Goal: Task Accomplishment & Management: Manage account settings

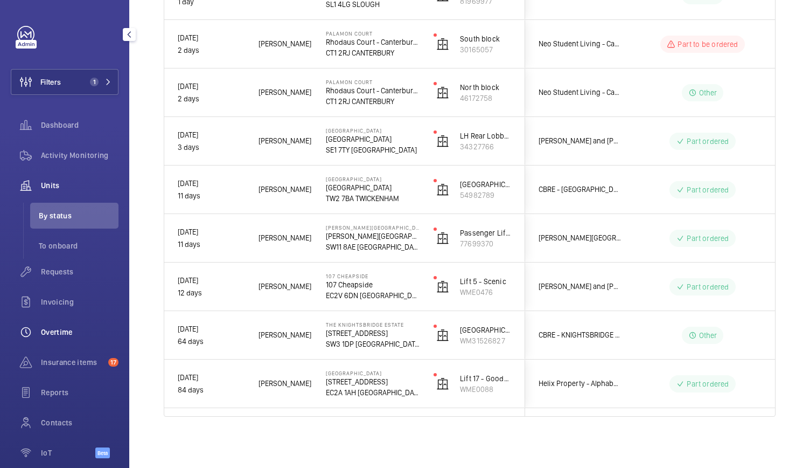
scroll to position [50, 0]
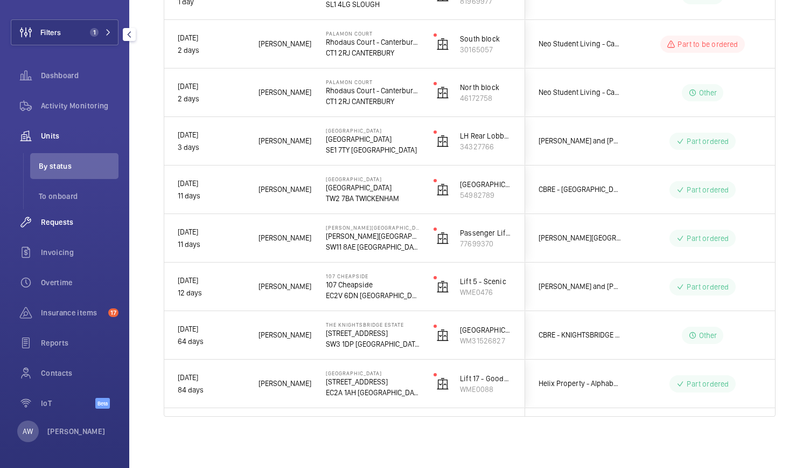
click at [66, 219] on span "Requests" at bounding box center [80, 222] width 78 height 11
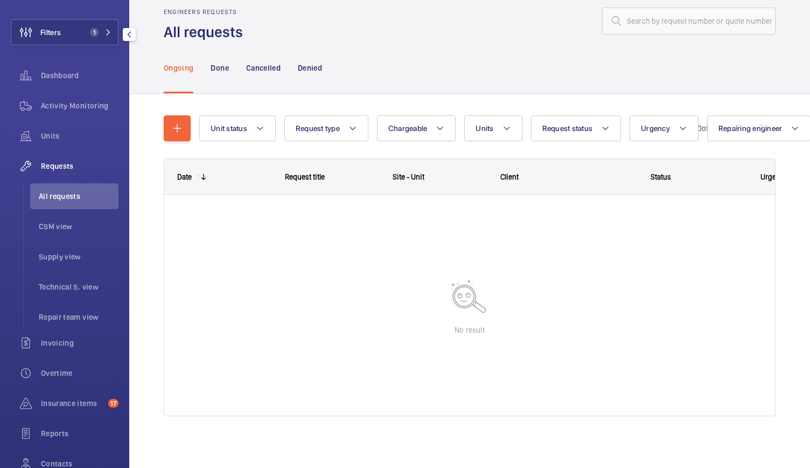
scroll to position [13, 0]
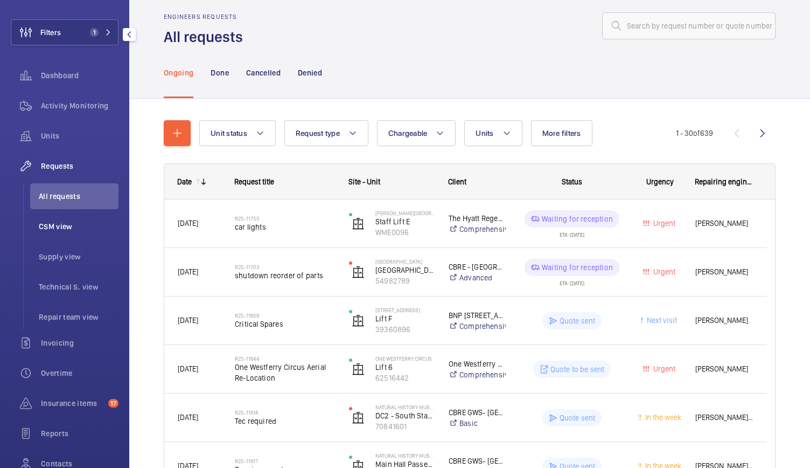
click at [63, 230] on span "CSM view" at bounding box center [79, 226] width 80 height 11
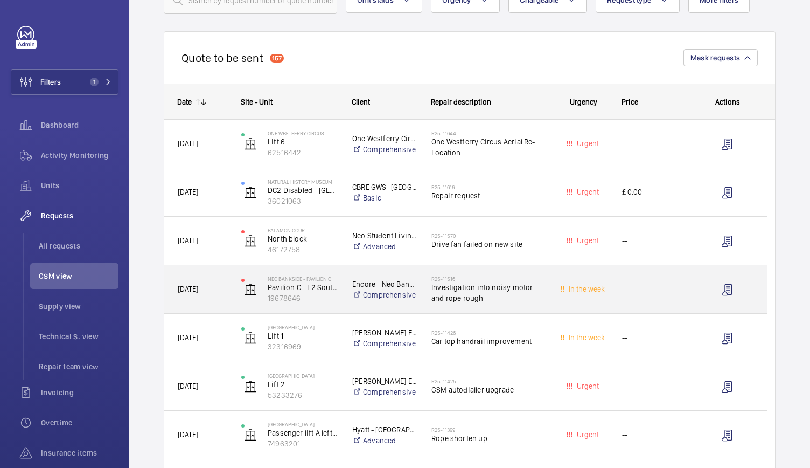
scroll to position [90, 0]
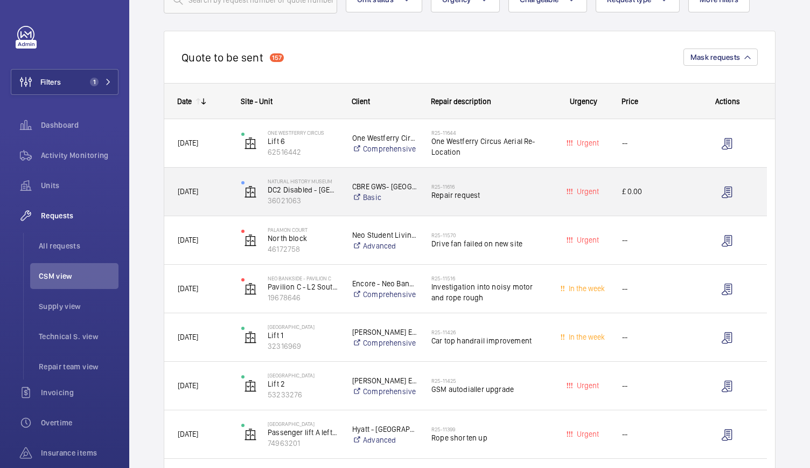
click at [317, 211] on div "Natural History Museum DC2 Disabled - North Atrium SP/L/03 36021063" at bounding box center [283, 192] width 110 height 44
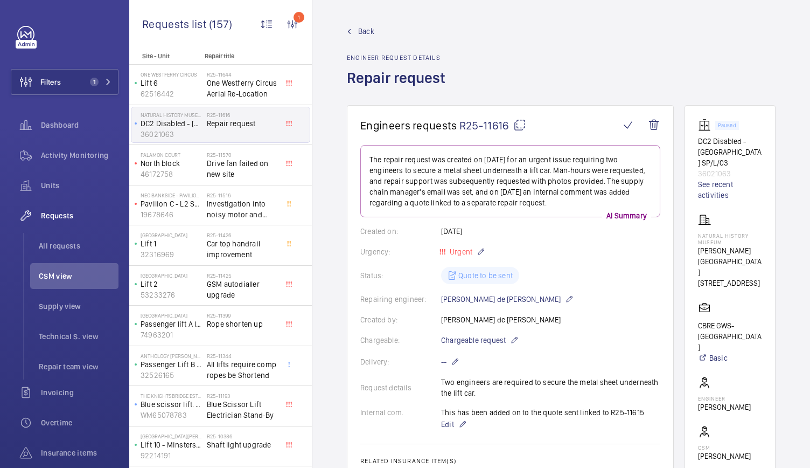
click at [361, 27] on span "Back" at bounding box center [366, 31] width 16 height 11
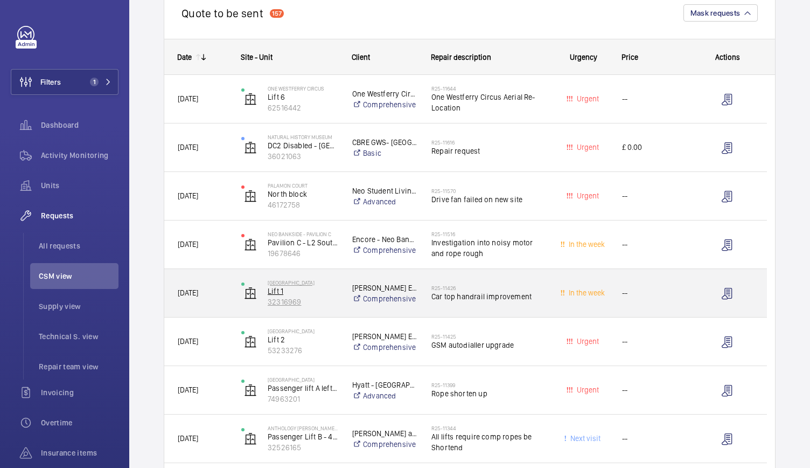
scroll to position [135, 0]
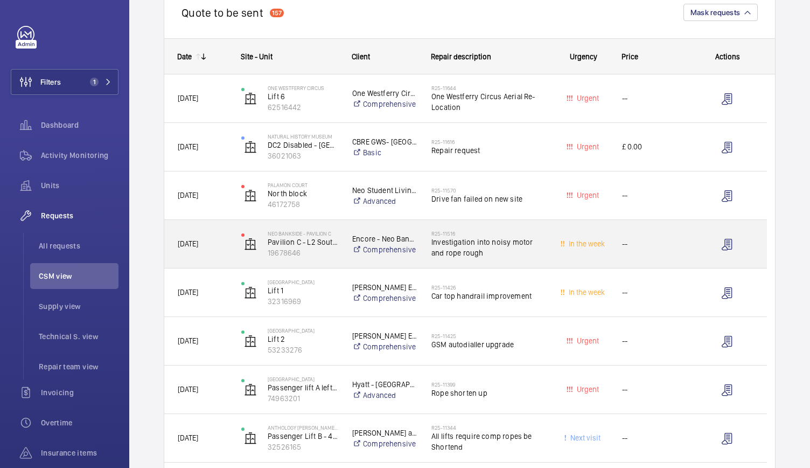
click at [329, 261] on div "Neo Bankside - Pavilion C Pavilion C - L2 South - 299809015 19678646" at bounding box center [283, 244] width 110 height 44
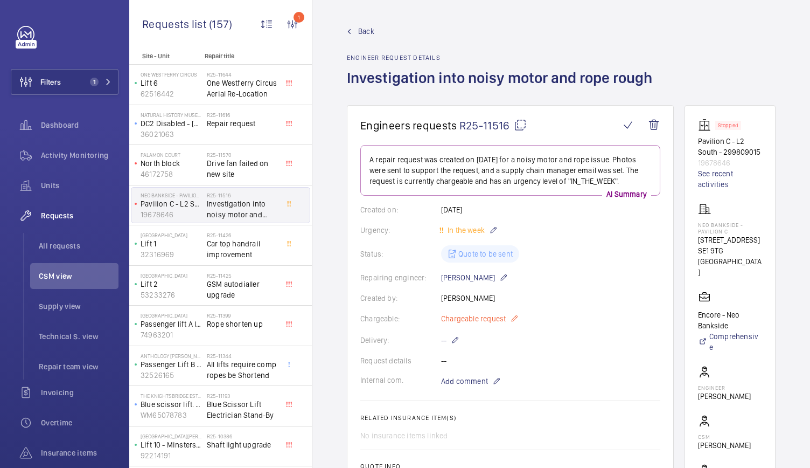
click at [499, 313] on span "Chargeable request" at bounding box center [473, 318] width 65 height 11
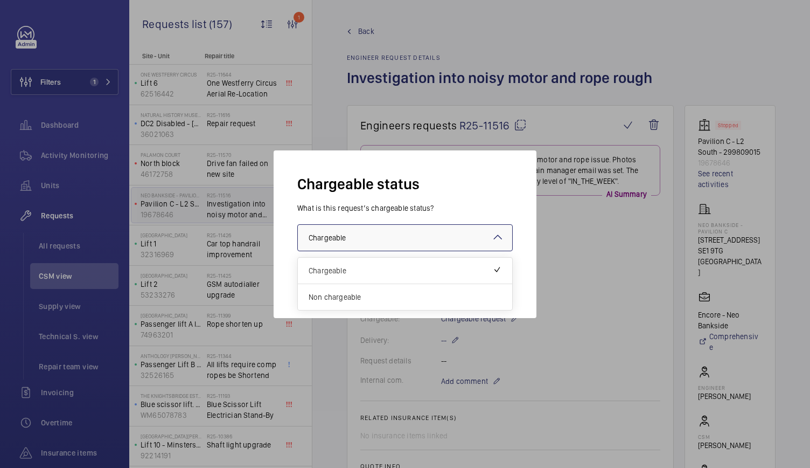
click at [416, 232] on div at bounding box center [405, 238] width 214 height 26
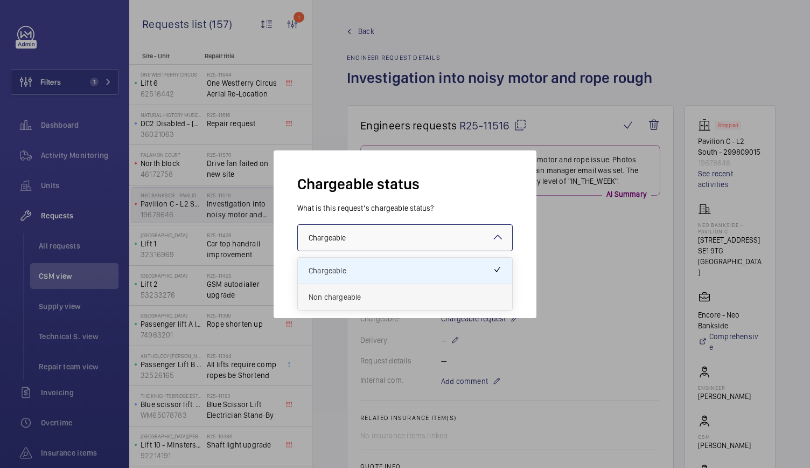
click at [360, 295] on span "Non chargeable" at bounding box center [405, 296] width 193 height 11
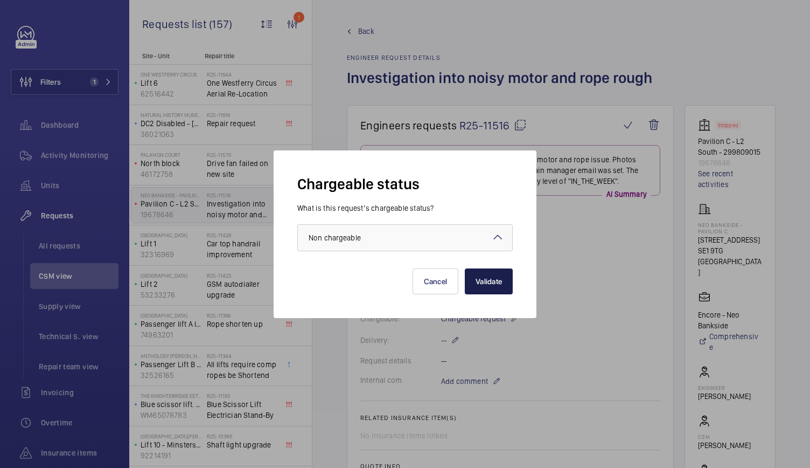
click at [488, 283] on button "Validate" at bounding box center [489, 281] width 48 height 26
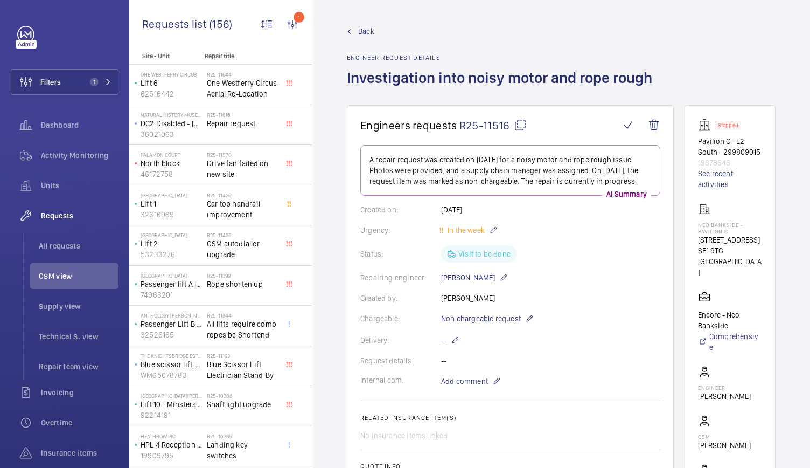
click at [361, 29] on span "Back" at bounding box center [366, 31] width 16 height 11
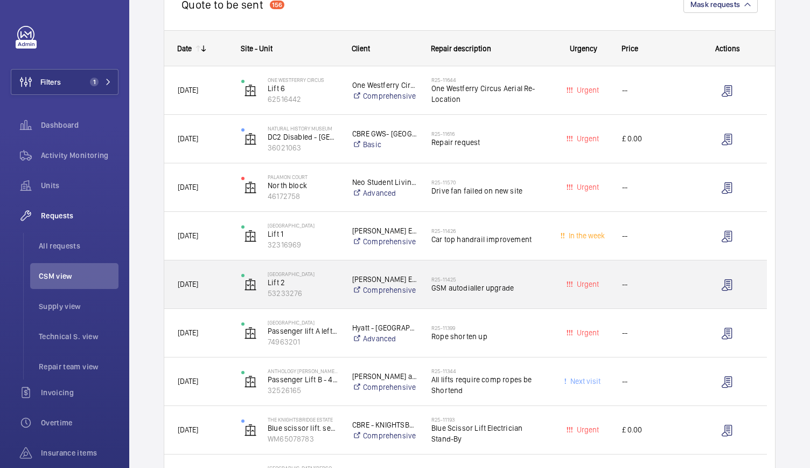
scroll to position [148, 0]
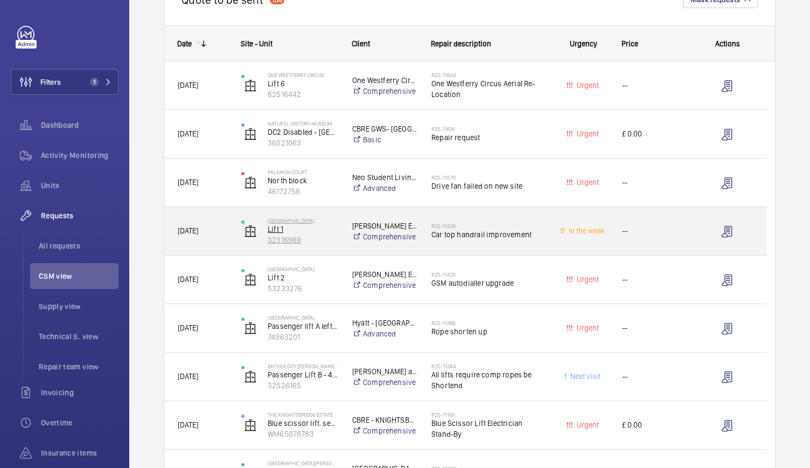
click at [332, 239] on p "32316969" at bounding box center [303, 239] width 71 height 11
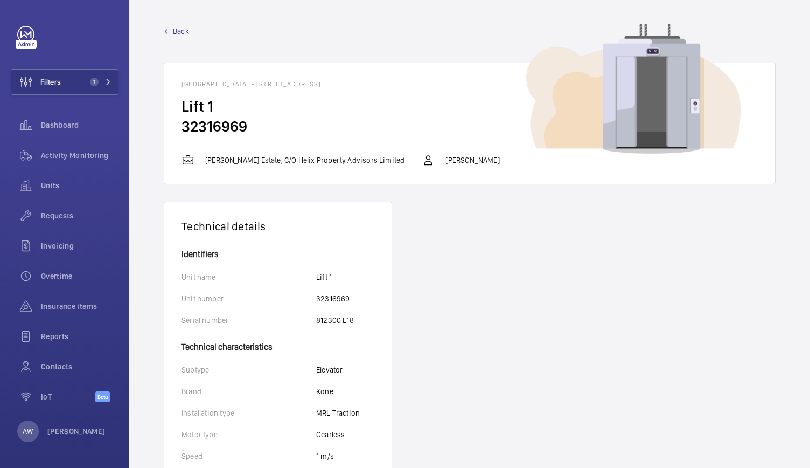
click at [182, 31] on span "Back" at bounding box center [181, 31] width 16 height 11
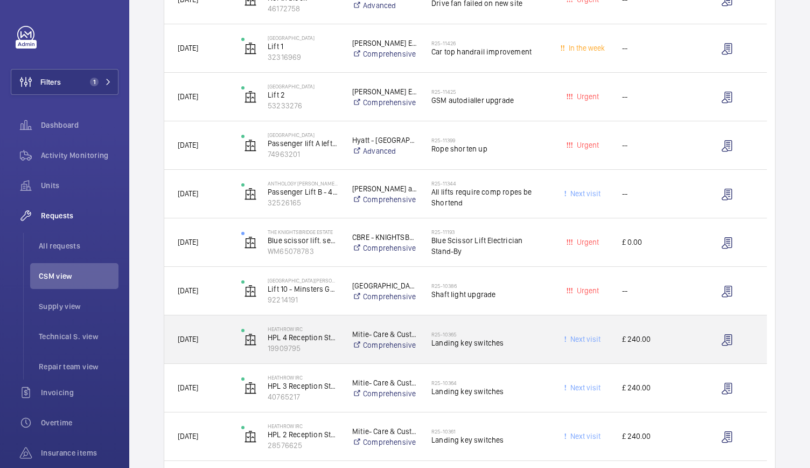
scroll to position [331, 0]
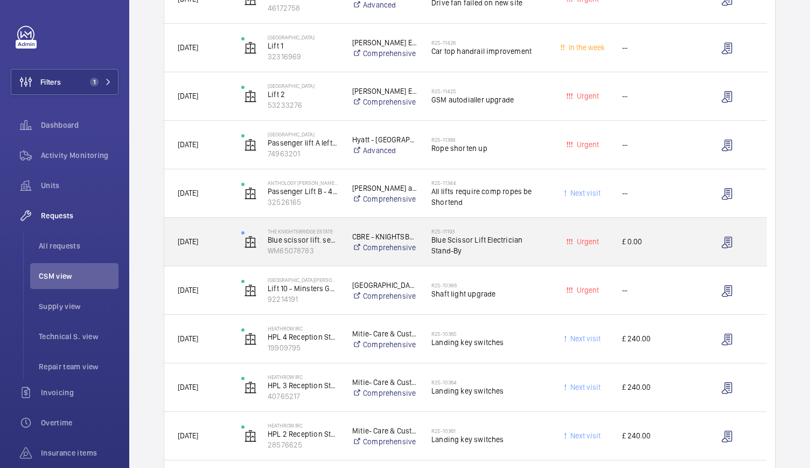
click at [347, 256] on div "CBRE - KNIGHTSBRIDGE ESTATE Comprehensive" at bounding box center [378, 241] width 78 height 43
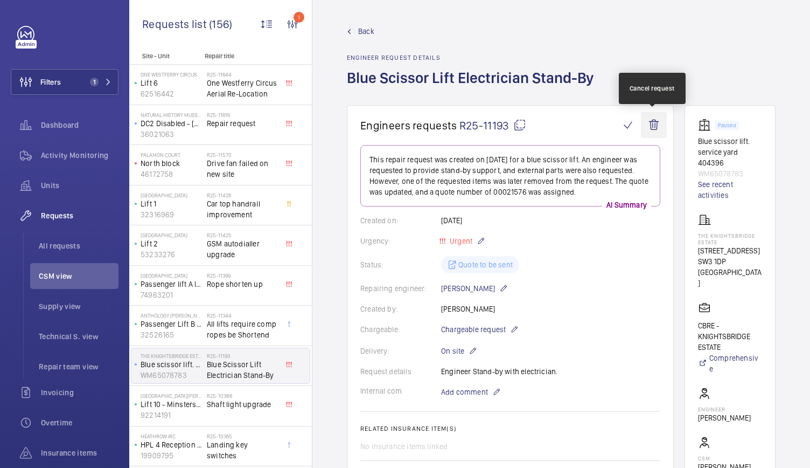
click at [655, 128] on wm-front-icon-button at bounding box center [654, 125] width 26 height 26
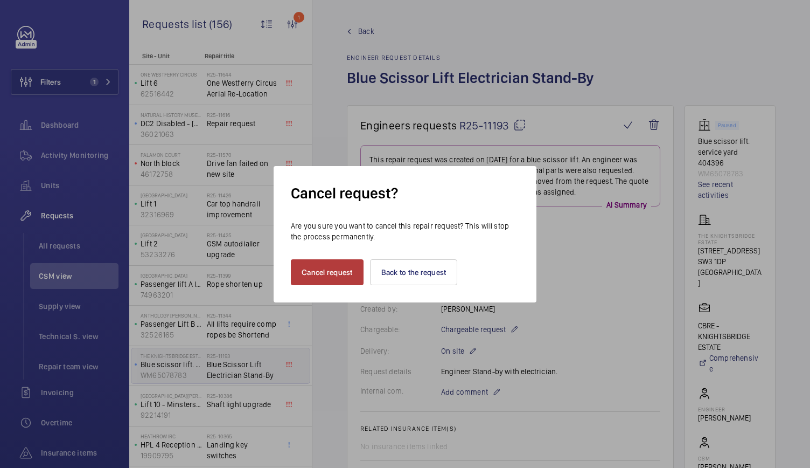
click at [338, 268] on button "Cancel request" at bounding box center [327, 272] width 73 height 26
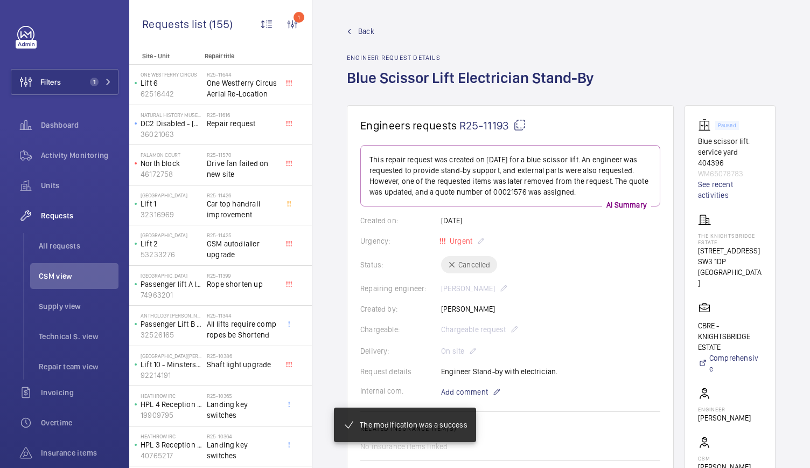
click at [359, 30] on span "Back" at bounding box center [366, 31] width 16 height 11
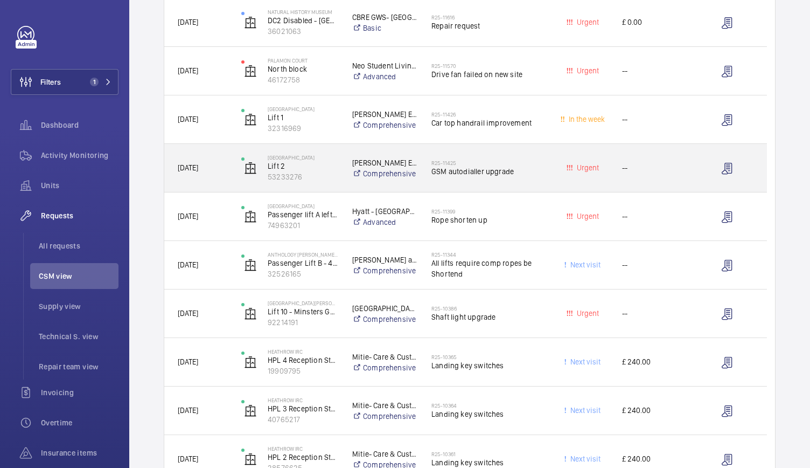
scroll to position [277, 0]
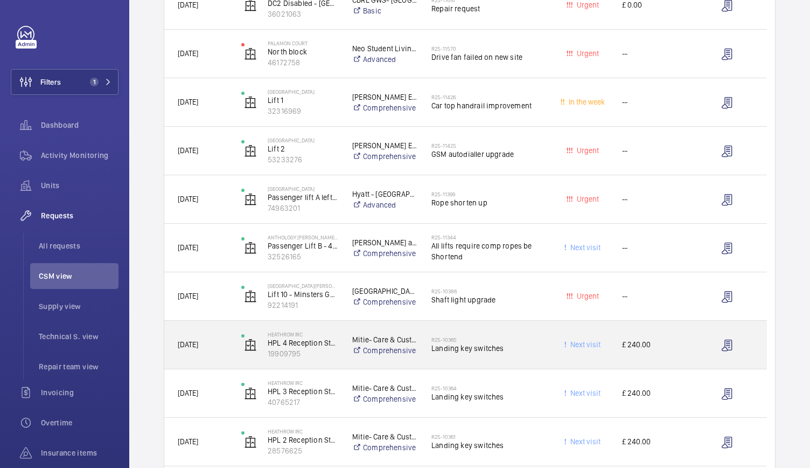
click at [516, 360] on div "R25-10365 Landing key switches" at bounding box center [482, 345] width 126 height 48
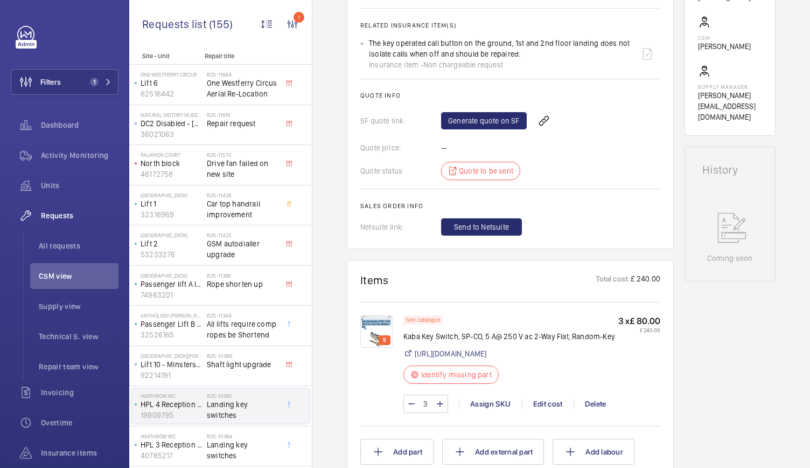
scroll to position [414, 0]
click at [486, 109] on div "Generate quote on SF" at bounding box center [550, 120] width 219 height 26
click at [483, 116] on link "Generate quote on SF" at bounding box center [484, 120] width 86 height 17
click at [377, 315] on img at bounding box center [376, 331] width 32 height 32
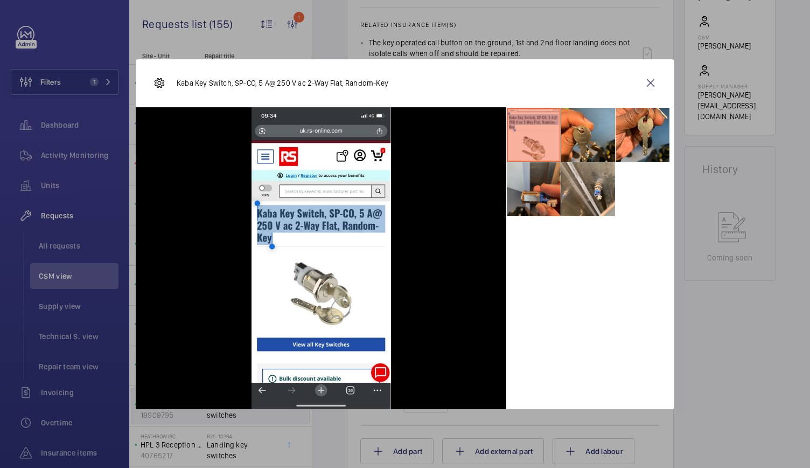
click at [547, 193] on li at bounding box center [534, 189] width 54 height 54
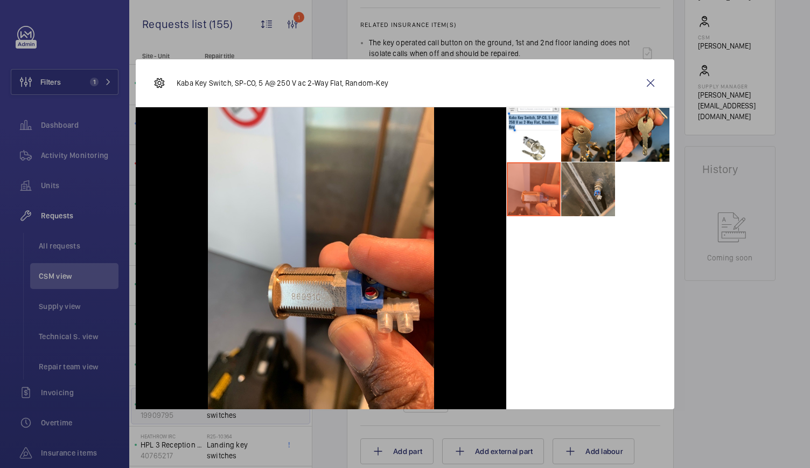
click at [586, 193] on li at bounding box center [588, 189] width 54 height 54
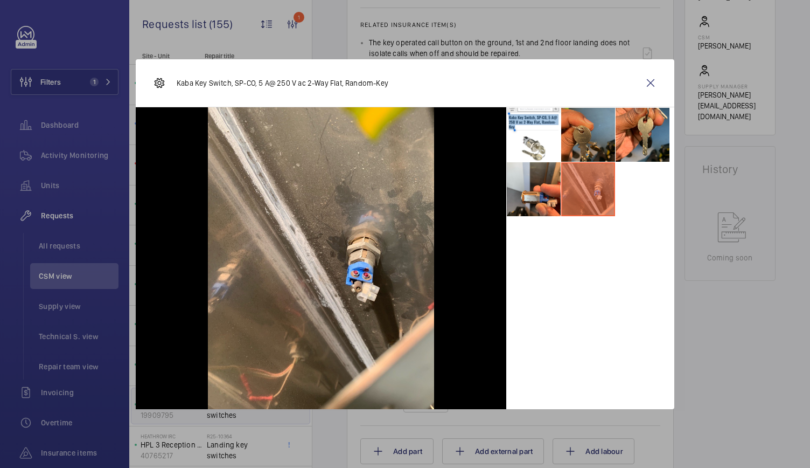
click at [598, 154] on li at bounding box center [588, 135] width 54 height 54
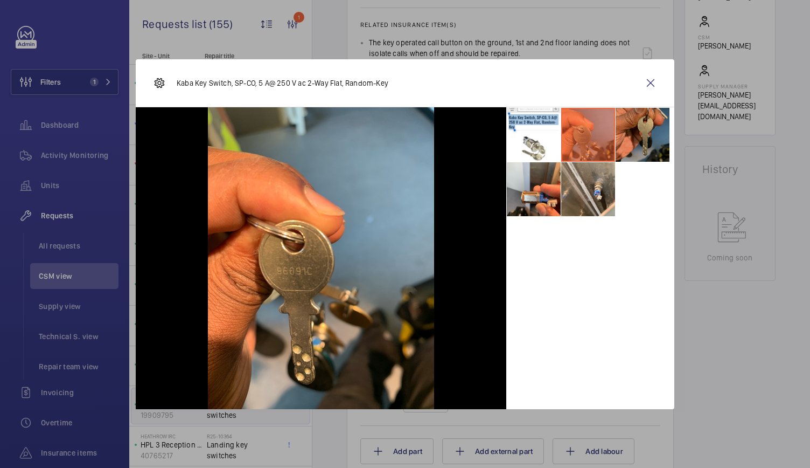
click at [645, 131] on li at bounding box center [643, 135] width 54 height 54
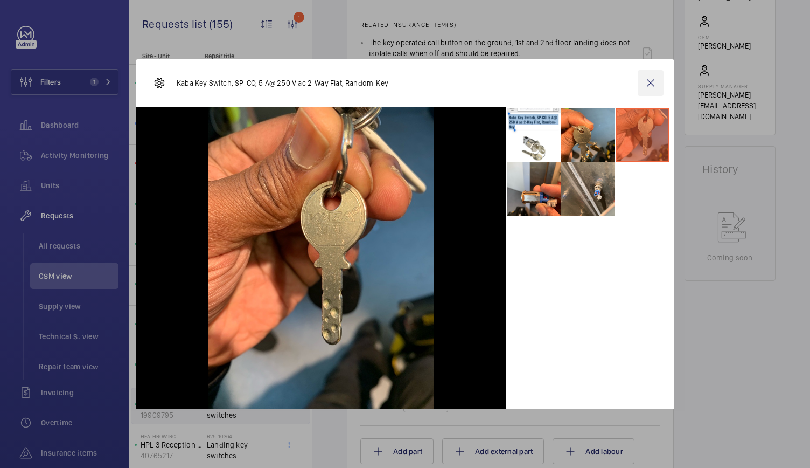
click at [652, 78] on wm-front-icon-button at bounding box center [651, 83] width 26 height 26
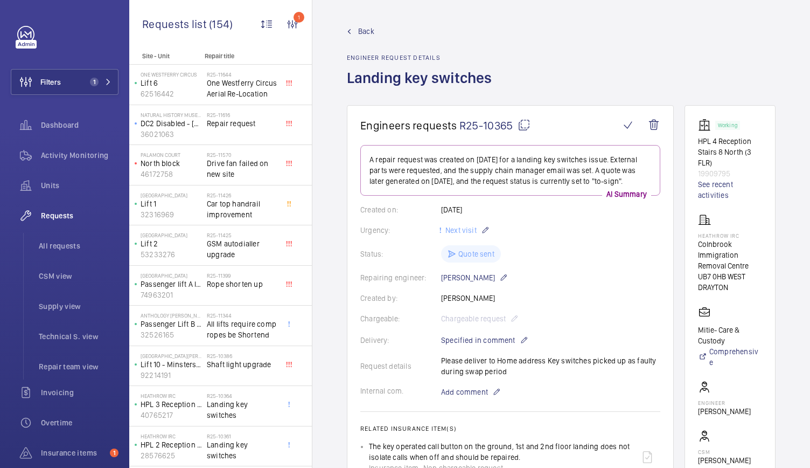
click at [359, 28] on span "Back" at bounding box center [366, 31] width 16 height 11
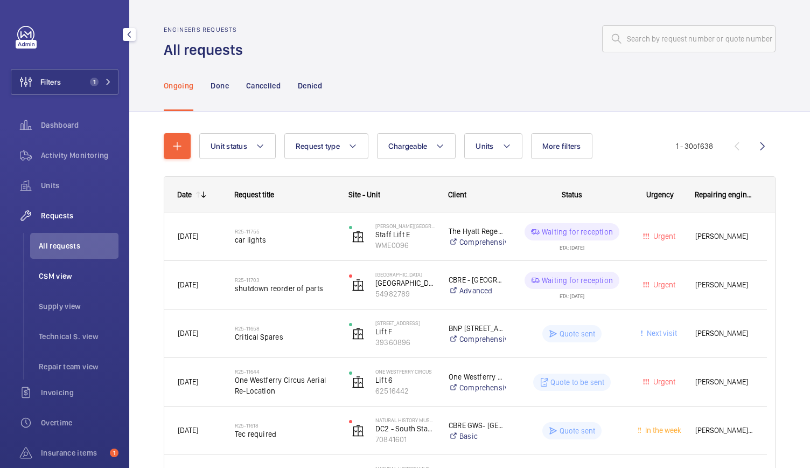
click at [69, 275] on span "CSM view" at bounding box center [79, 275] width 80 height 11
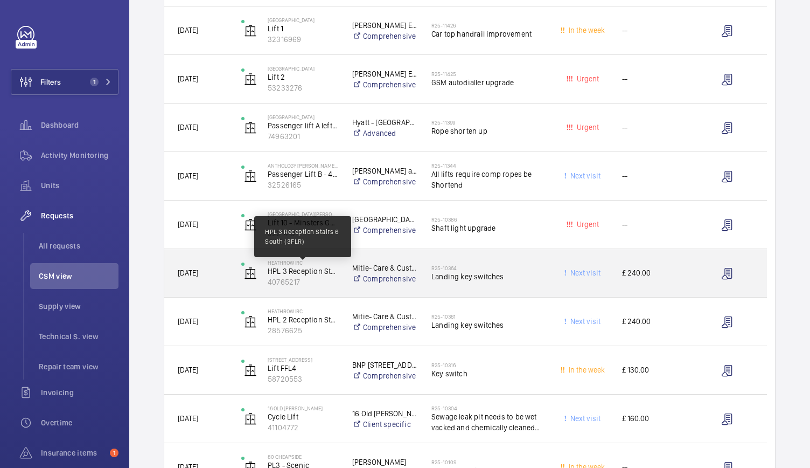
scroll to position [375, 0]
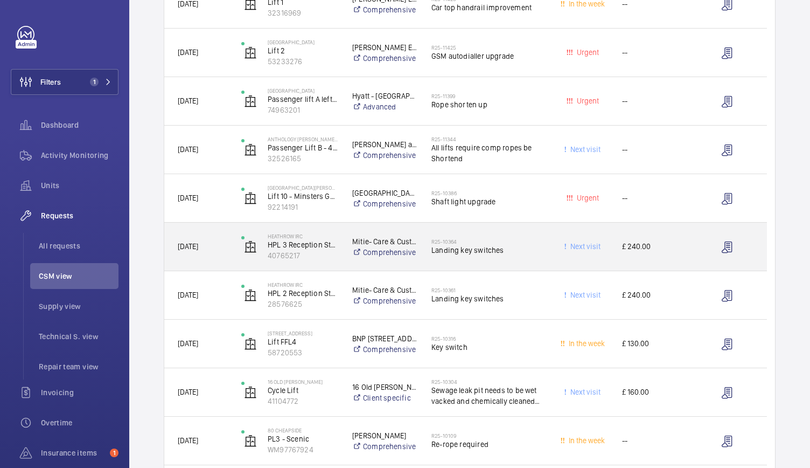
click at [554, 253] on div "Next visit" at bounding box center [577, 246] width 62 height 34
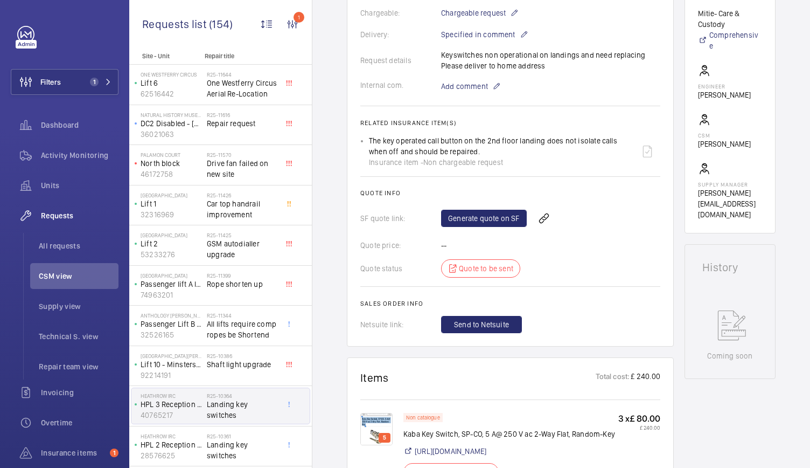
scroll to position [315, 0]
click at [487, 220] on link "Generate quote on SF" at bounding box center [484, 219] width 86 height 17
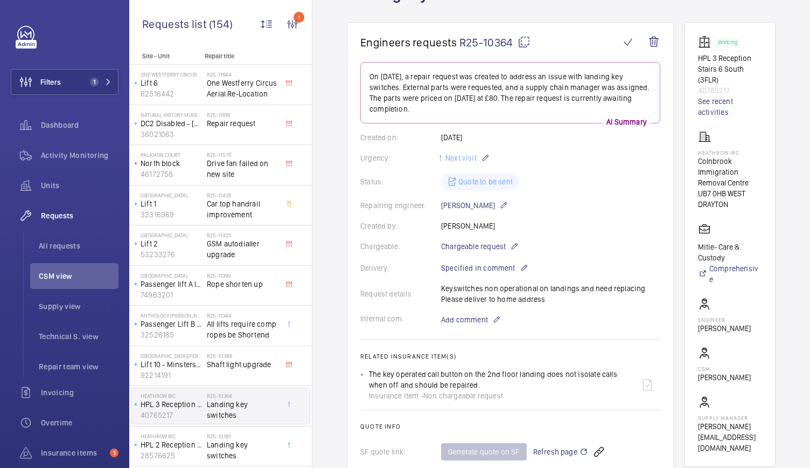
scroll to position [0, 0]
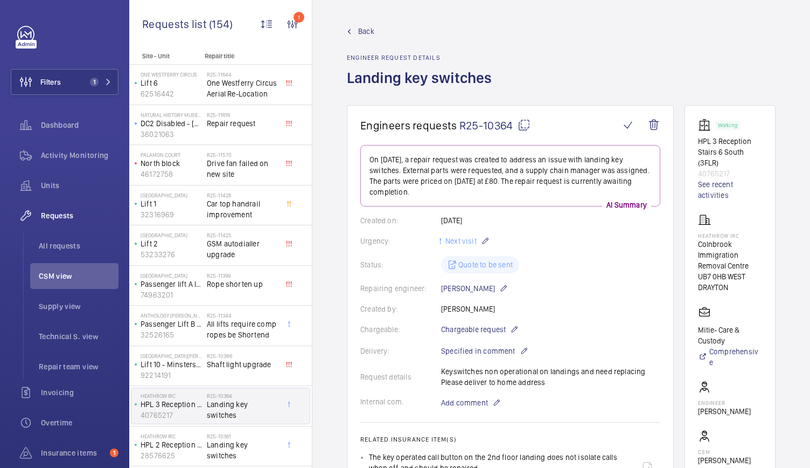
click at [370, 31] on span "Back" at bounding box center [366, 31] width 16 height 11
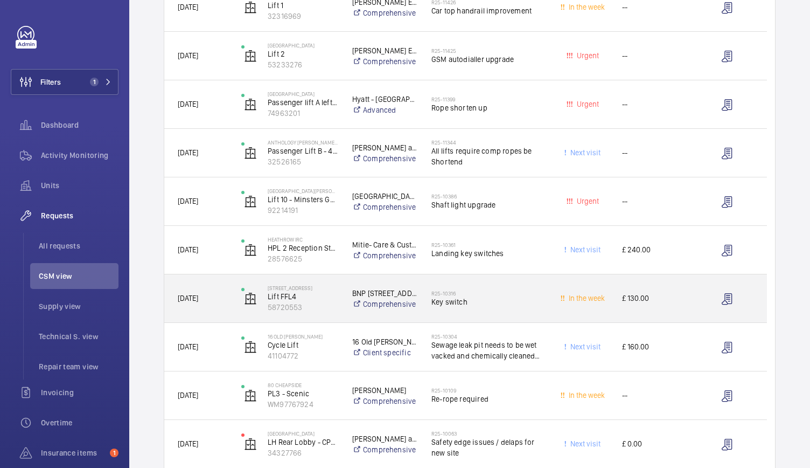
scroll to position [471, 0]
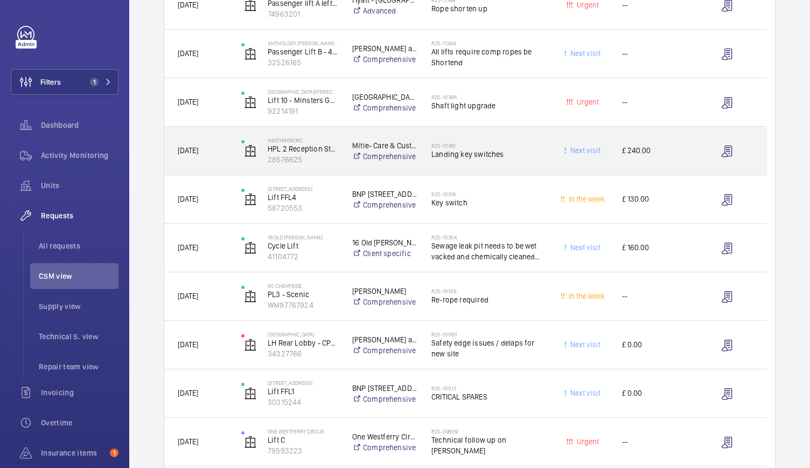
click at [337, 166] on div "Heathrow IRC HPL 2 Reception Stairs 5 South (3FLR) 28576625" at bounding box center [283, 151] width 110 height 44
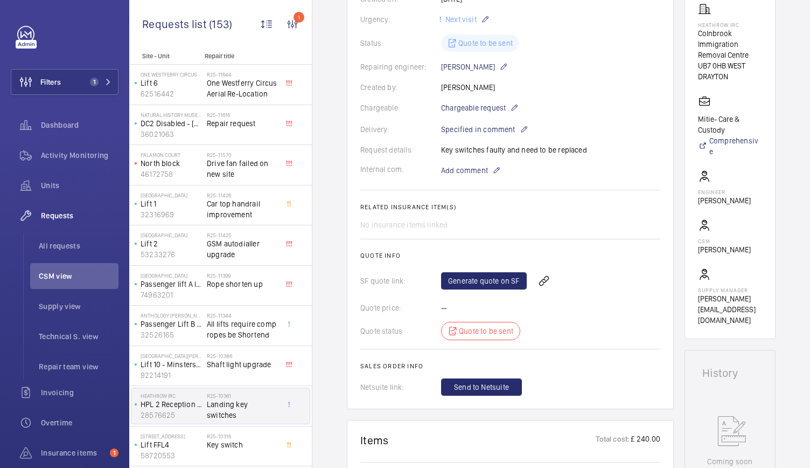
scroll to position [239, 0]
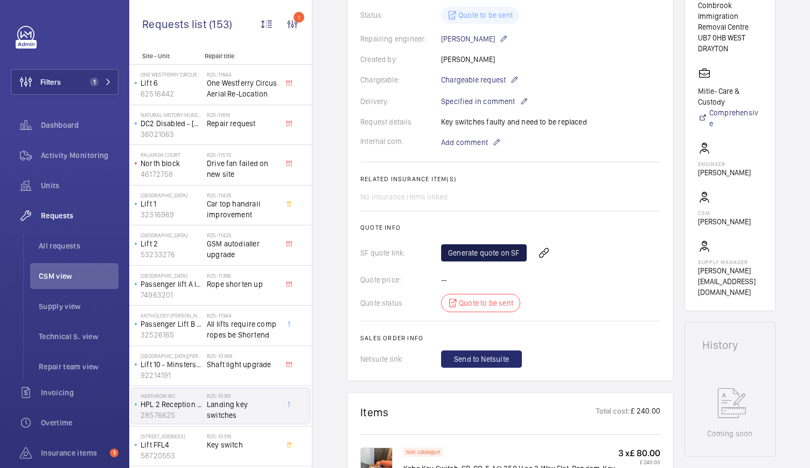
click at [510, 250] on link "Generate quote on SF" at bounding box center [484, 252] width 86 height 17
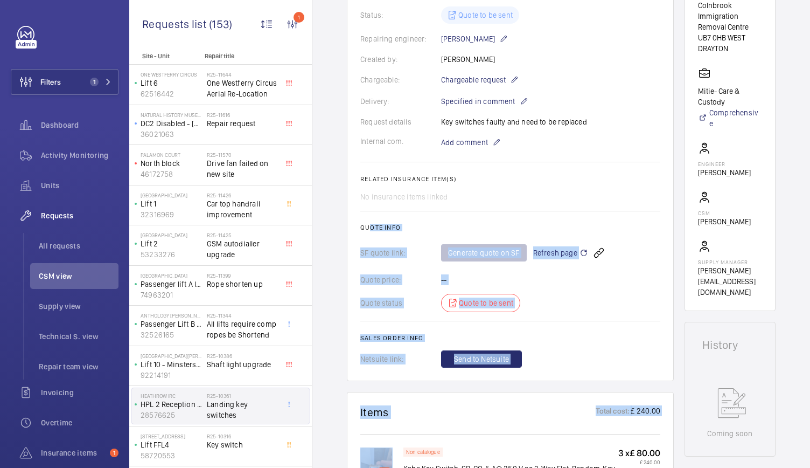
drag, startPoint x: 368, startPoint y: 218, endPoint x: 318, endPoint y: 493, distance: 279.3
click at [318, 467] on html "Filters 1 Dashboard Activity Monitoring Units Requests All requests CSM view Su…" at bounding box center [405, 234] width 810 height 468
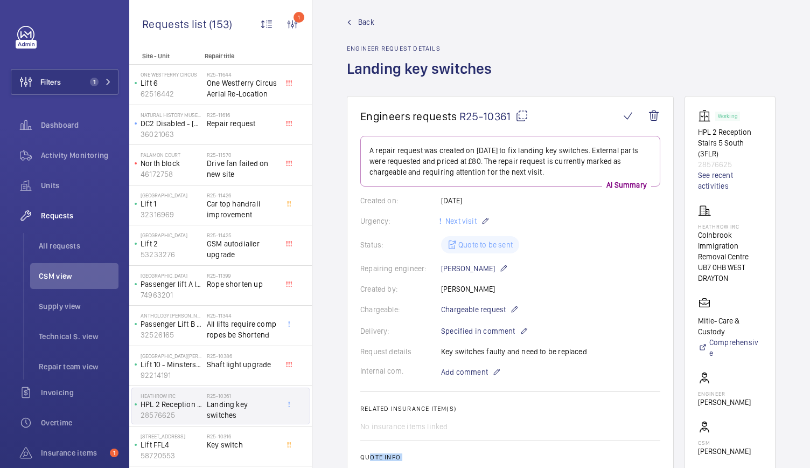
scroll to position [4, 0]
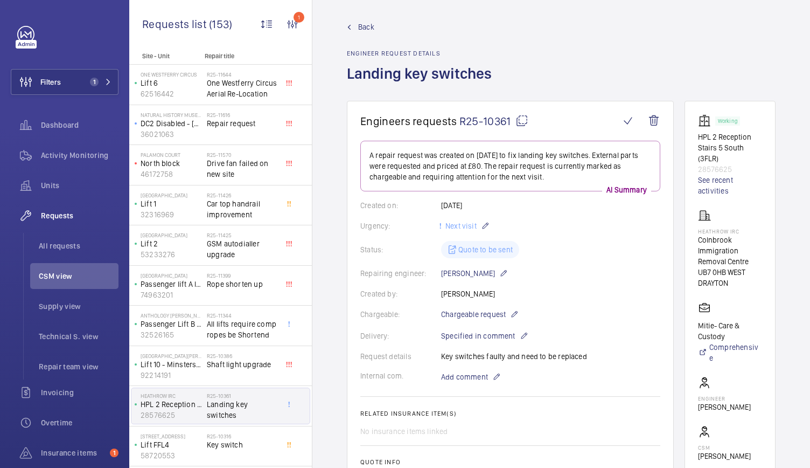
click at [365, 22] on span "Back" at bounding box center [366, 27] width 16 height 11
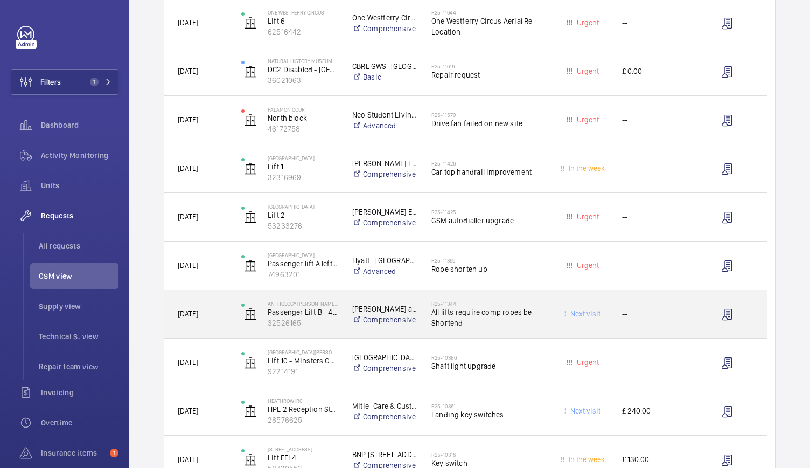
scroll to position [393, 0]
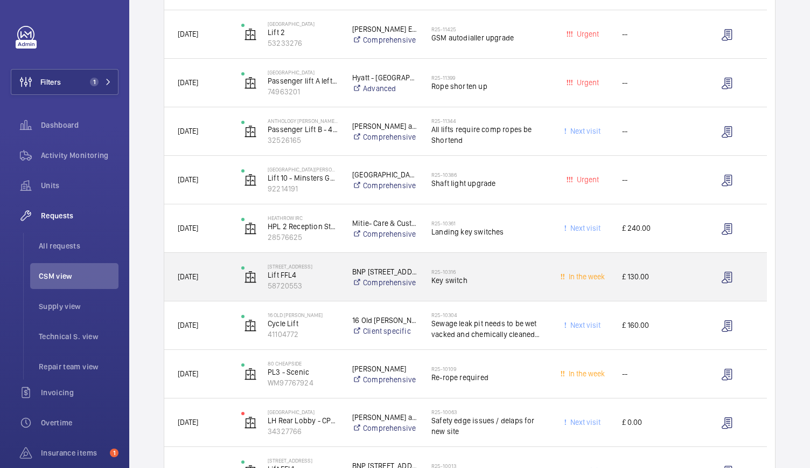
click at [343, 294] on div "BNP 160 Queen Victoria Street Comprehensive" at bounding box center [378, 276] width 78 height 43
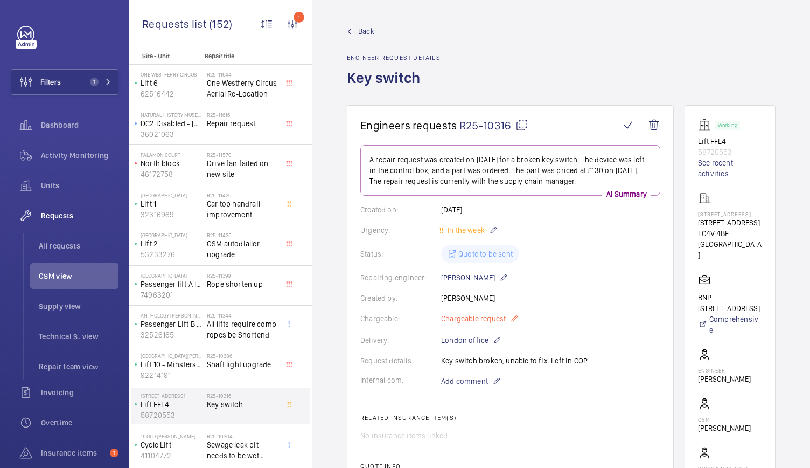
click at [512, 318] on mat-icon at bounding box center [514, 318] width 9 height 13
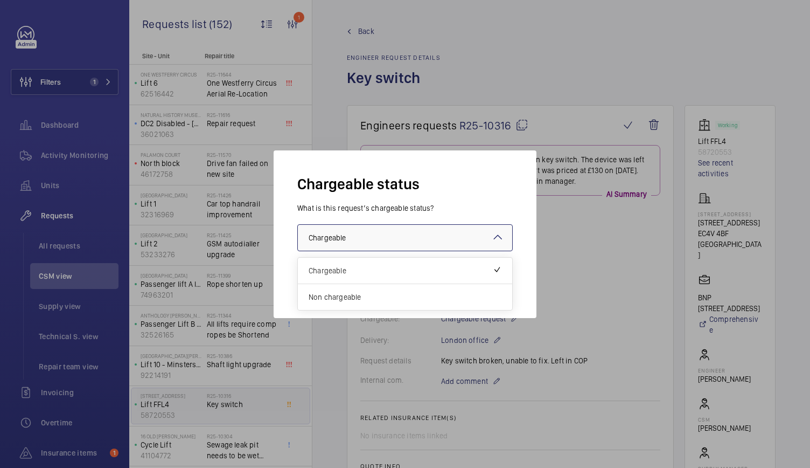
click at [471, 228] on div at bounding box center [405, 238] width 214 height 26
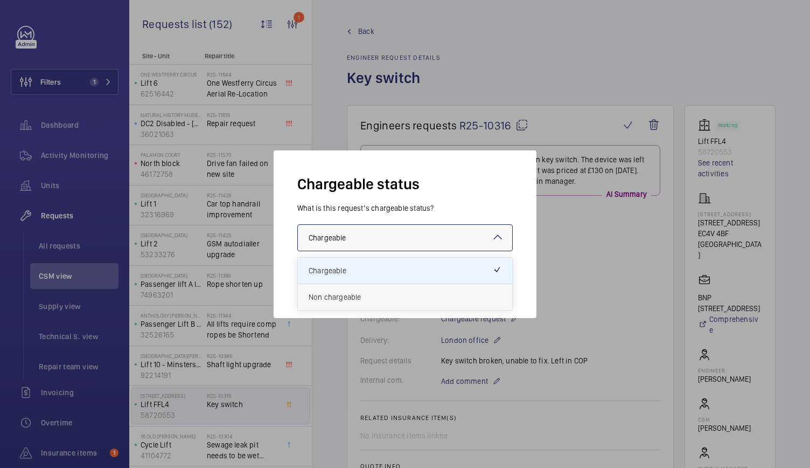
click at [394, 296] on span "Non chargeable" at bounding box center [405, 296] width 193 height 11
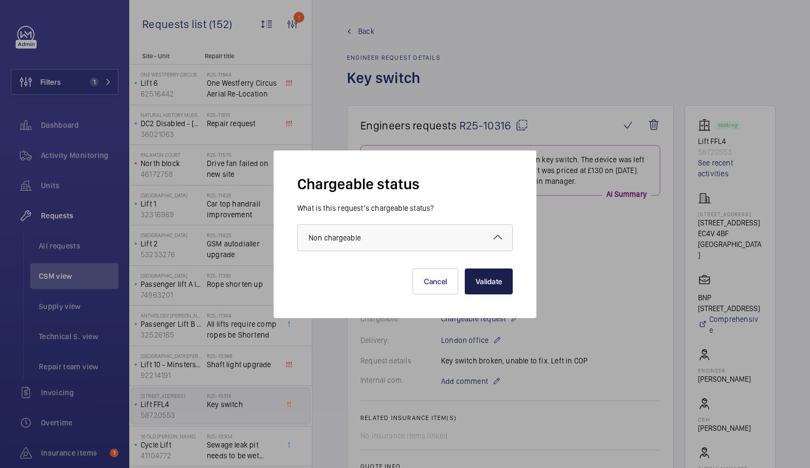
click at [493, 278] on button "Validate" at bounding box center [489, 281] width 48 height 26
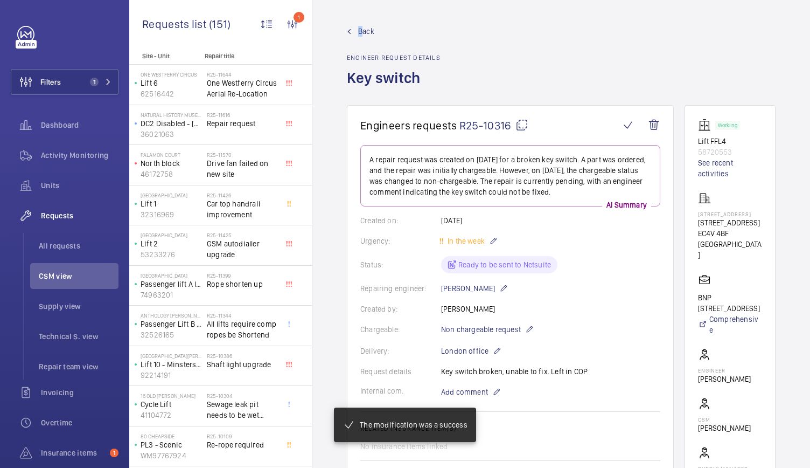
drag, startPoint x: 356, startPoint y: 35, endPoint x: 362, endPoint y: 33, distance: 6.1
click at [362, 33] on link "Back" at bounding box center [394, 31] width 94 height 11
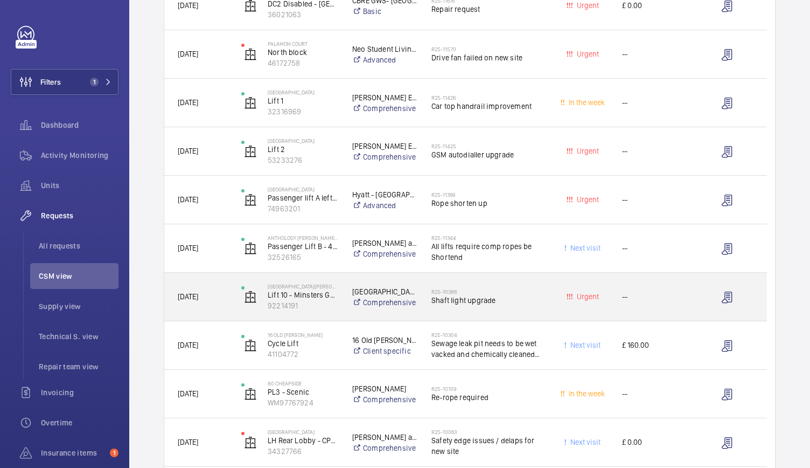
scroll to position [421, 0]
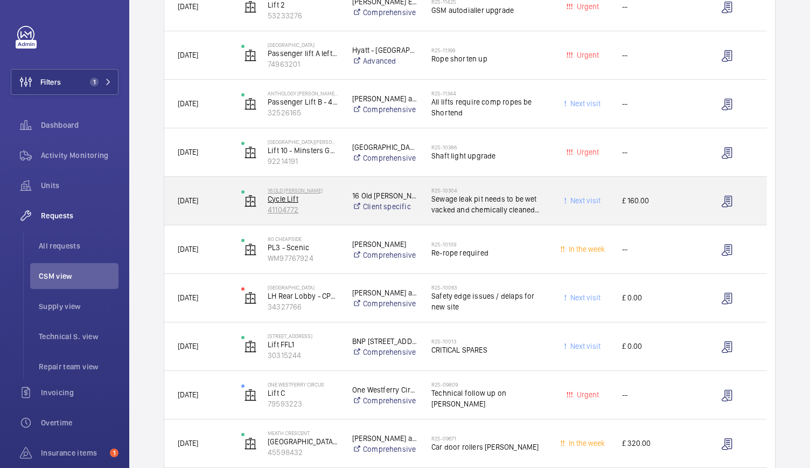
click at [337, 212] on p "41104772" at bounding box center [303, 209] width 71 height 11
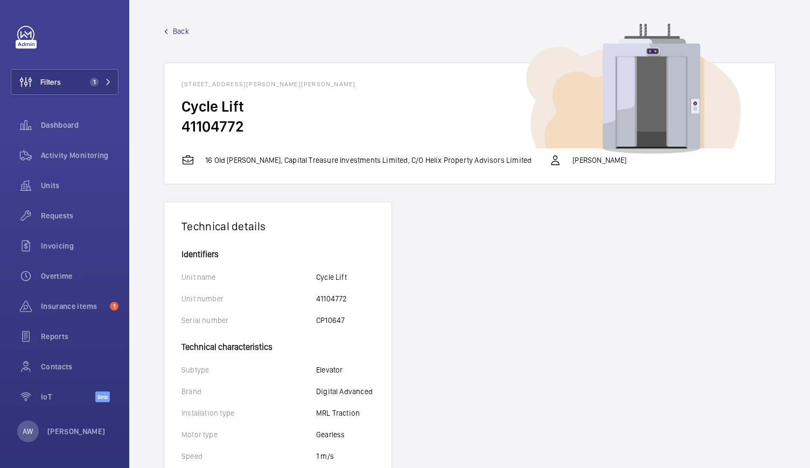
click at [182, 33] on span "Back" at bounding box center [181, 31] width 16 height 11
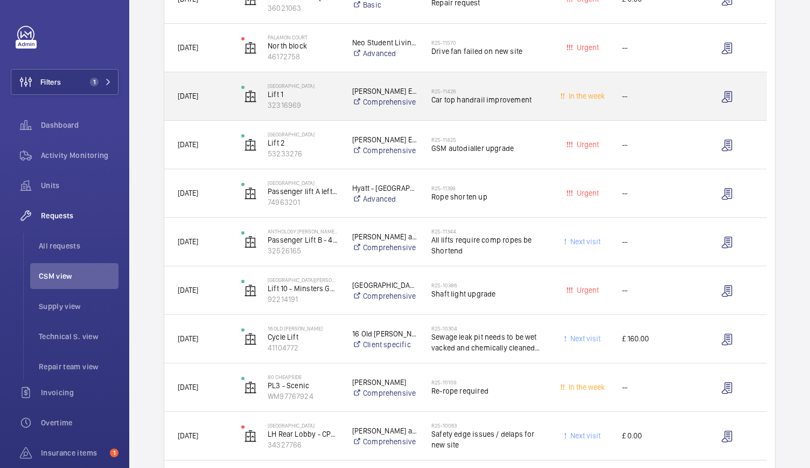
scroll to position [286, 0]
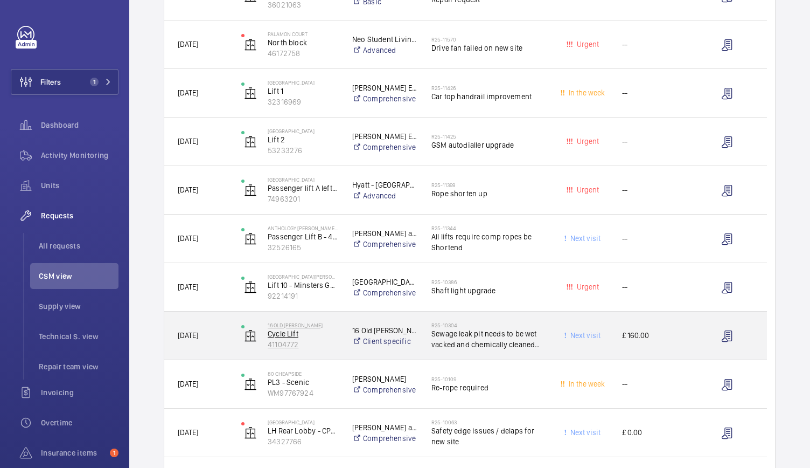
click at [314, 340] on p "41104772" at bounding box center [303, 344] width 71 height 11
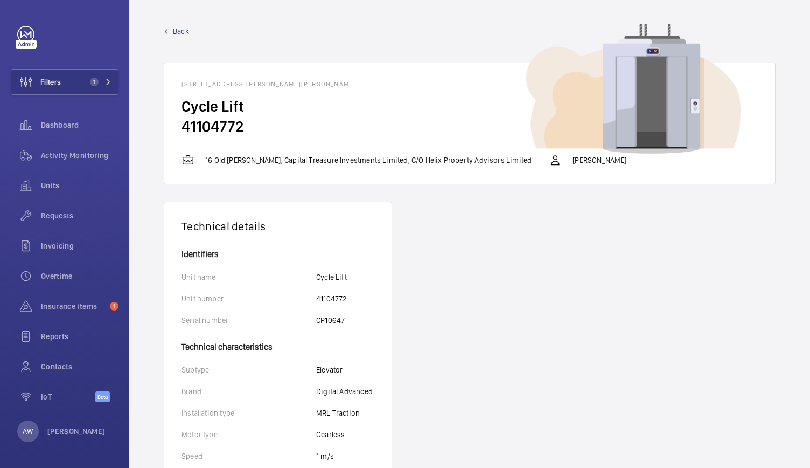
click at [191, 30] on link "Back" at bounding box center [470, 31] width 612 height 11
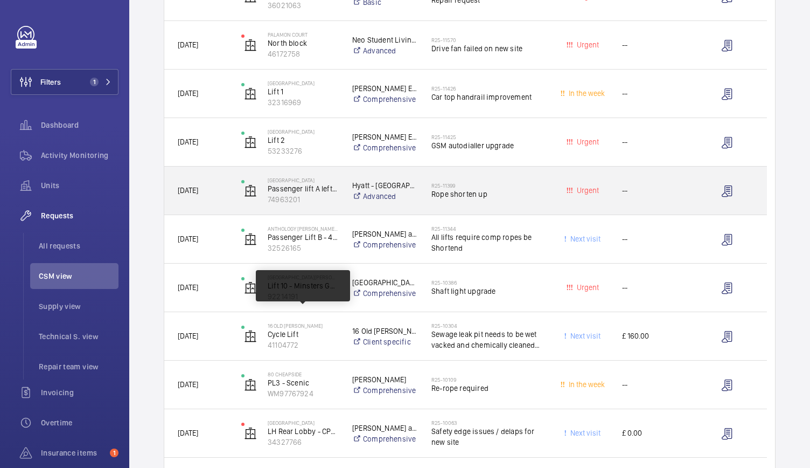
scroll to position [300, 0]
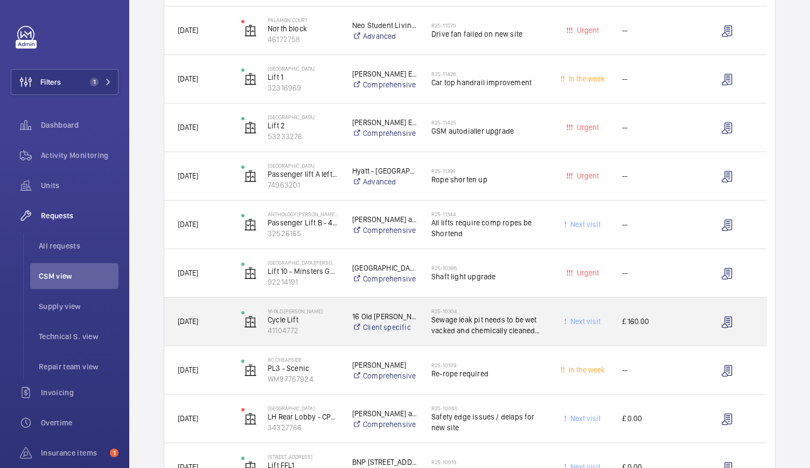
click at [229, 338] on div "16 Old Bailey Cycle Lift 41104772" at bounding box center [283, 322] width 110 height 44
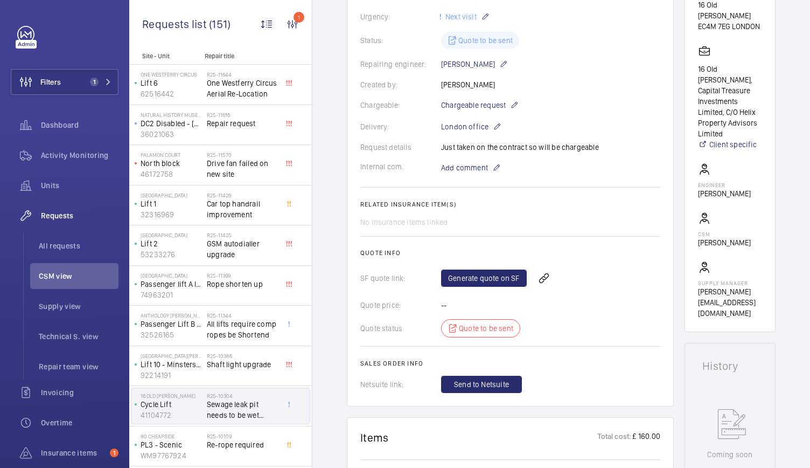
scroll to position [245, 0]
click at [468, 278] on link "Generate quote on SF" at bounding box center [484, 277] width 86 height 17
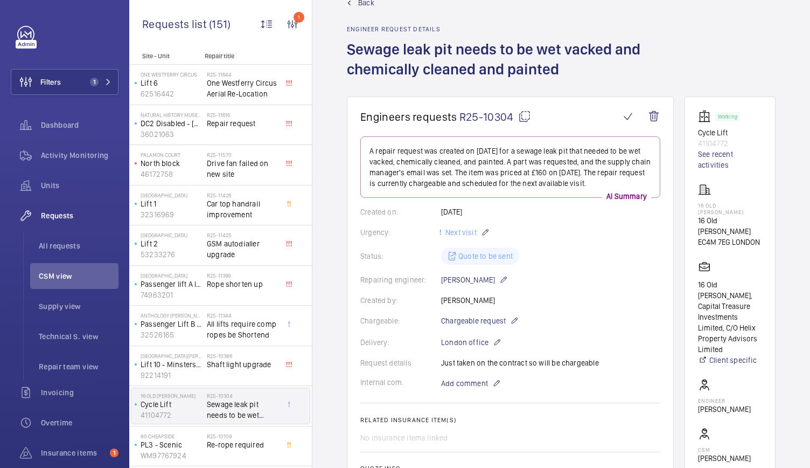
scroll to position [0, 0]
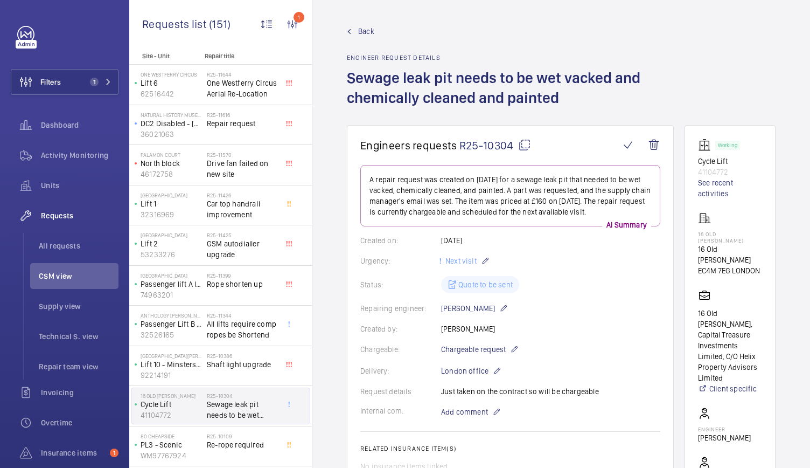
drag, startPoint x: 346, startPoint y: 82, endPoint x: 561, endPoint y: 101, distance: 215.8
click at [561, 101] on wm-front-admin-header "Back Engineer request details Sewage leak pit needs to be wet vacked and chemic…" at bounding box center [561, 62] width 498 height 125
copy h1 "Sewage leak pit needs to be wet vacked and chemically cleaned and painted"
click at [366, 32] on span "Back" at bounding box center [366, 31] width 16 height 11
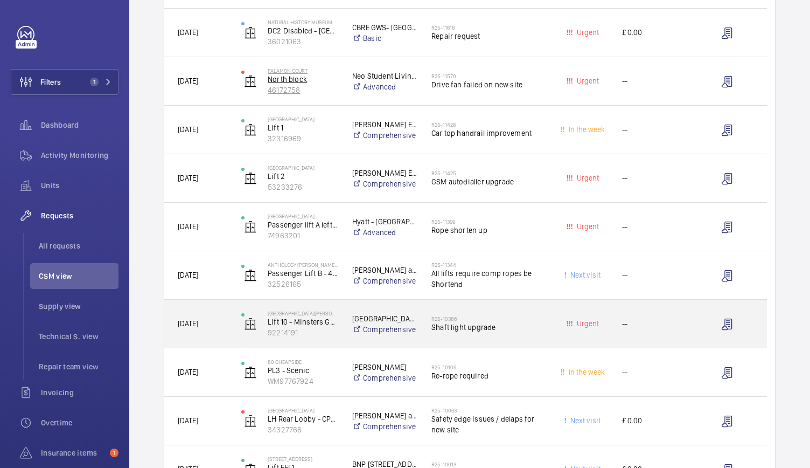
scroll to position [389, 0]
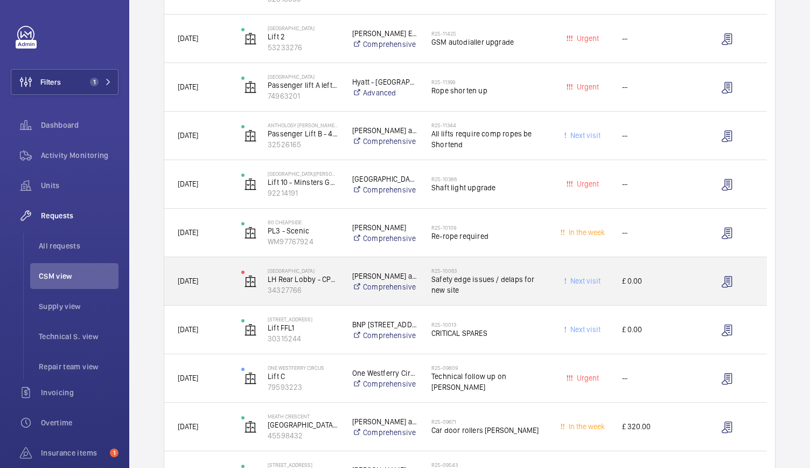
click at [332, 299] on div "Peninsula Heights LH Rear Lobby - CP70300 / SC35194 34327766" at bounding box center [283, 281] width 110 height 44
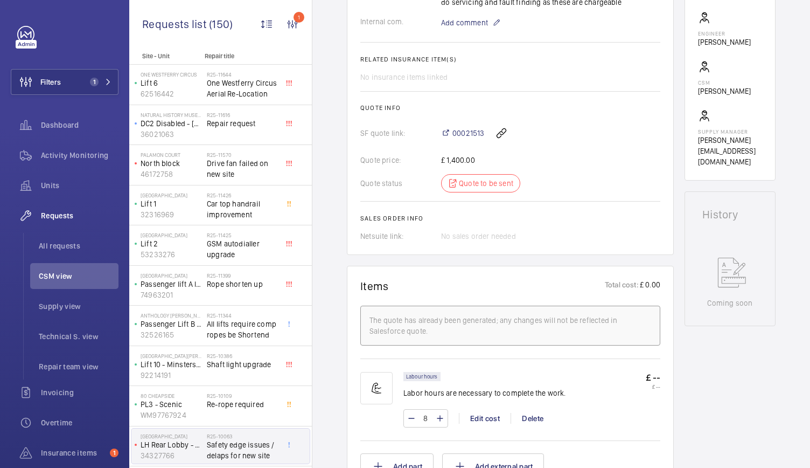
scroll to position [393, 0]
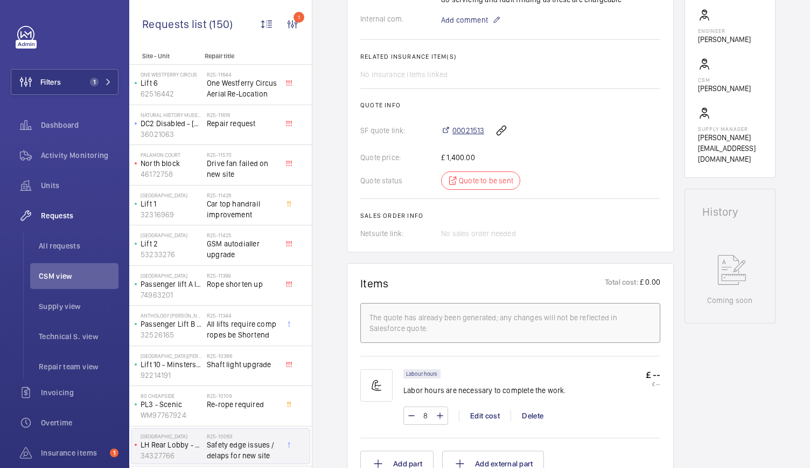
click at [465, 136] on span "00021513" at bounding box center [468, 130] width 32 height 11
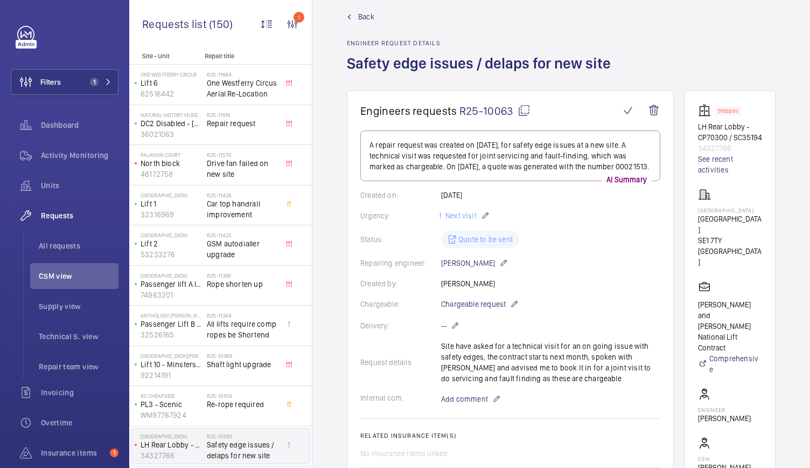
scroll to position [0, 0]
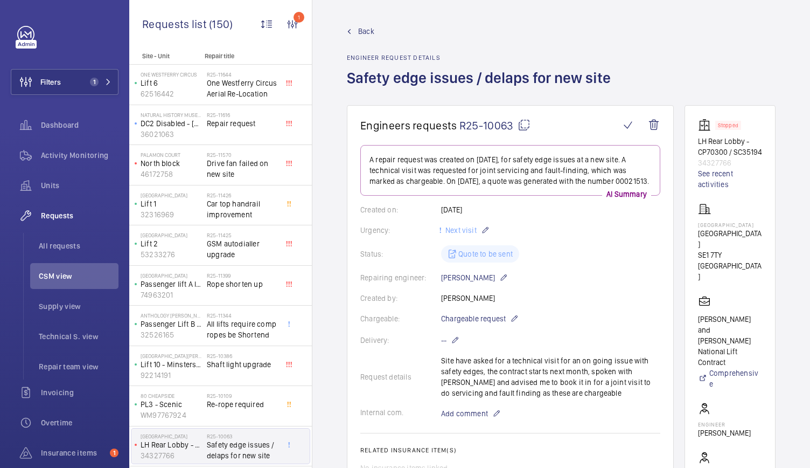
click at [367, 33] on span "Back" at bounding box center [366, 31] width 16 height 11
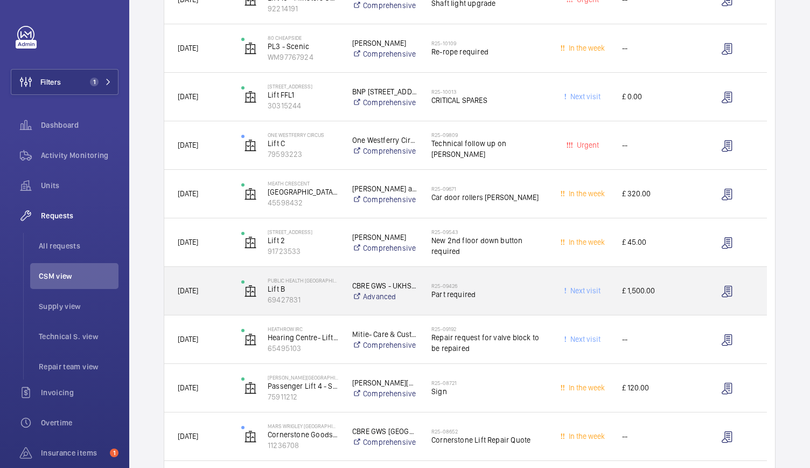
scroll to position [574, 0]
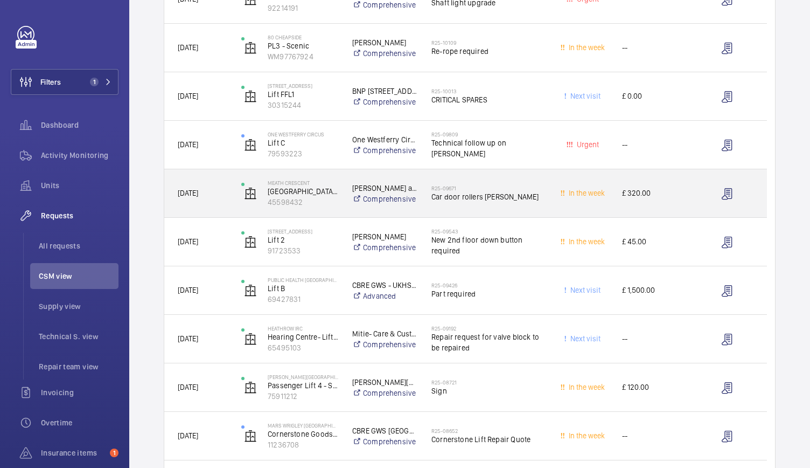
click at [345, 213] on div "Rendall and Rittner National Lift Contract Comprehensive" at bounding box center [378, 193] width 78 height 43
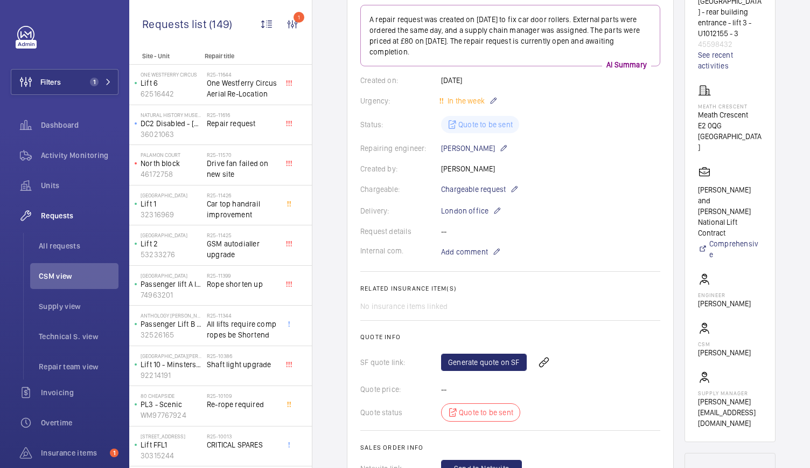
scroll to position [140, 0]
click at [485, 361] on link "Generate quote on SF" at bounding box center [484, 362] width 86 height 17
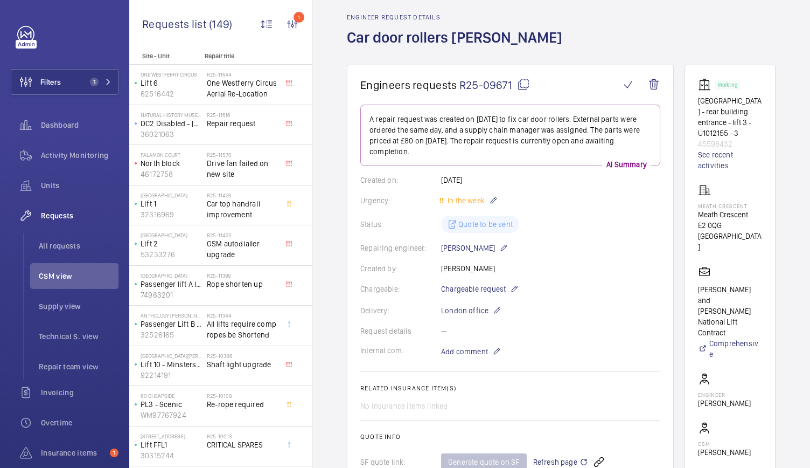
scroll to position [0, 0]
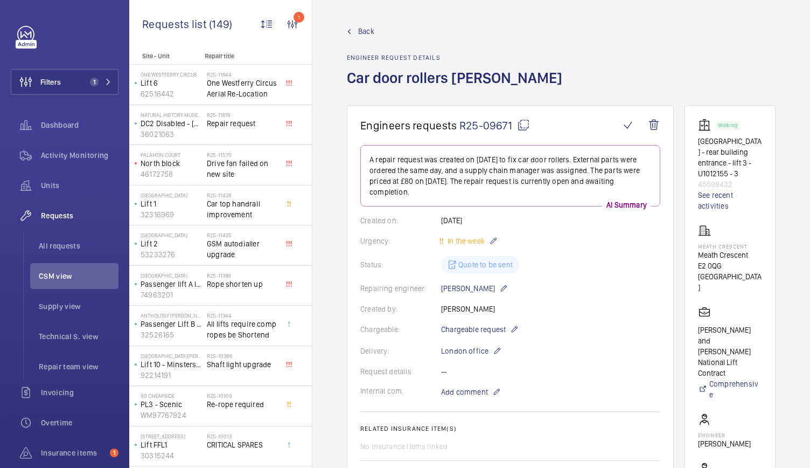
click at [368, 31] on span "Back" at bounding box center [366, 31] width 16 height 11
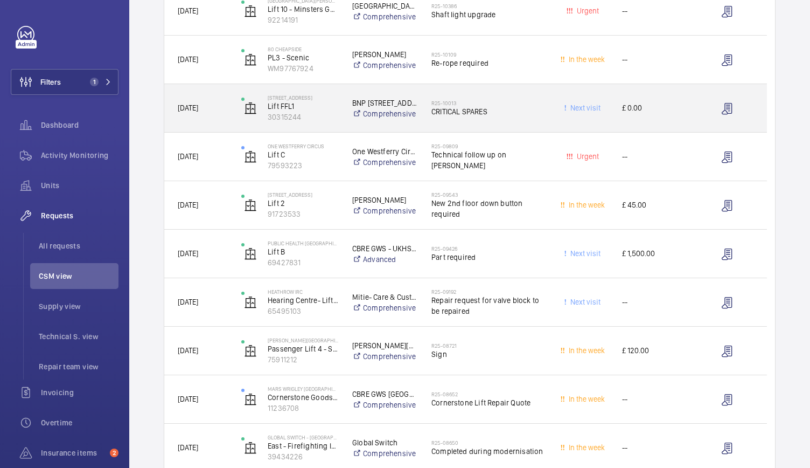
scroll to position [562, 0]
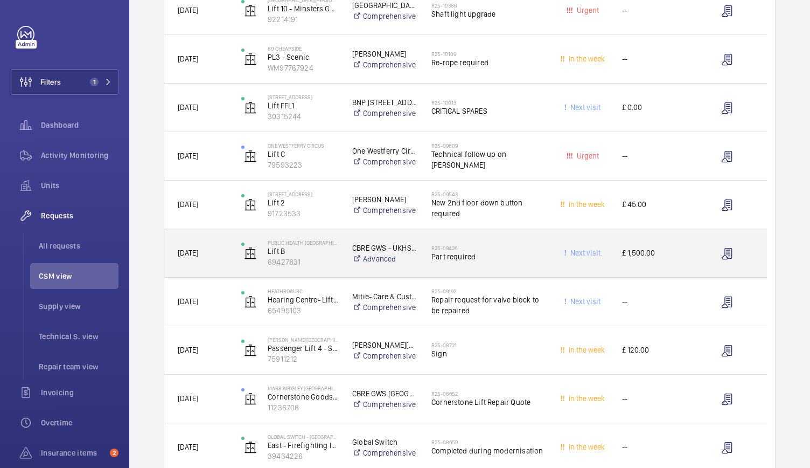
click at [344, 262] on div "CBRE GWS - UKHSA (Public Health [GEOGRAPHIC_DATA]) [GEOGRAPHIC_DATA] Advanced" at bounding box center [378, 253] width 78 height 43
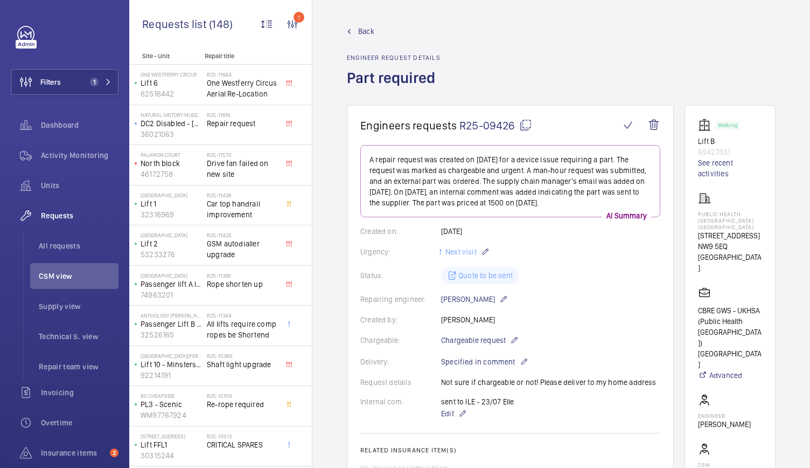
scroll to position [0, 15]
click at [358, 29] on span "Back" at bounding box center [366, 31] width 16 height 11
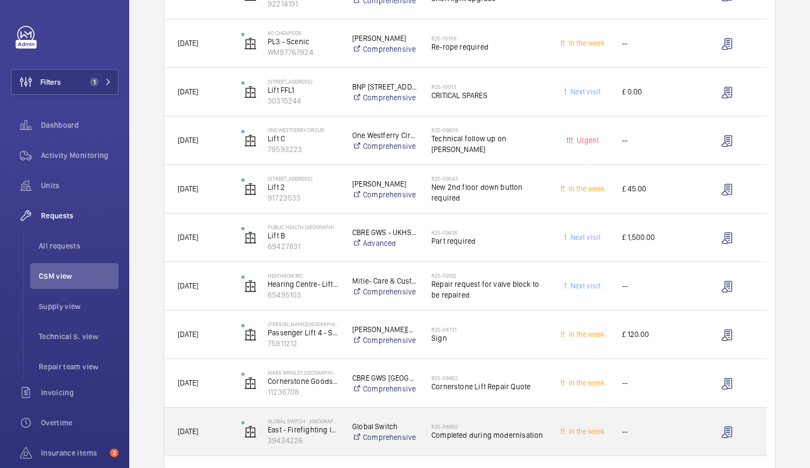
scroll to position [579, 0]
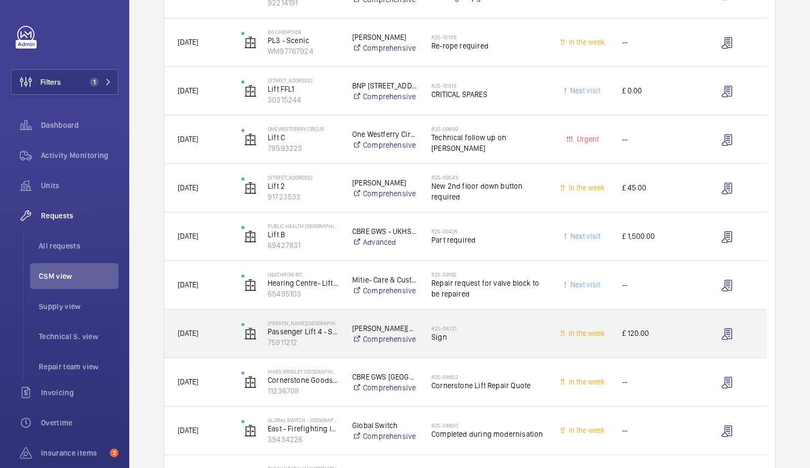
click at [333, 346] on div "[PERSON_NAME][GEOGRAPHIC_DATA] Lift 4 - Staff Lift 75911212" at bounding box center [283, 333] width 110 height 44
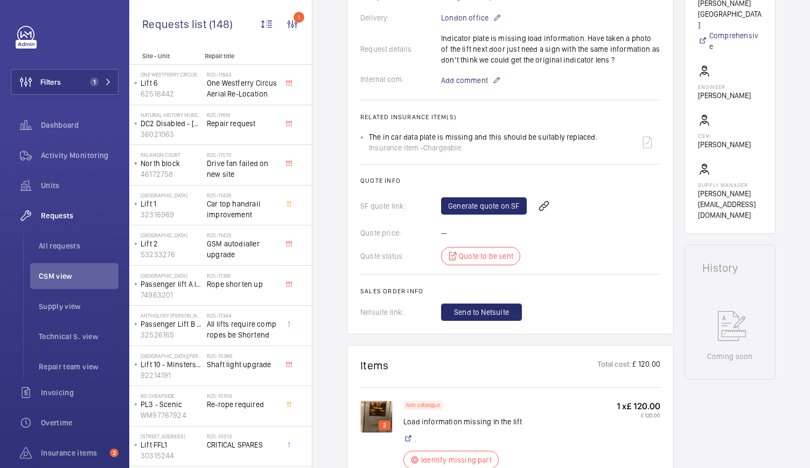
scroll to position [332, 0]
click at [492, 210] on link "Generate quote on SF" at bounding box center [484, 206] width 86 height 17
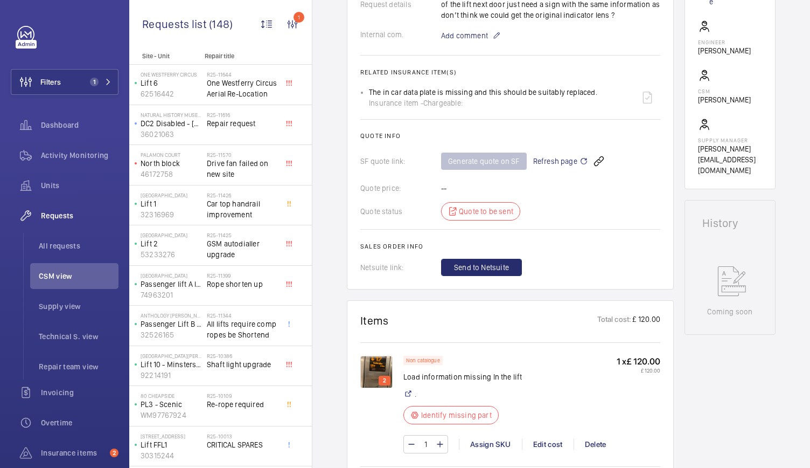
scroll to position [470, 0]
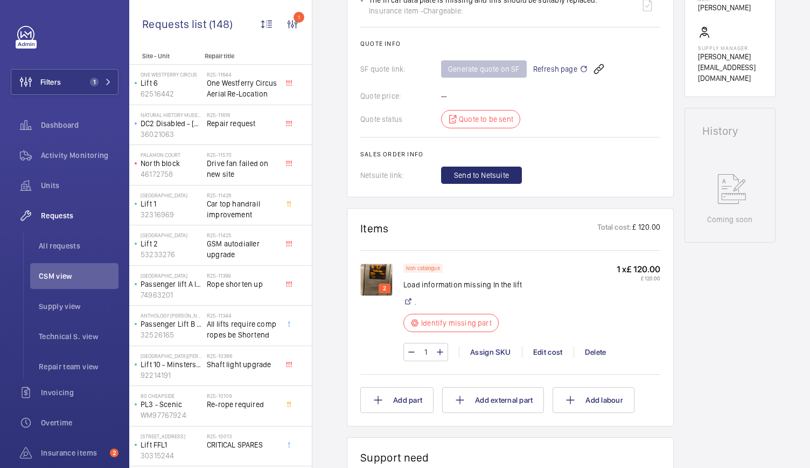
click at [384, 273] on img at bounding box center [376, 279] width 32 height 32
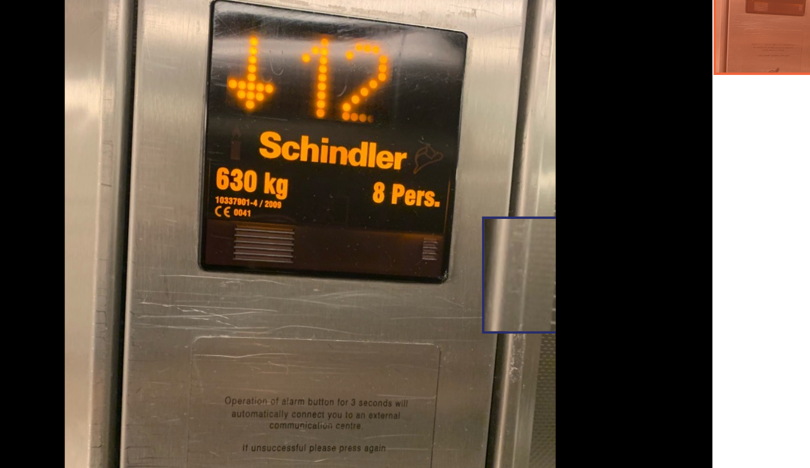
drag, startPoint x: 427, startPoint y: 253, endPoint x: 375, endPoint y: 281, distance: 58.6
click at [375, 281] on img at bounding box center [321, 258] width 226 height 302
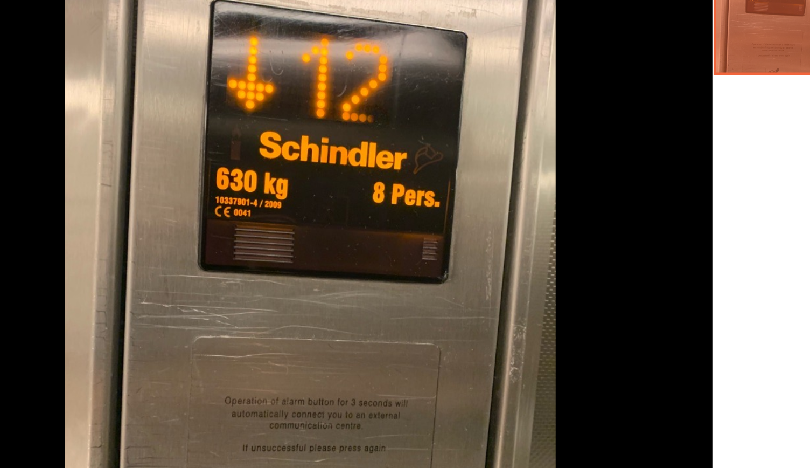
click at [515, 188] on div at bounding box center [590, 258] width 168 height 302
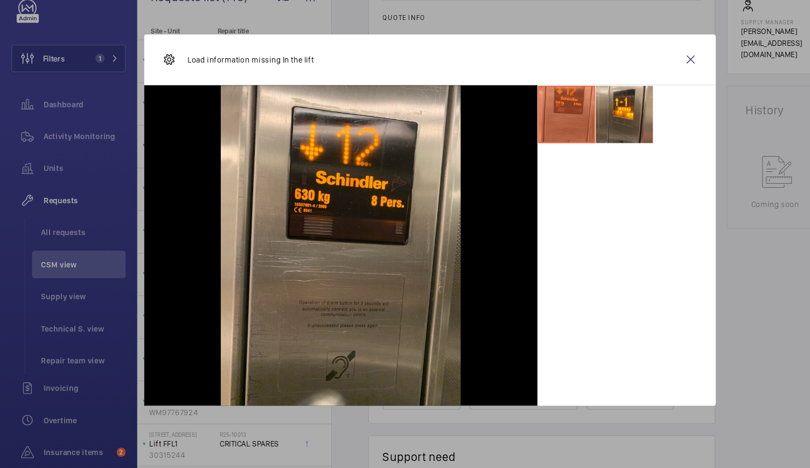
scroll to position [0, 0]
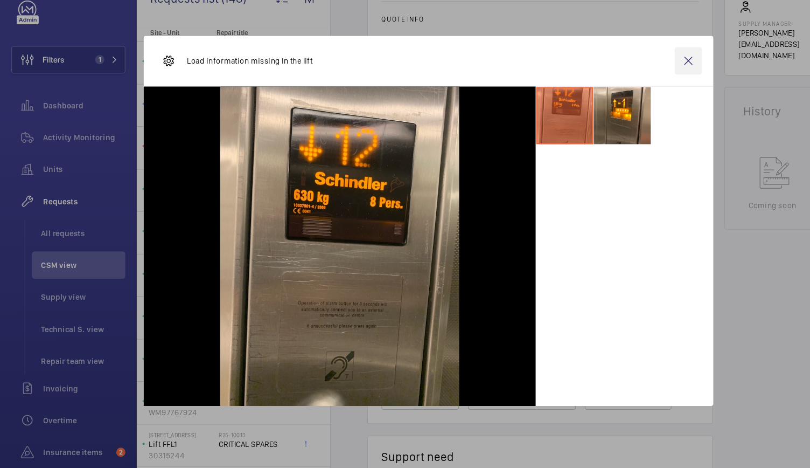
click at [654, 80] on wm-front-icon-button at bounding box center [651, 83] width 26 height 26
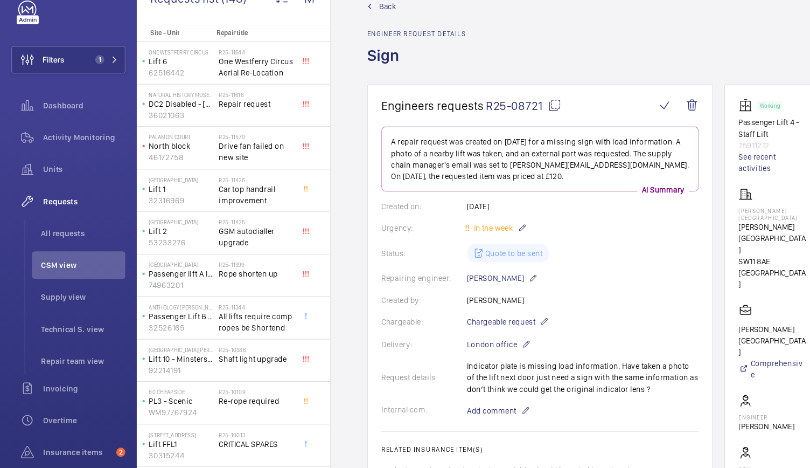
click at [357, 26] on link "Back" at bounding box center [394, 31] width 94 height 11
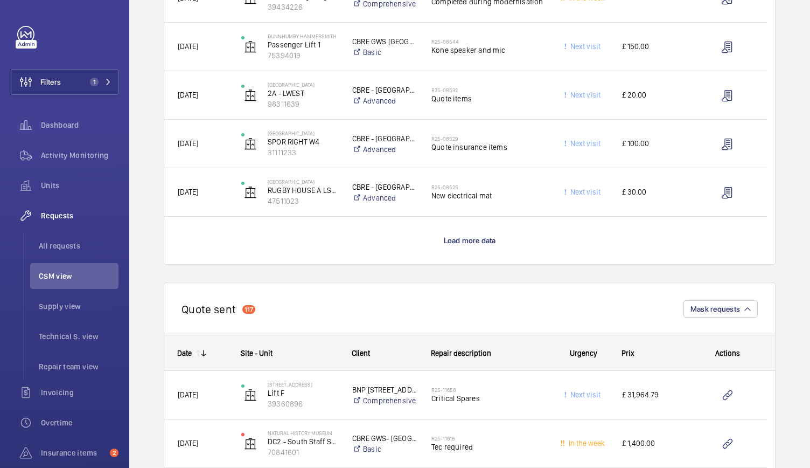
scroll to position [963, 0]
click at [457, 236] on span "Load more data" at bounding box center [470, 239] width 52 height 9
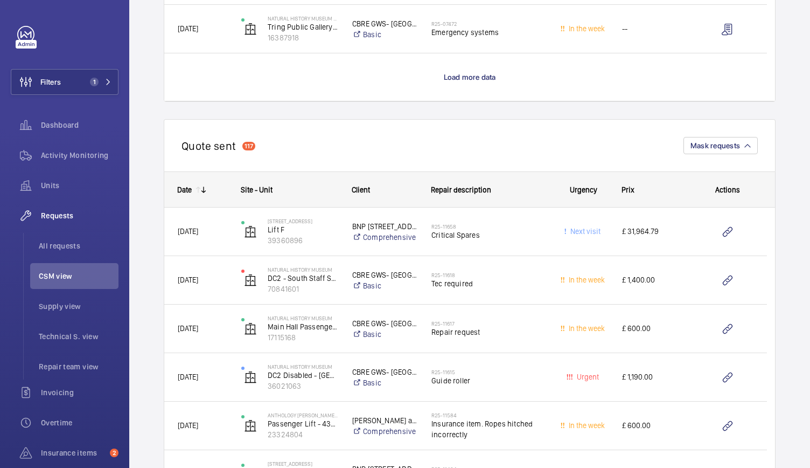
scroll to position [2102, 0]
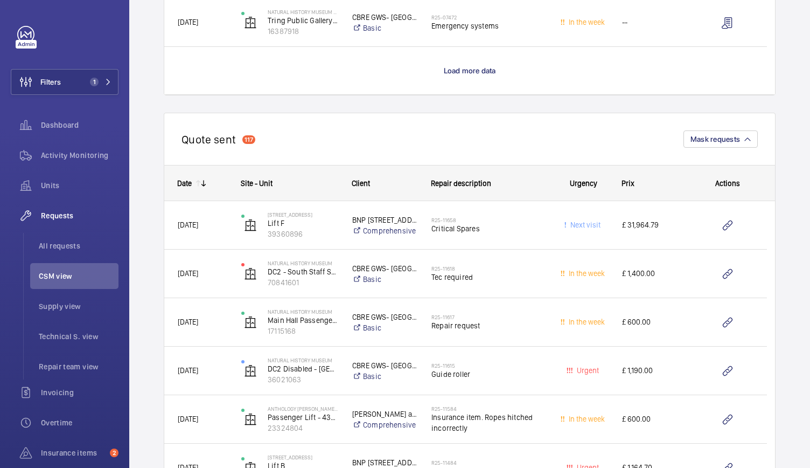
click at [474, 81] on wm-front-load-more-cell "Load more data" at bounding box center [469, 70] width 611 height 47
click at [474, 68] on span "Load more data" at bounding box center [470, 70] width 52 height 9
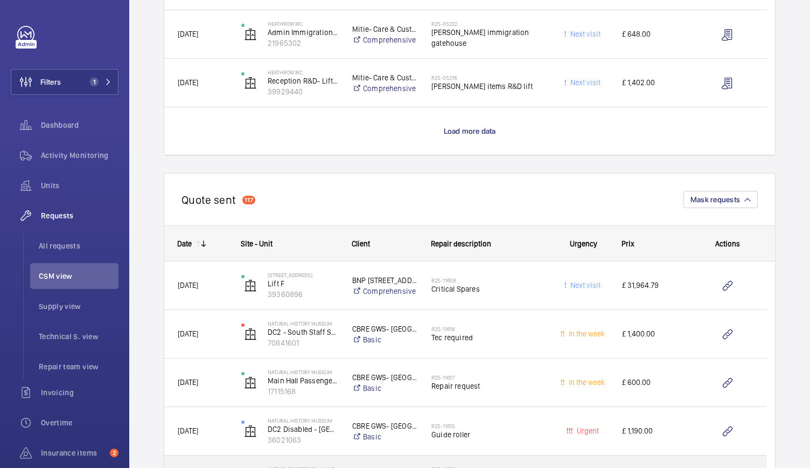
scroll to position [2991, 0]
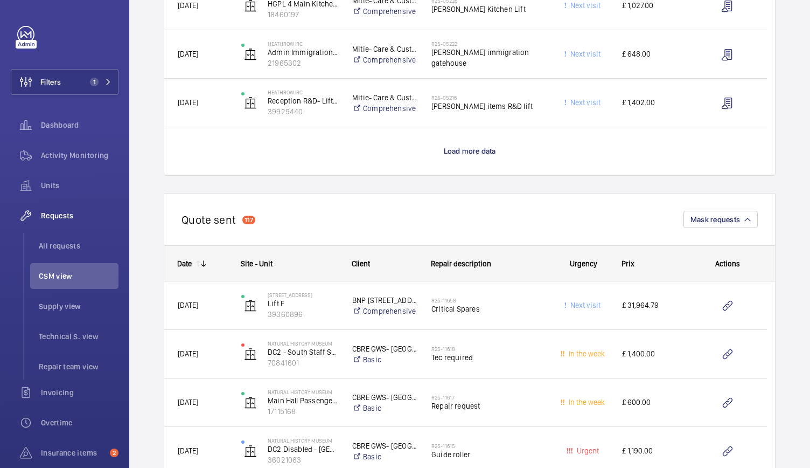
click at [476, 155] on span "Load more data" at bounding box center [470, 151] width 52 height 9
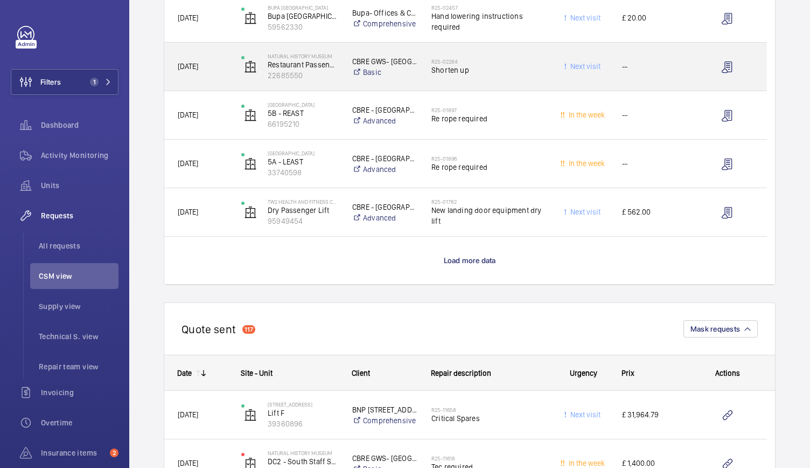
scroll to position [3852, 0]
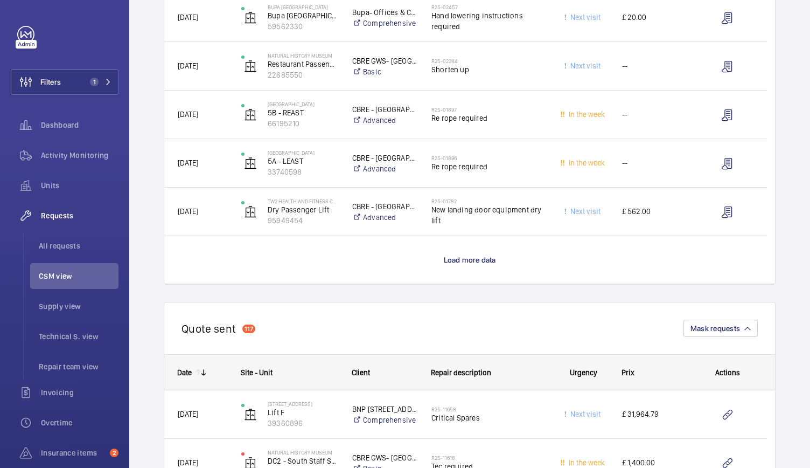
click at [462, 264] on p "Load more data" at bounding box center [470, 259] width 52 height 11
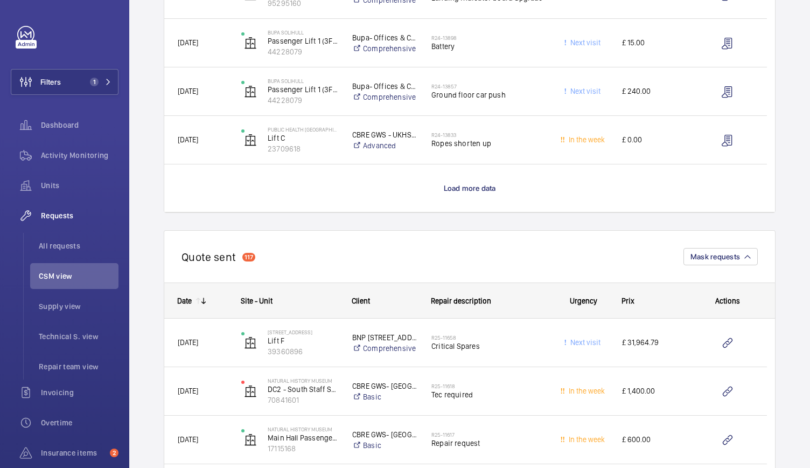
scroll to position [4894, 0]
click at [475, 192] on wm-front-load-more-cell "Load more data" at bounding box center [469, 187] width 611 height 47
click at [478, 188] on span "Load more data" at bounding box center [470, 187] width 52 height 9
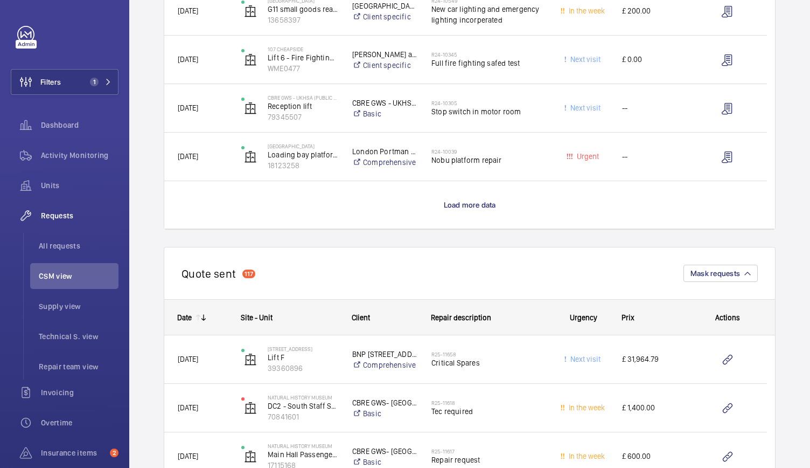
scroll to position [5848, 0]
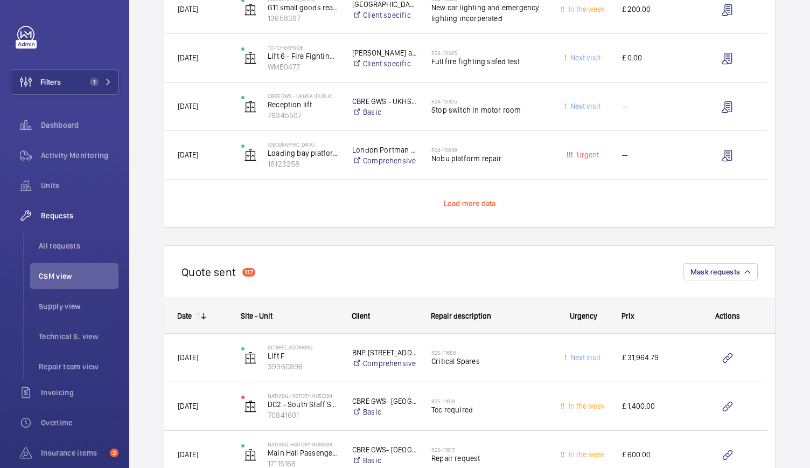
click at [468, 200] on span "Load more data" at bounding box center [470, 203] width 52 height 9
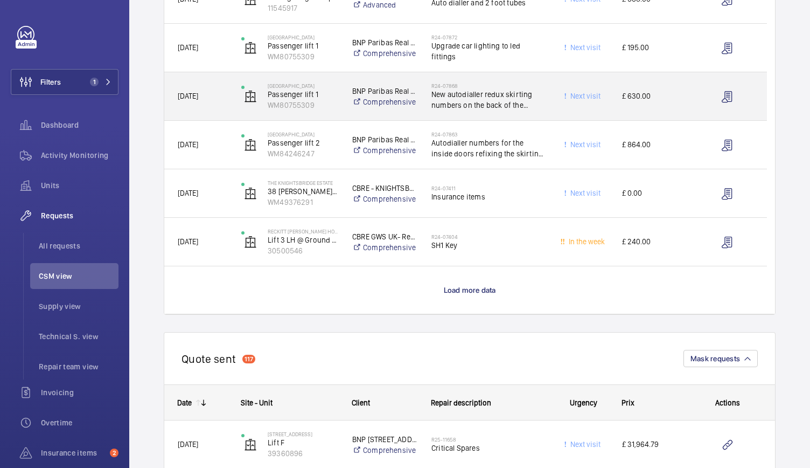
scroll to position [6731, 0]
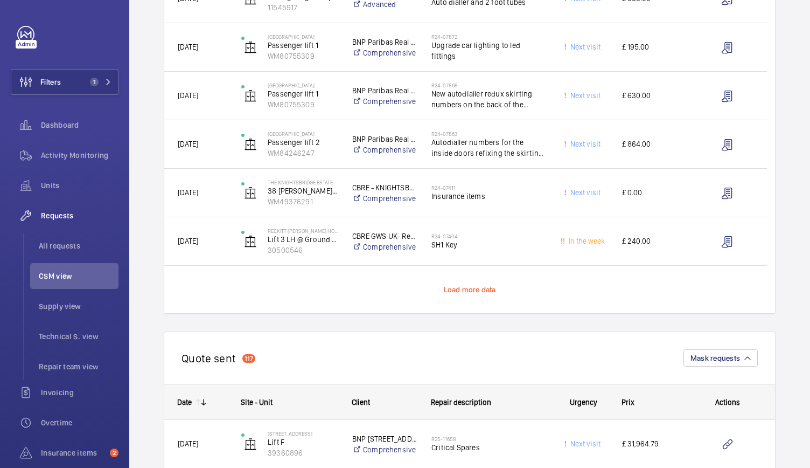
click at [459, 290] on span "Load more data" at bounding box center [470, 289] width 52 height 9
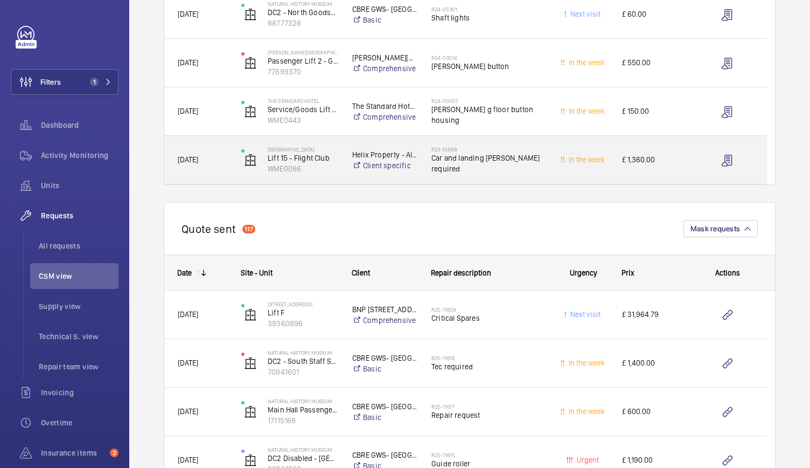
scroll to position [7149, 0]
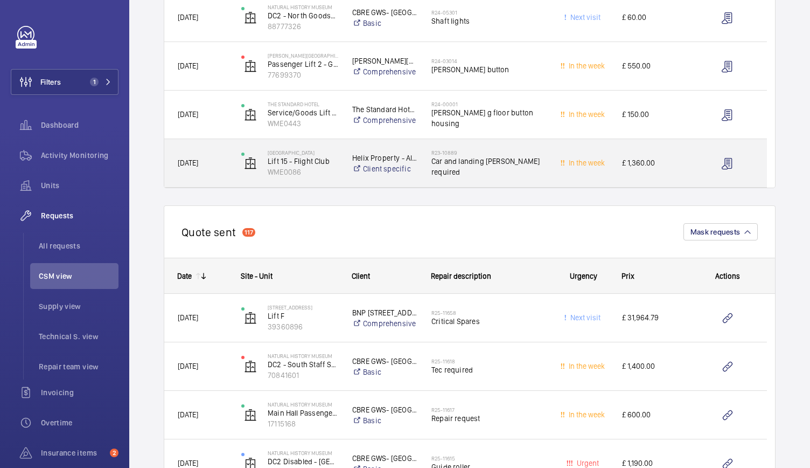
click at [547, 180] on div "In the week" at bounding box center [577, 163] width 64 height 48
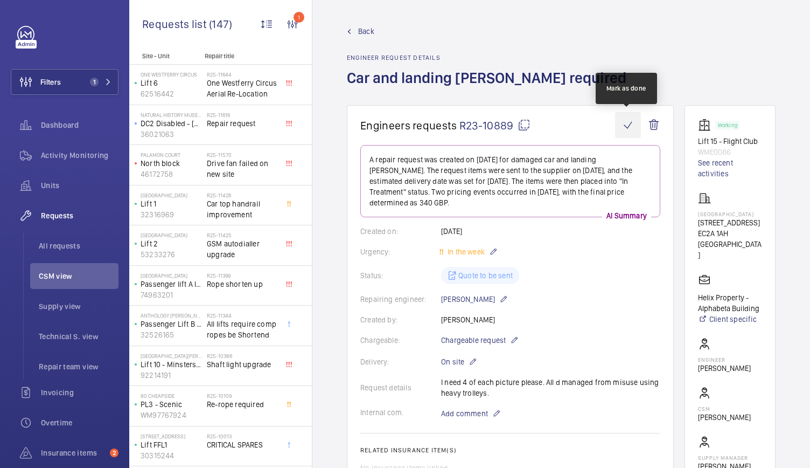
click at [629, 122] on wm-front-icon-button at bounding box center [628, 125] width 26 height 26
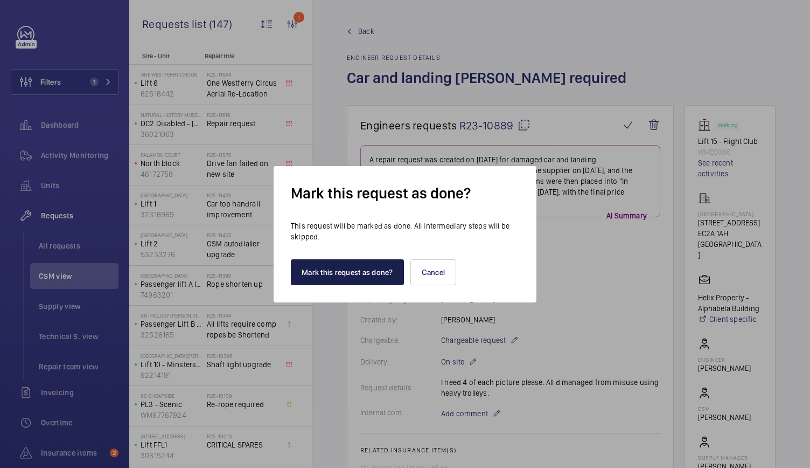
click at [361, 268] on button "Mark this request as done?" at bounding box center [347, 272] width 113 height 26
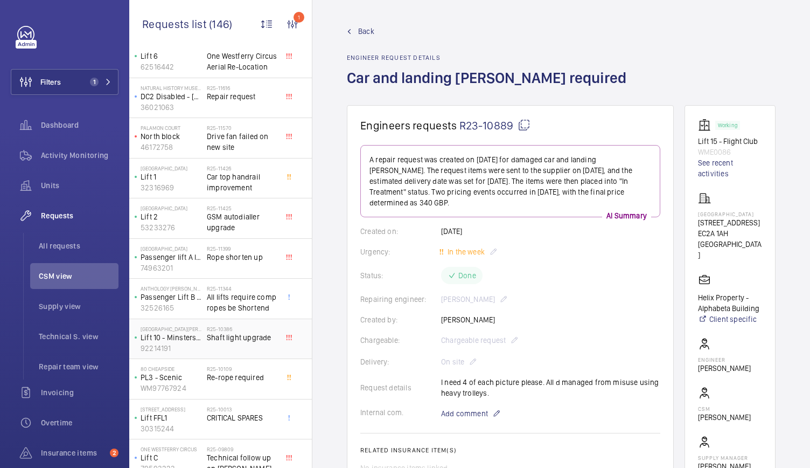
scroll to position [29, 0]
click at [364, 32] on span "Back" at bounding box center [366, 31] width 16 height 11
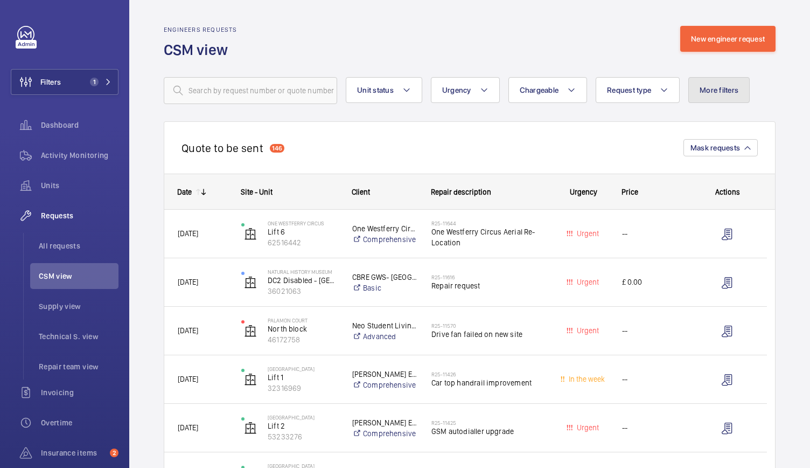
click at [715, 88] on span "More filters" at bounding box center [719, 90] width 39 height 9
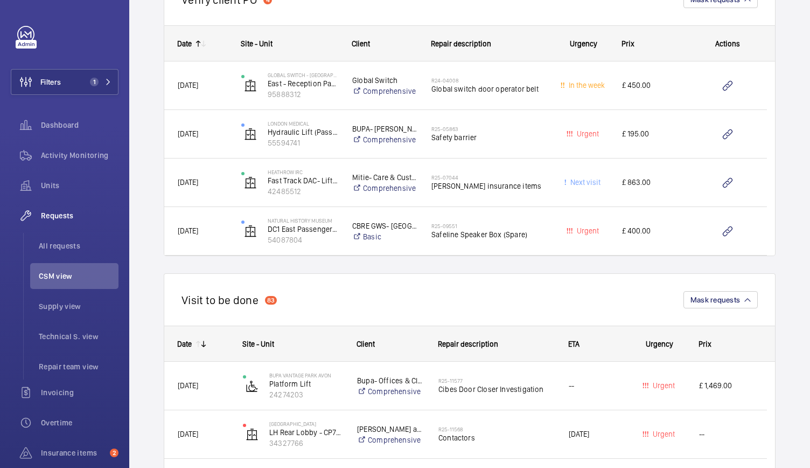
scroll to position [2389, 0]
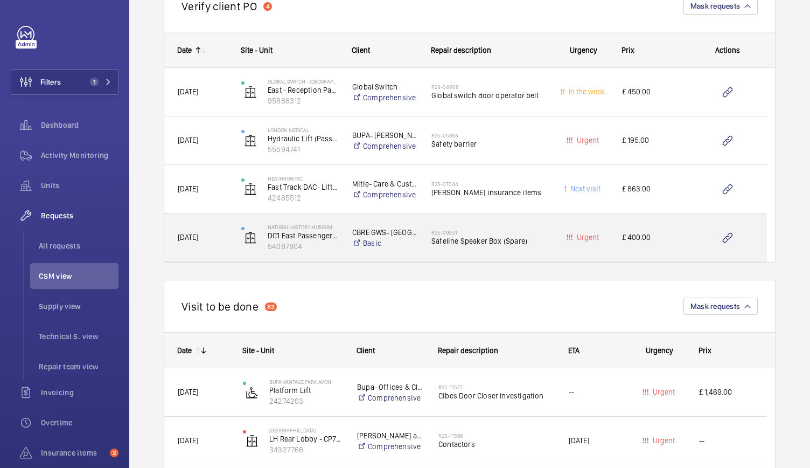
click at [633, 240] on span "£ 400.00" at bounding box center [654, 237] width 65 height 12
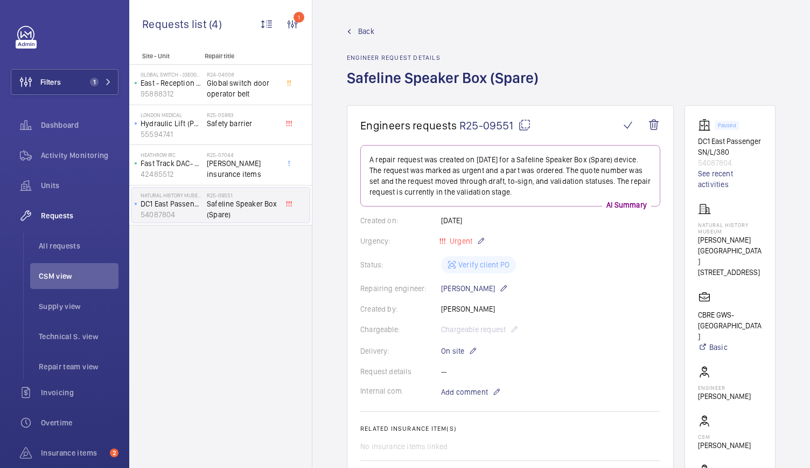
click at [372, 30] on span "Back" at bounding box center [366, 31] width 16 height 11
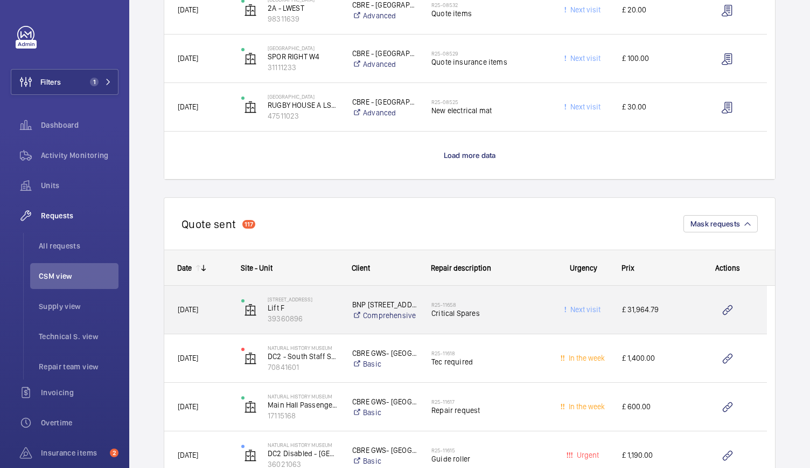
scroll to position [1006, 0]
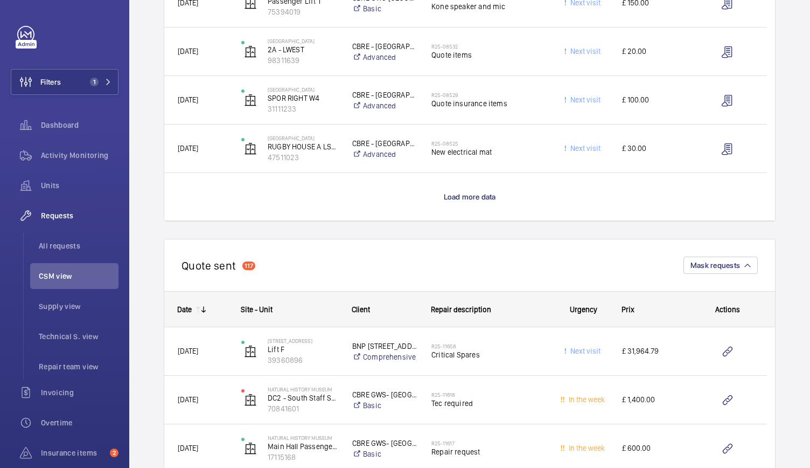
click at [421, 208] on wm-front-load-more-cell "Load more data" at bounding box center [469, 196] width 611 height 47
click at [436, 198] on wm-front-load-more-cell "Load more data" at bounding box center [469, 196] width 611 height 47
click at [448, 198] on span "Load more data" at bounding box center [470, 196] width 52 height 9
click at [736, 260] on button "Mask requests" at bounding box center [721, 264] width 74 height 17
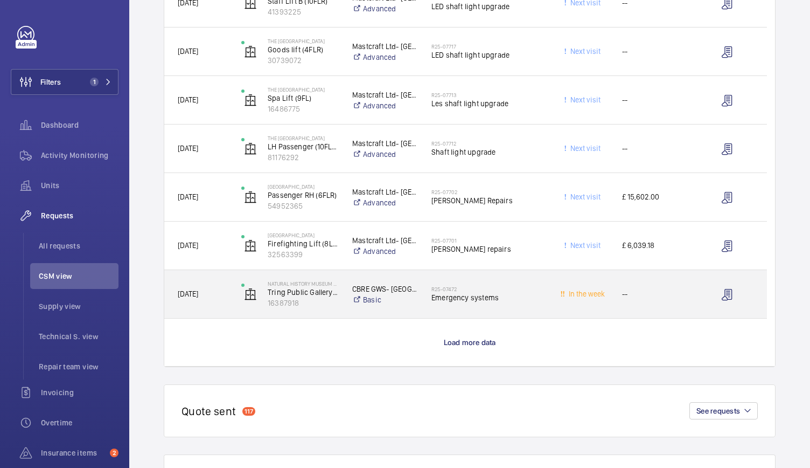
scroll to position [1855, 0]
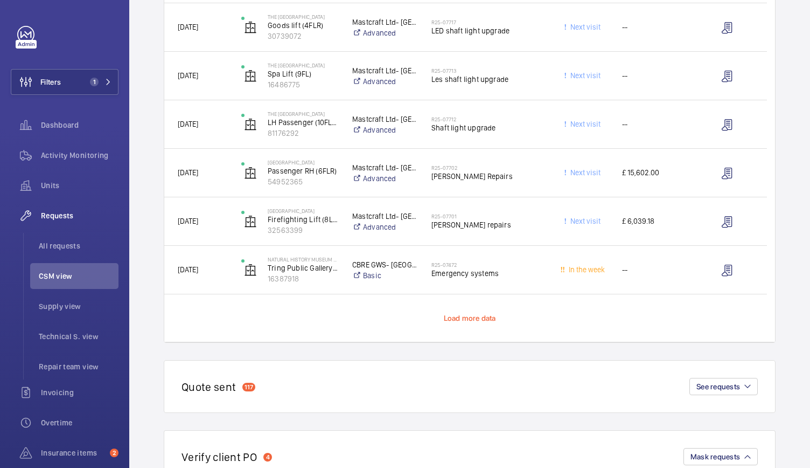
click at [486, 314] on span "Load more data" at bounding box center [470, 318] width 52 height 9
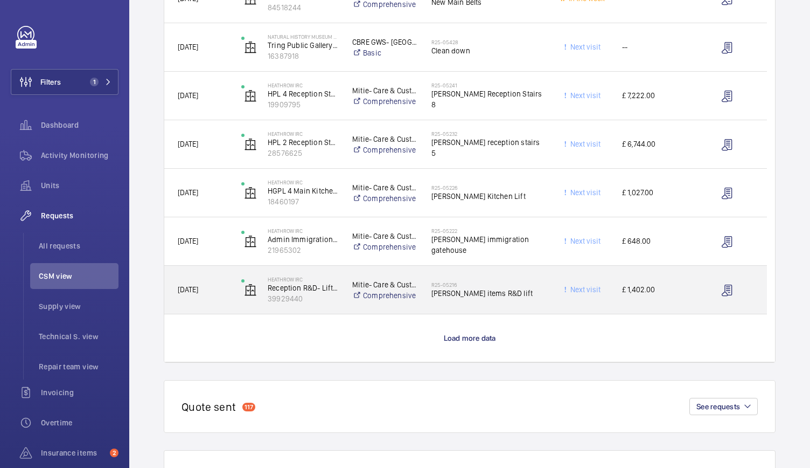
scroll to position [2825, 0]
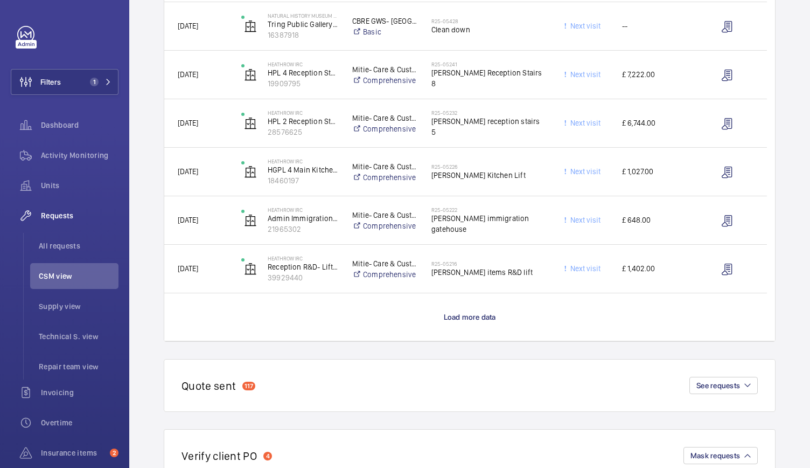
click at [486, 314] on span "Load more data" at bounding box center [470, 316] width 52 height 9
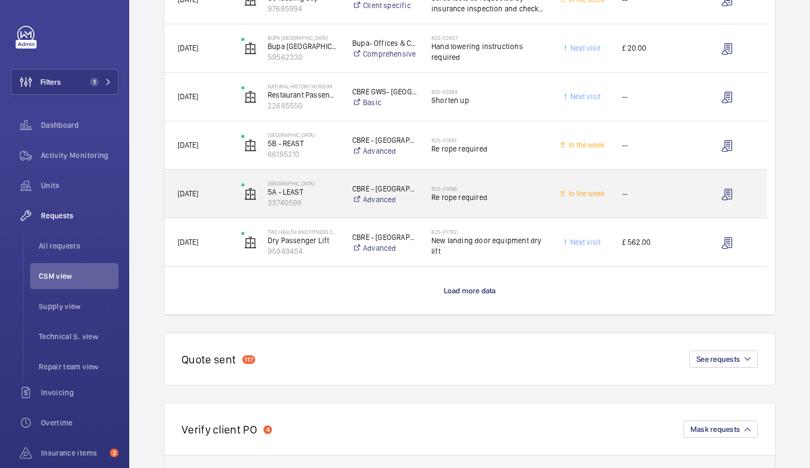
scroll to position [3854, 0]
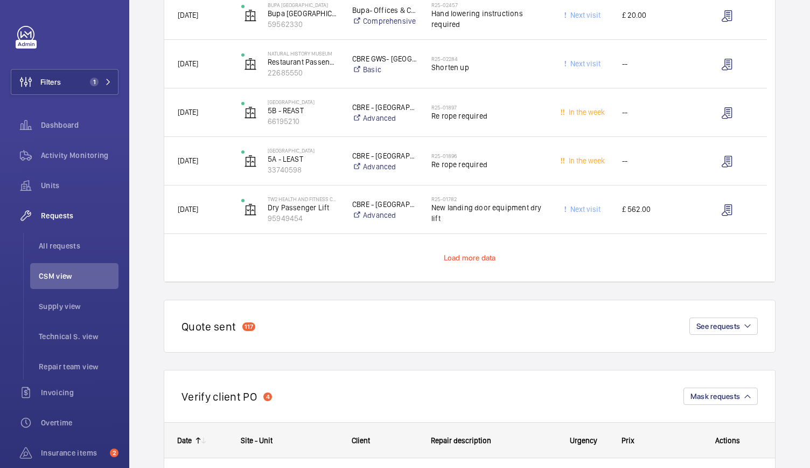
click at [472, 255] on span "Load more data" at bounding box center [470, 257] width 52 height 9
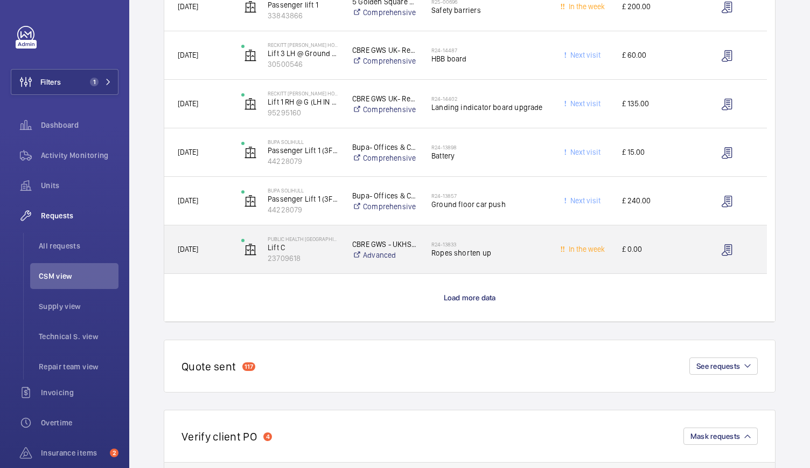
scroll to position [4901, 0]
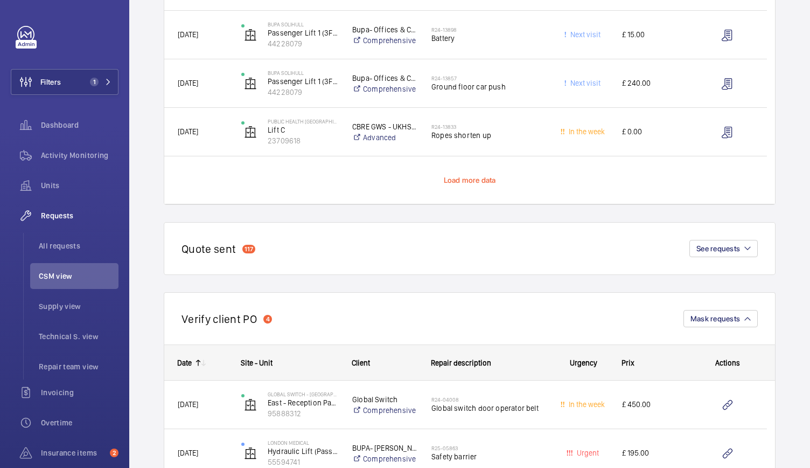
click at [458, 182] on span "Load more data" at bounding box center [470, 180] width 52 height 9
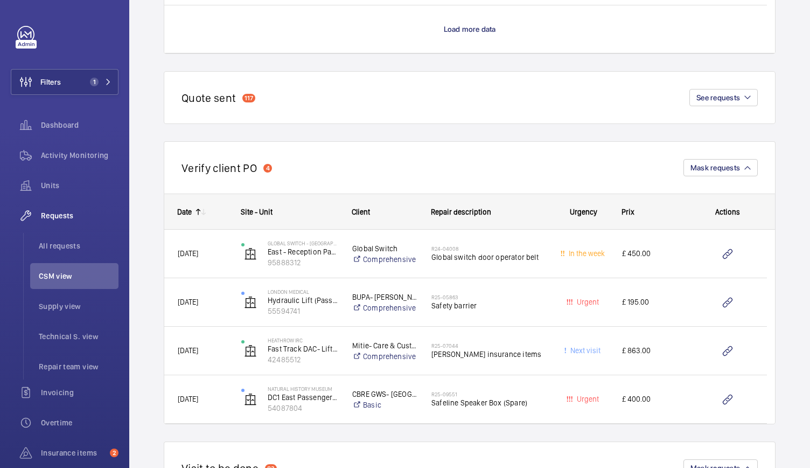
scroll to position [6022, 0]
click at [477, 32] on span "Load more data" at bounding box center [470, 28] width 52 height 9
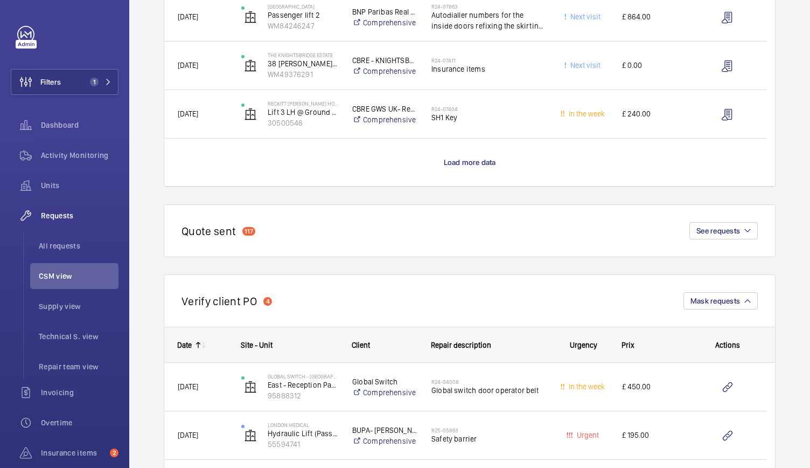
scroll to position [6861, 0]
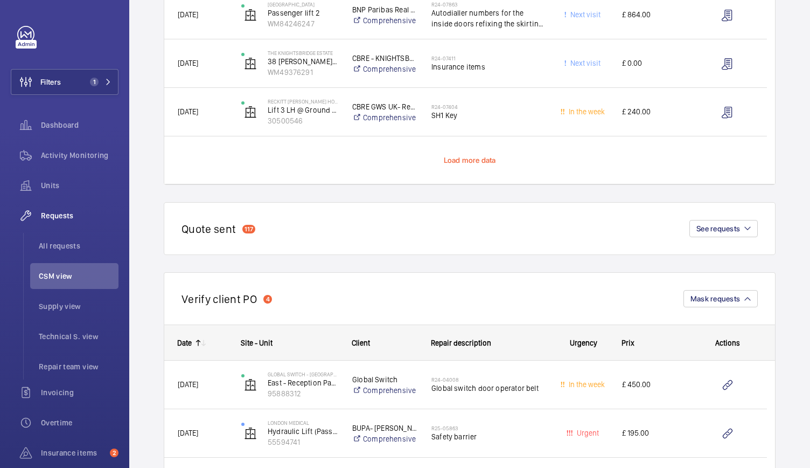
click at [458, 156] on span "Load more data" at bounding box center [470, 160] width 52 height 9
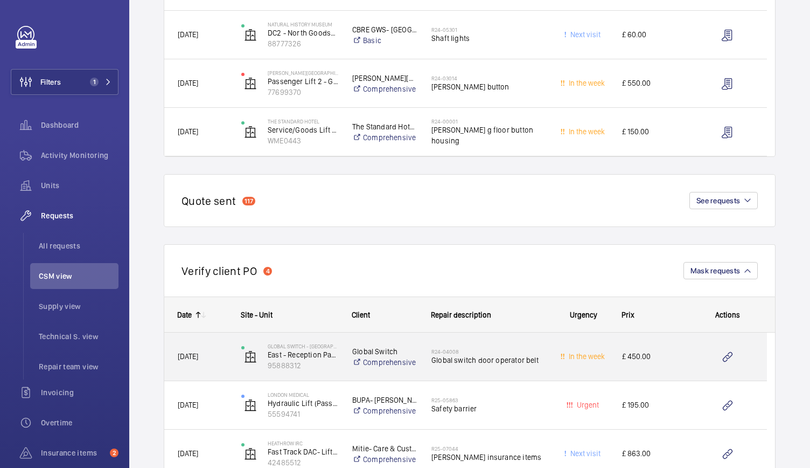
scroll to position [7132, 0]
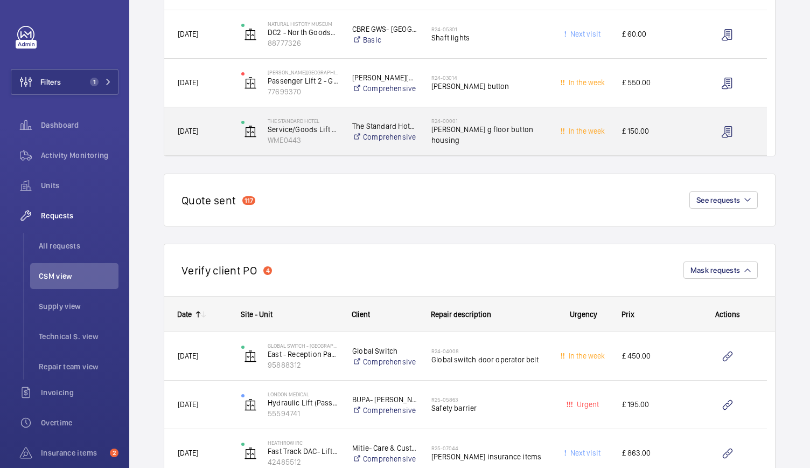
click at [500, 150] on div "R24-00001 [PERSON_NAME] g floor button housing" at bounding box center [482, 131] width 126 height 48
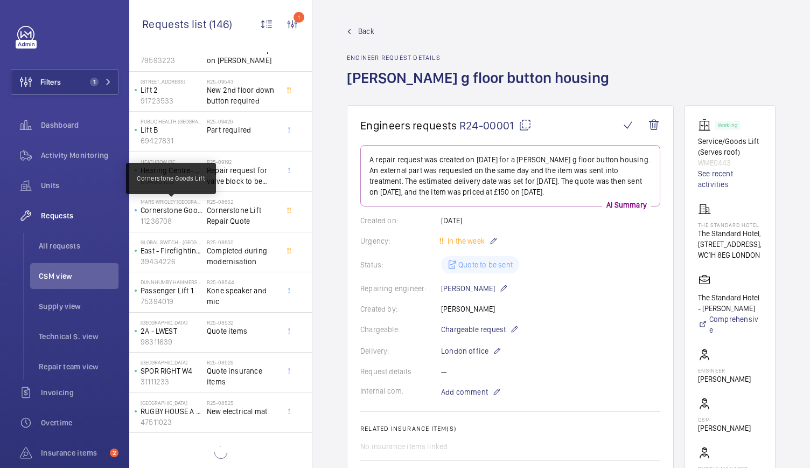
scroll to position [435, 0]
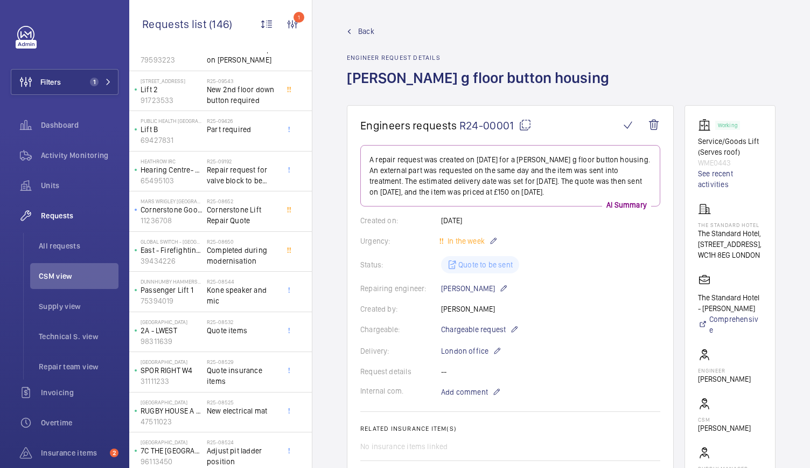
scroll to position [8, 0]
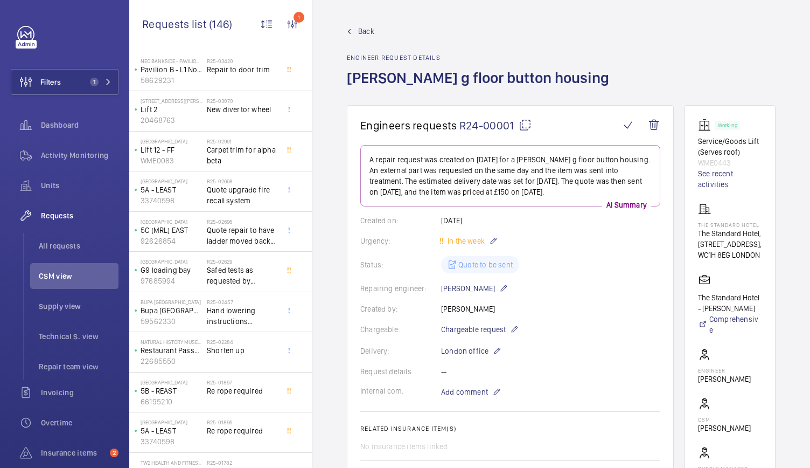
scroll to position [2832, 0]
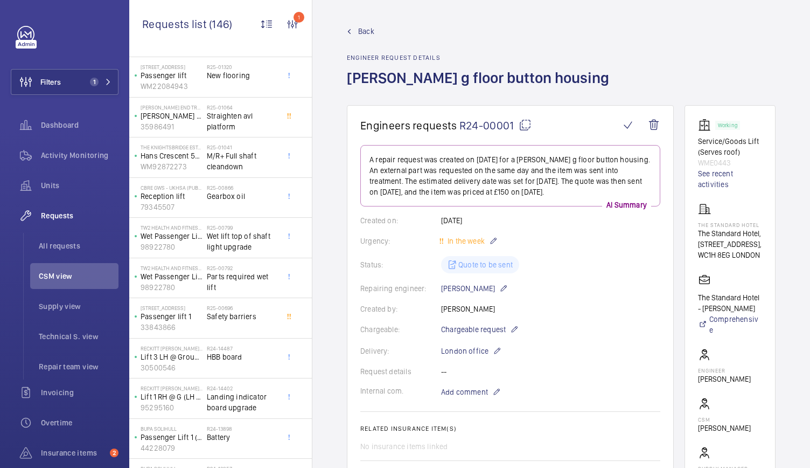
scroll to position [3631, 0]
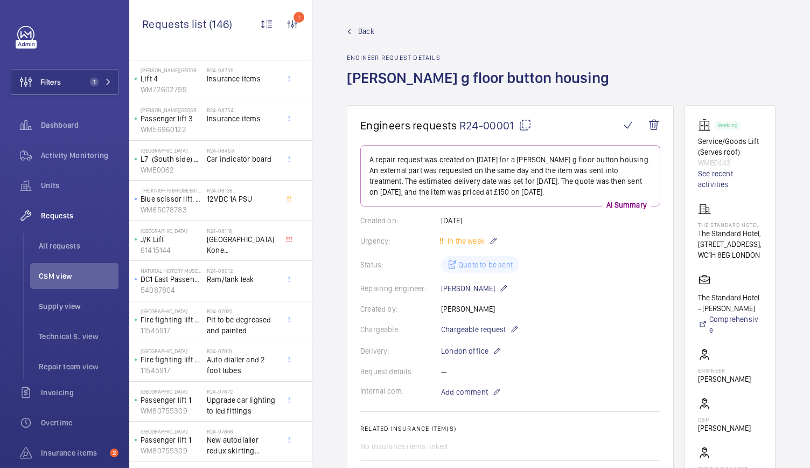
scroll to position [5229, 0]
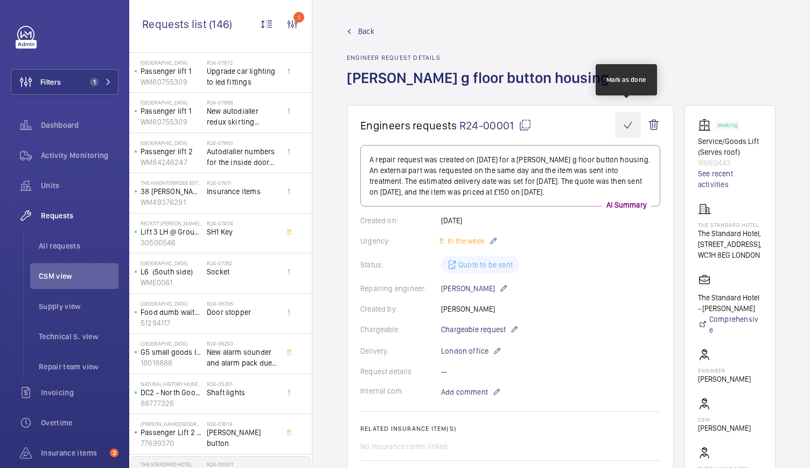
click at [629, 119] on wm-front-icon-button at bounding box center [628, 125] width 26 height 26
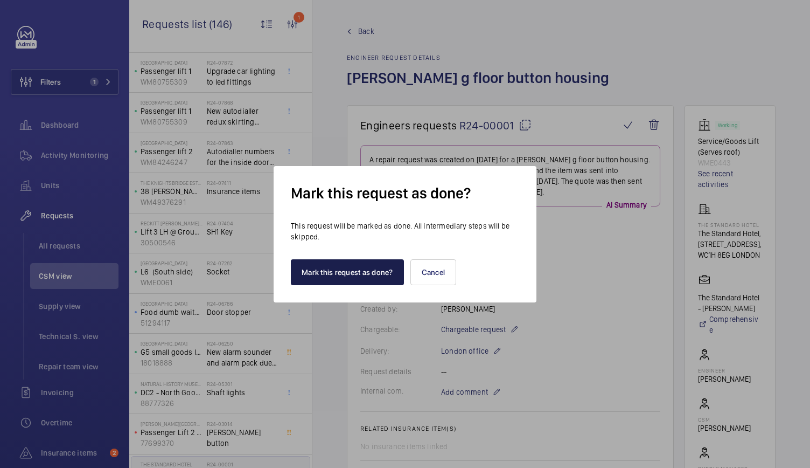
click at [353, 268] on button "Mark this request as done?" at bounding box center [347, 272] width 113 height 26
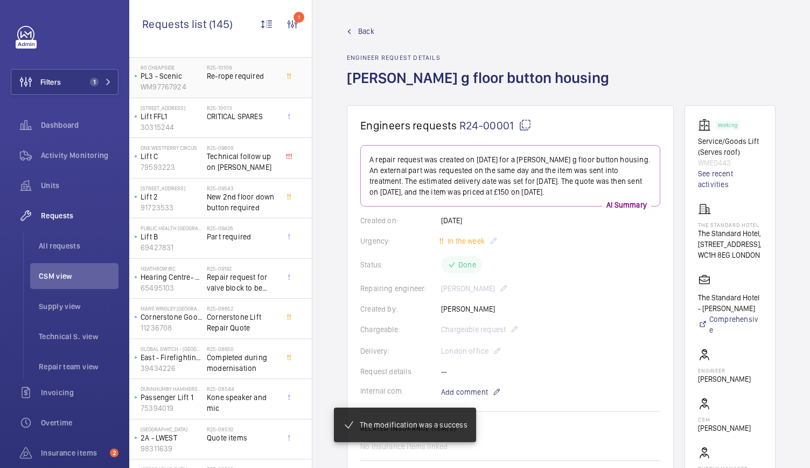
scroll to position [435, 0]
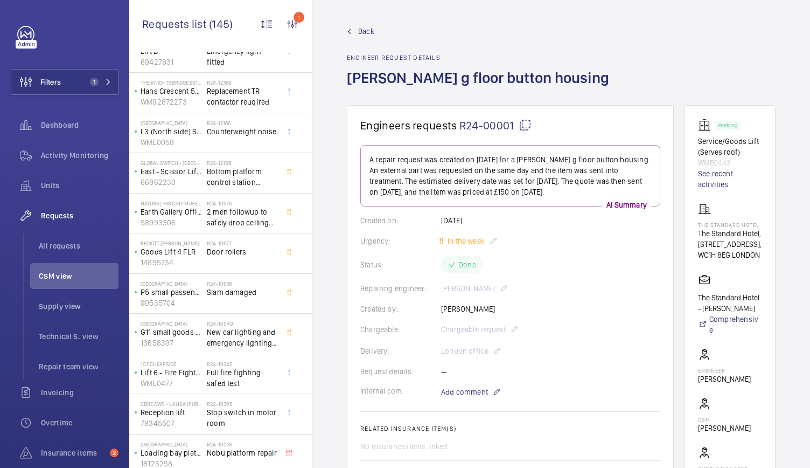
scroll to position [4430, 0]
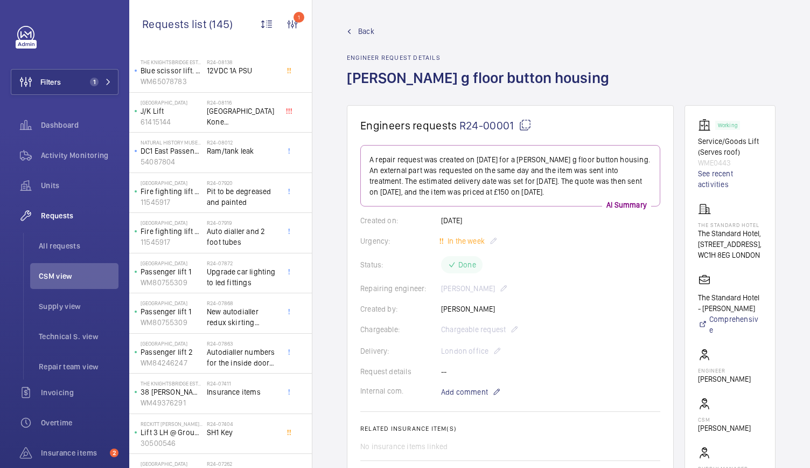
scroll to position [5390, 0]
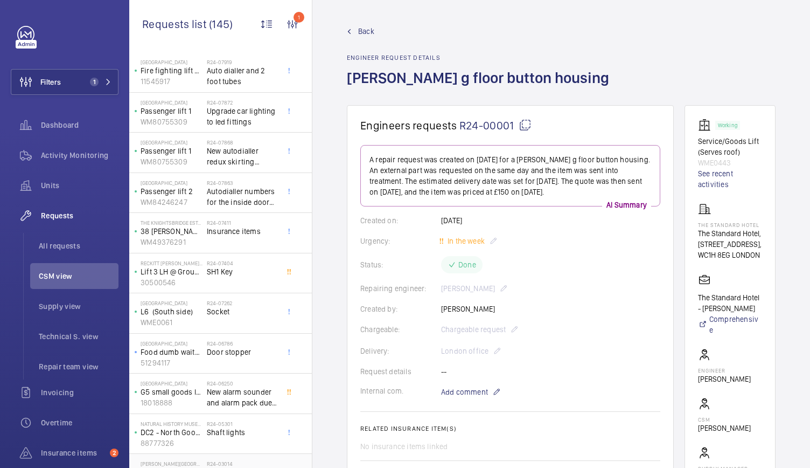
click at [218, 460] on div "R24-03014 [PERSON_NAME] button" at bounding box center [242, 475] width 71 height 31
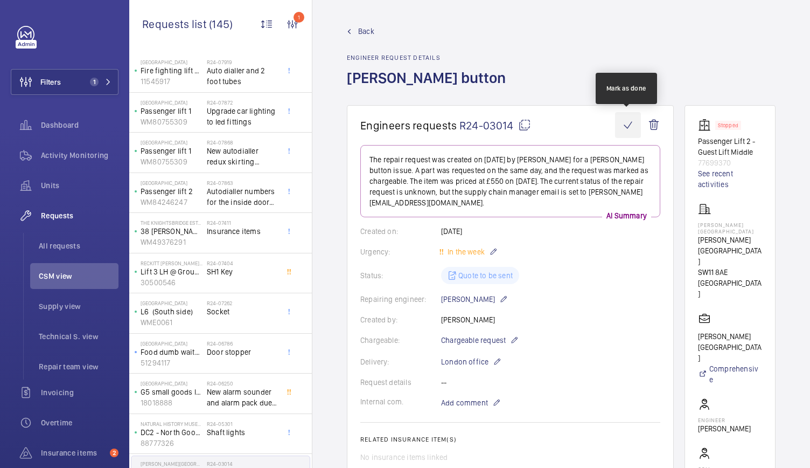
click at [625, 122] on wm-front-icon-button at bounding box center [628, 125] width 26 height 26
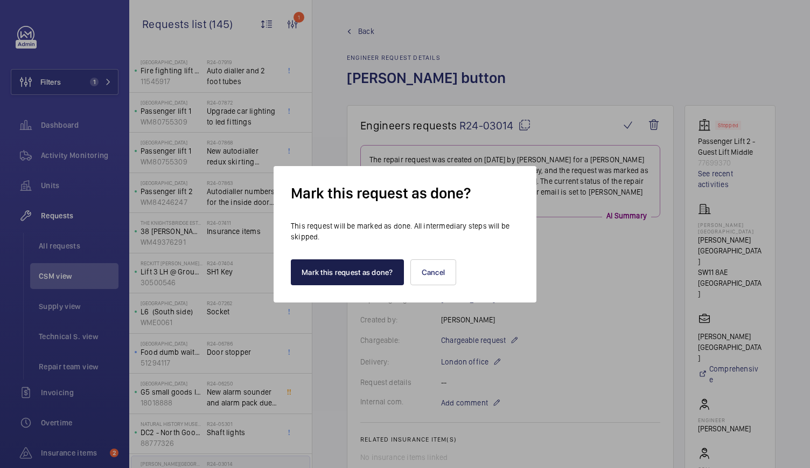
click at [346, 268] on button "Mark this request as done?" at bounding box center [347, 272] width 113 height 26
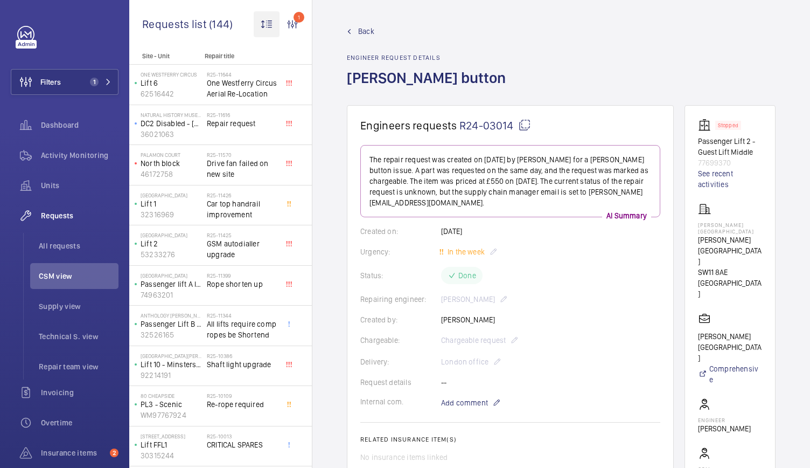
click at [267, 23] on wm-front-icon-button at bounding box center [267, 24] width 26 height 26
click at [284, 80] on button "Oldest first" at bounding box center [287, 70] width 66 height 19
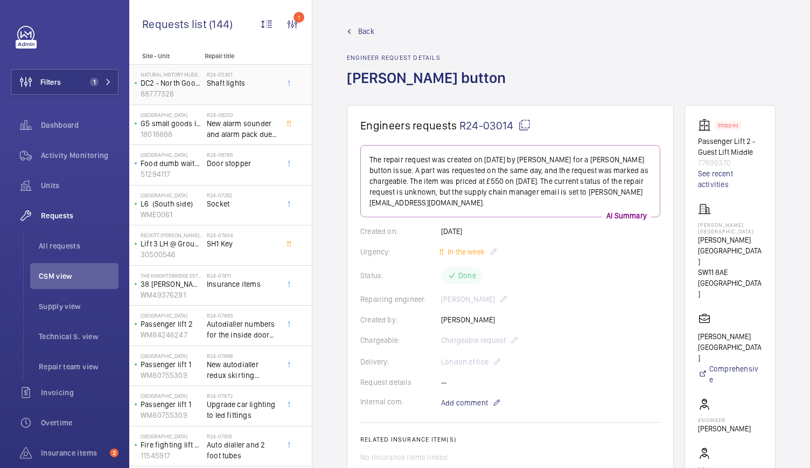
click at [249, 101] on div "R24-05301 Shaft lights" at bounding box center [242, 86] width 71 height 31
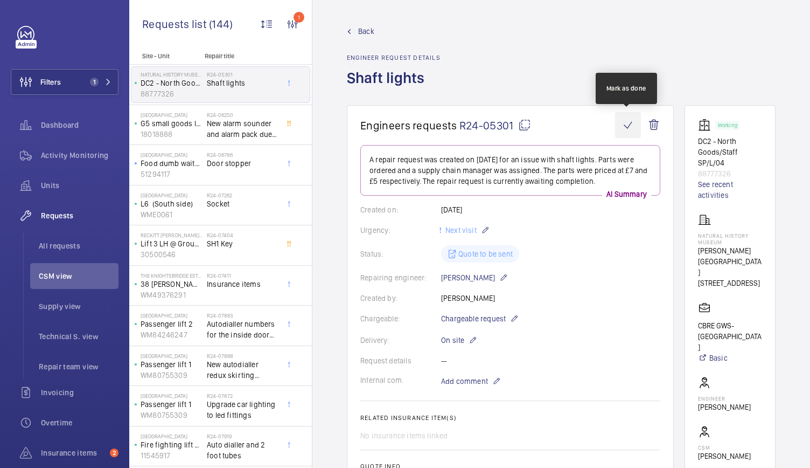
click at [621, 124] on wm-front-icon-button at bounding box center [628, 125] width 26 height 26
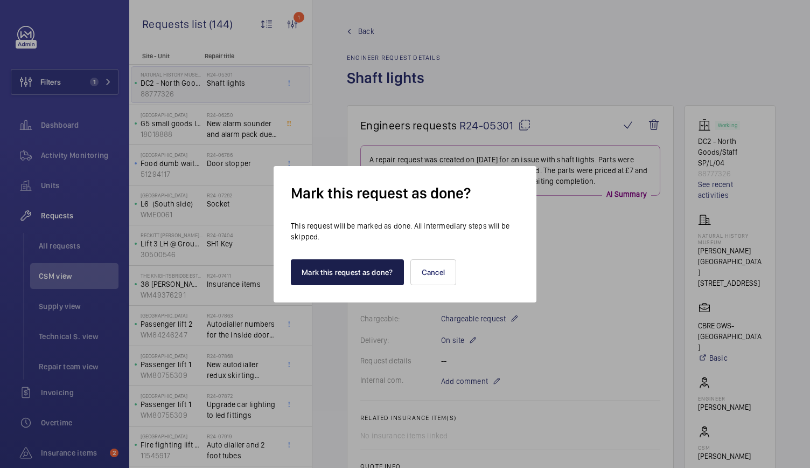
click at [314, 272] on button "Mark this request as done?" at bounding box center [347, 272] width 113 height 26
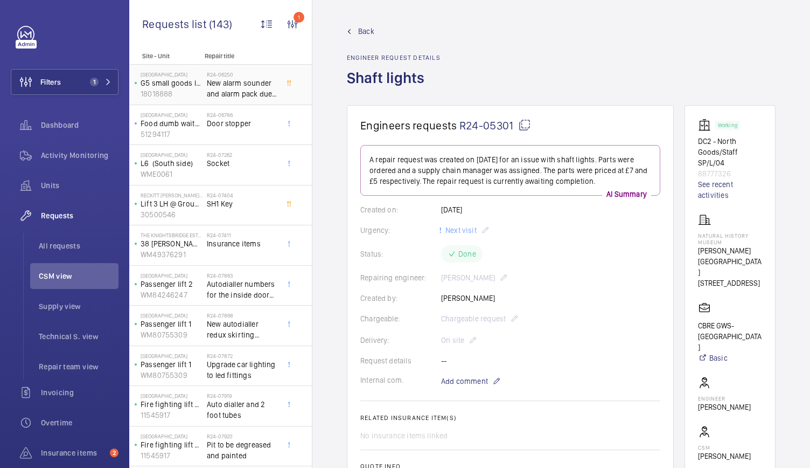
click at [212, 85] on span "New alarm sounder and alarm pack due to age and didn’t work" at bounding box center [242, 89] width 71 height 22
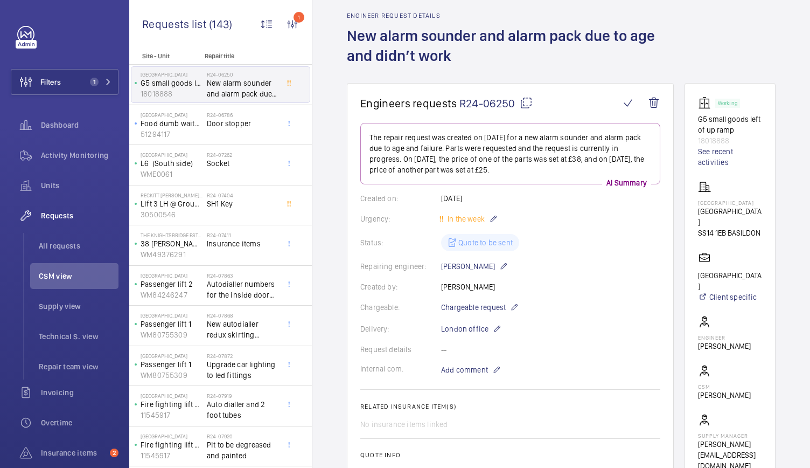
scroll to position [6, 0]
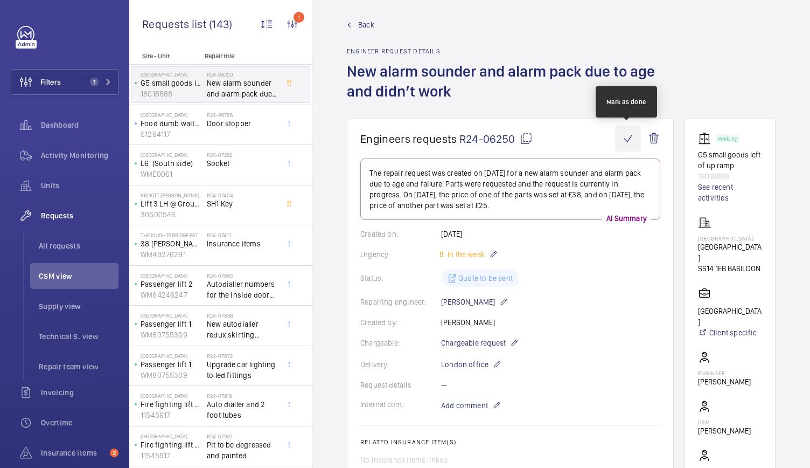
click at [630, 137] on wm-front-icon-button at bounding box center [628, 139] width 26 height 26
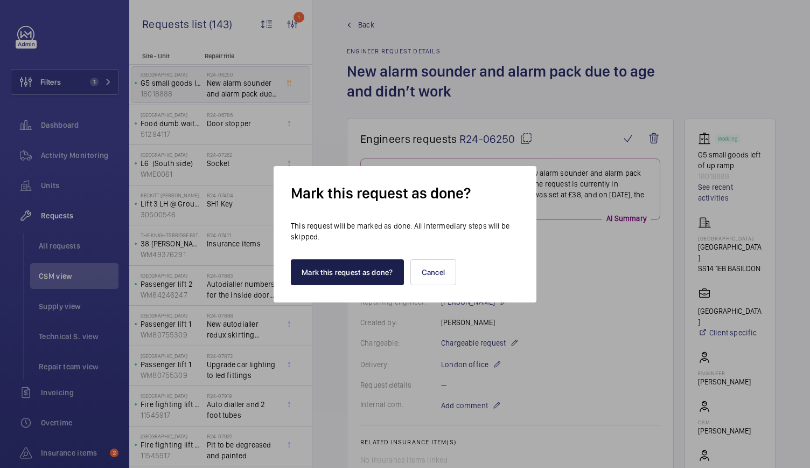
click at [338, 269] on button "Mark this request as done?" at bounding box center [347, 272] width 113 height 26
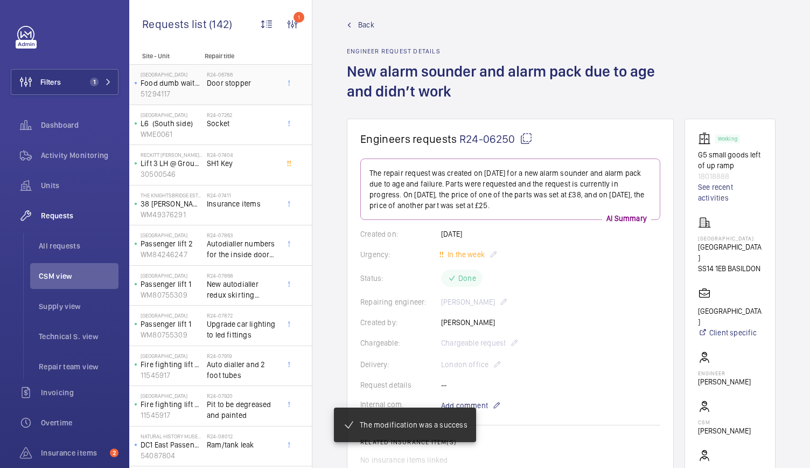
click at [234, 86] on span "Door stopper" at bounding box center [242, 83] width 71 height 11
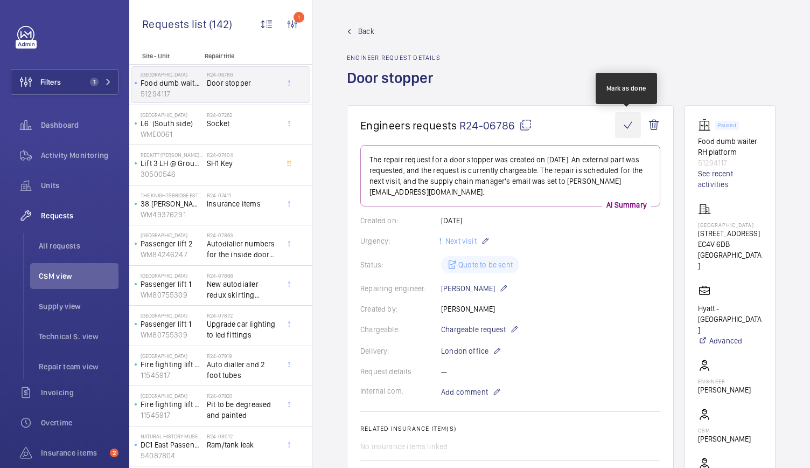
click at [625, 128] on wm-front-icon-button at bounding box center [628, 125] width 26 height 26
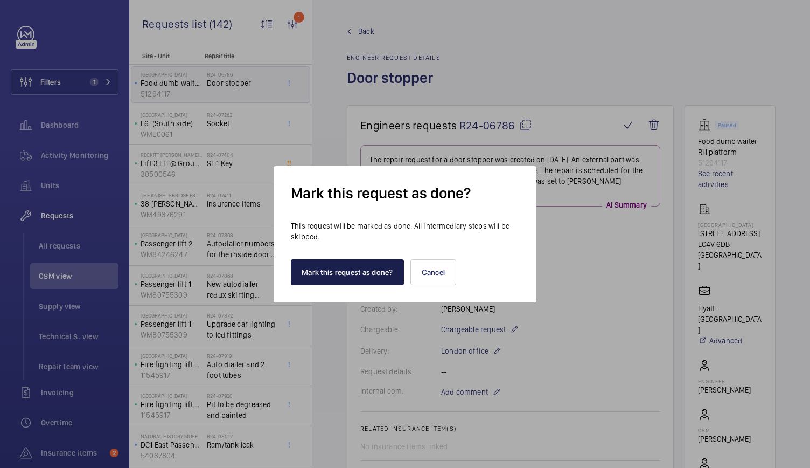
click at [330, 270] on button "Mark this request as done?" at bounding box center [347, 272] width 113 height 26
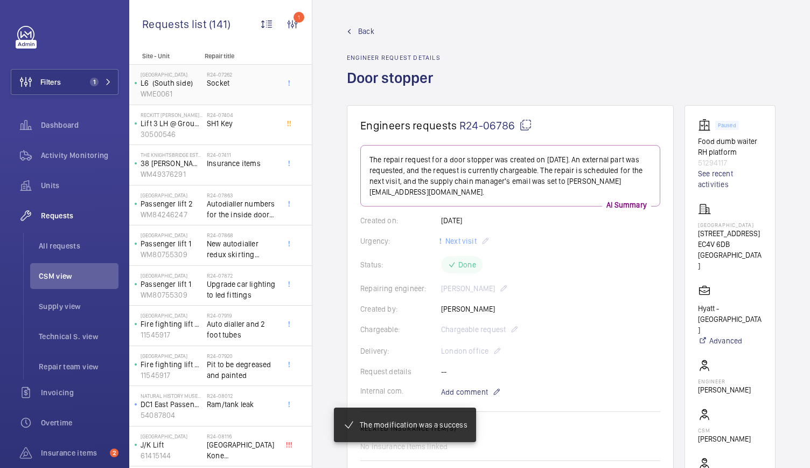
click at [247, 91] on div "R24-07262 Socket" at bounding box center [242, 86] width 71 height 31
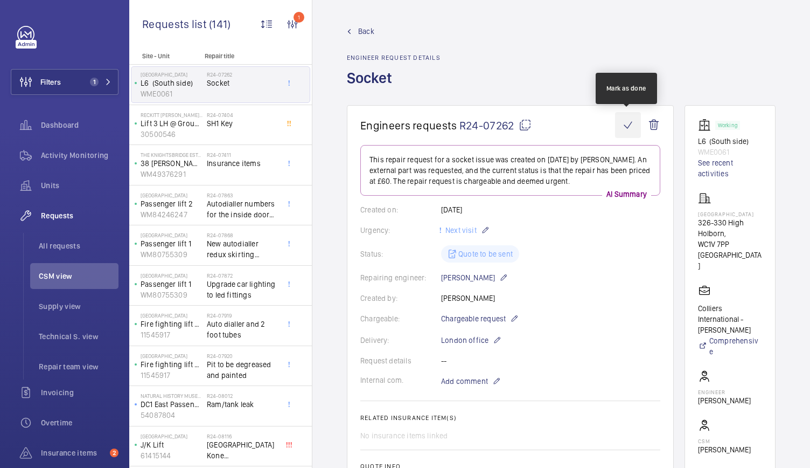
click at [625, 122] on wm-front-icon-button at bounding box center [628, 125] width 26 height 26
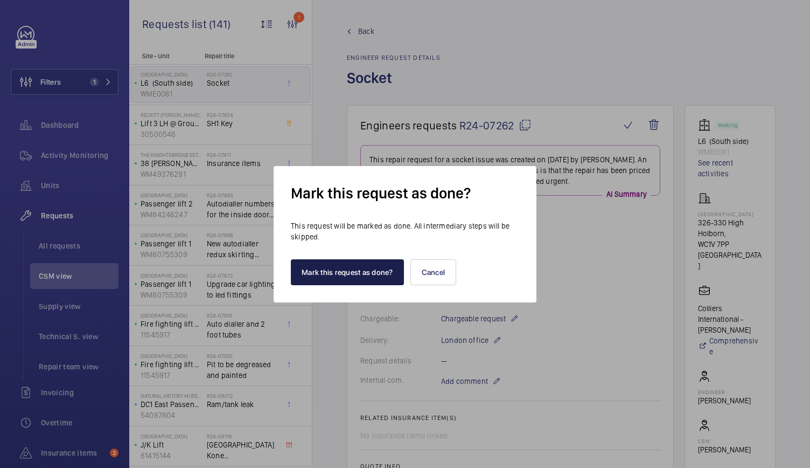
click at [340, 275] on button "Mark this request as done?" at bounding box center [347, 272] width 113 height 26
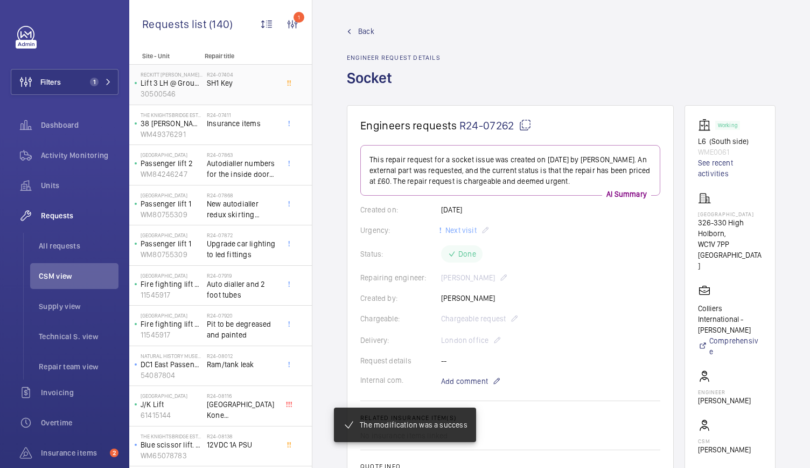
click at [246, 83] on span "SH1 Key" at bounding box center [242, 83] width 71 height 11
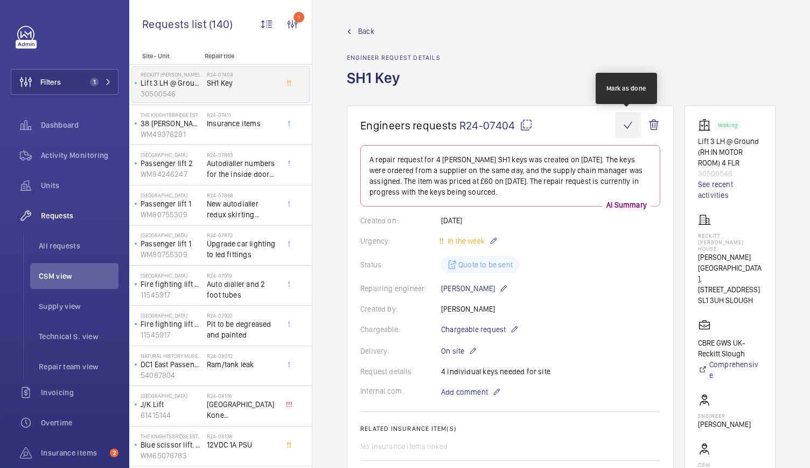
click at [624, 121] on wm-front-icon-button at bounding box center [628, 125] width 26 height 26
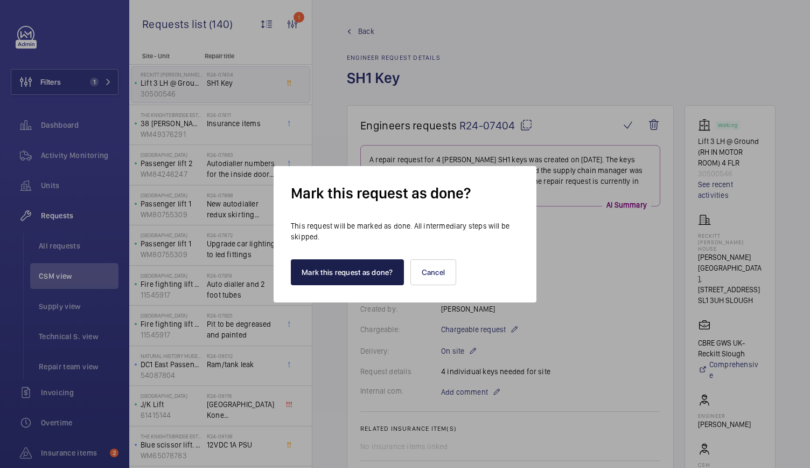
click at [331, 269] on button "Mark this request as done?" at bounding box center [347, 272] width 113 height 26
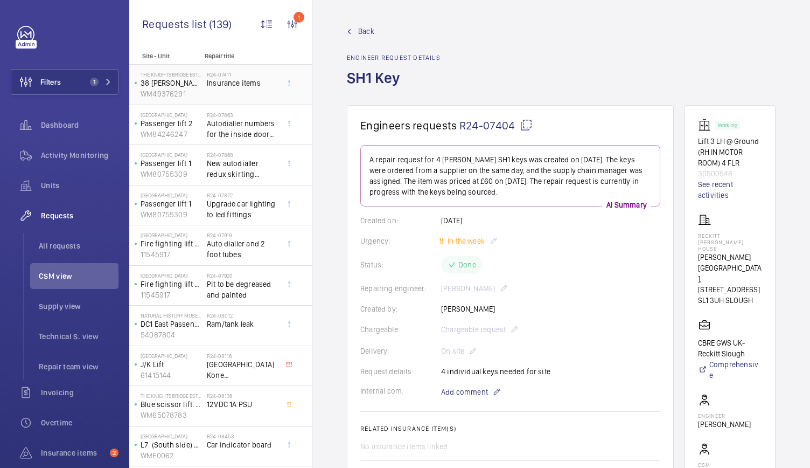
click at [236, 85] on span "Insurance items" at bounding box center [242, 83] width 71 height 11
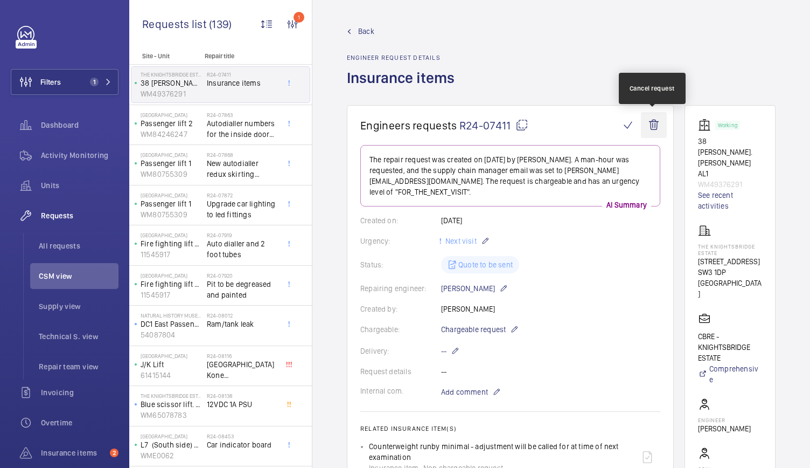
click at [656, 121] on wm-front-icon-button at bounding box center [654, 125] width 26 height 26
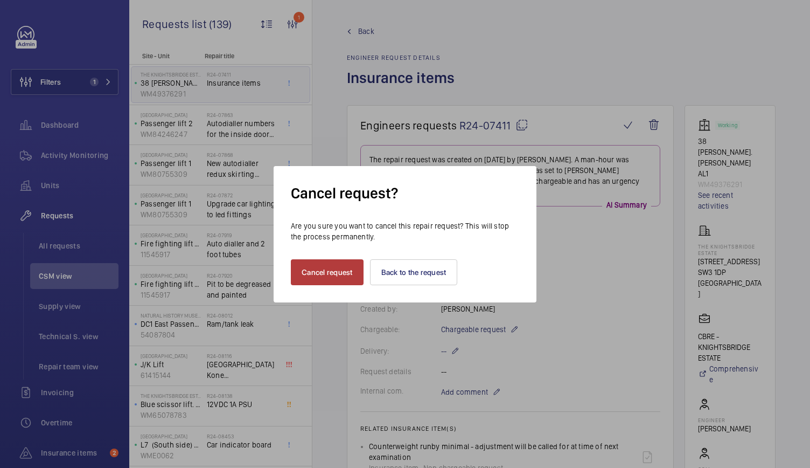
click at [329, 269] on button "Cancel request" at bounding box center [327, 272] width 73 height 26
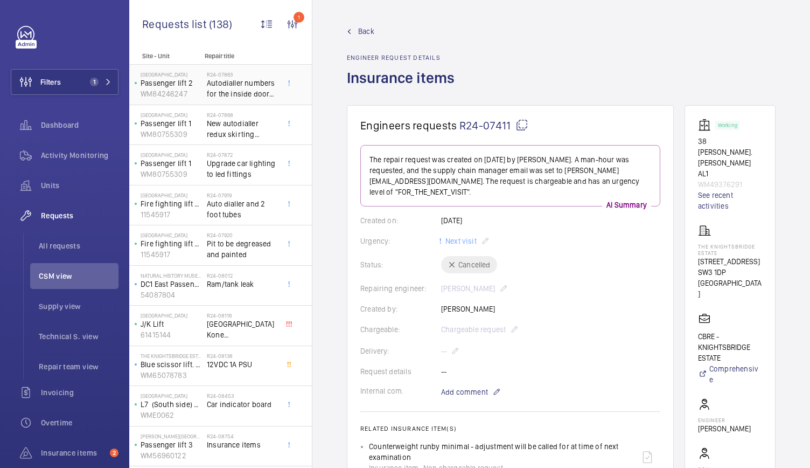
click at [214, 87] on span "Autodialler numbers for the inside doors refixing the skirting in the lift" at bounding box center [242, 89] width 71 height 22
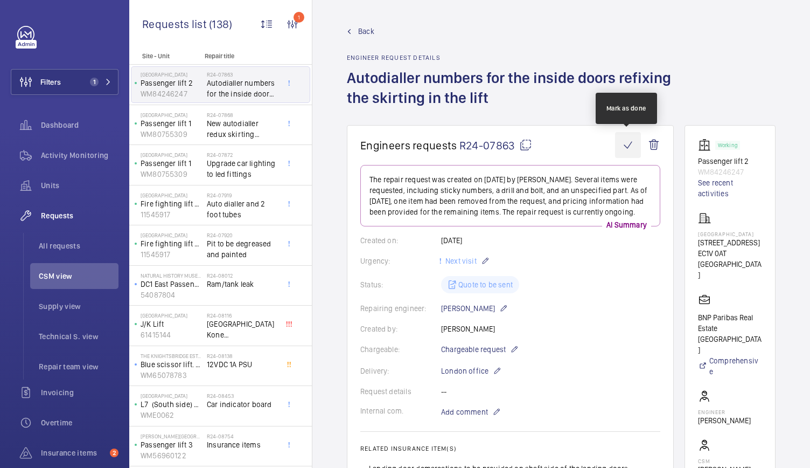
click at [624, 148] on wm-front-icon-button at bounding box center [628, 145] width 26 height 26
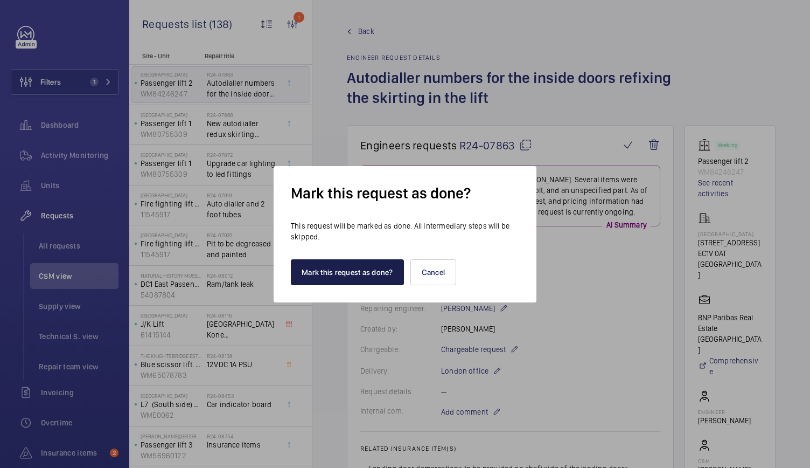
click at [371, 284] on button "Mark this request as done?" at bounding box center [347, 272] width 113 height 26
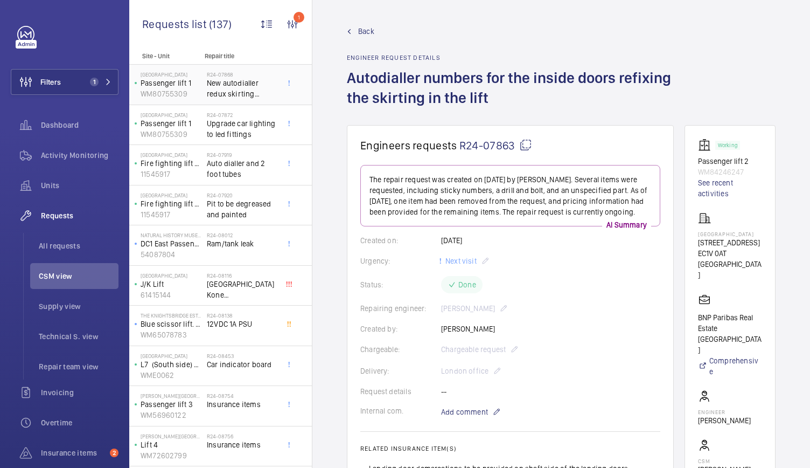
click at [238, 80] on span "New autodialler redux skirting numbers on the back of the doors" at bounding box center [242, 89] width 71 height 22
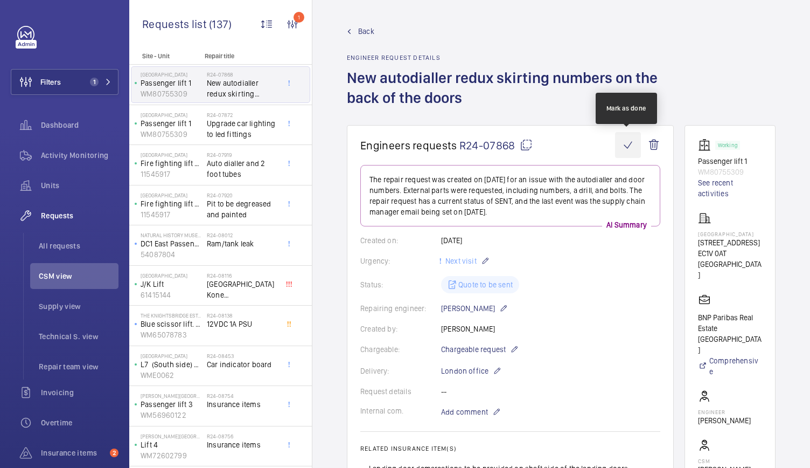
click at [628, 146] on wm-front-icon-button at bounding box center [628, 145] width 26 height 26
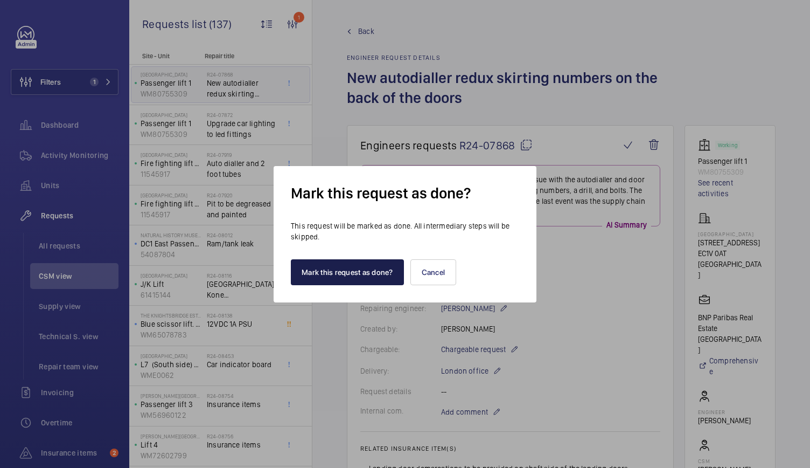
click at [334, 273] on button "Mark this request as done?" at bounding box center [347, 272] width 113 height 26
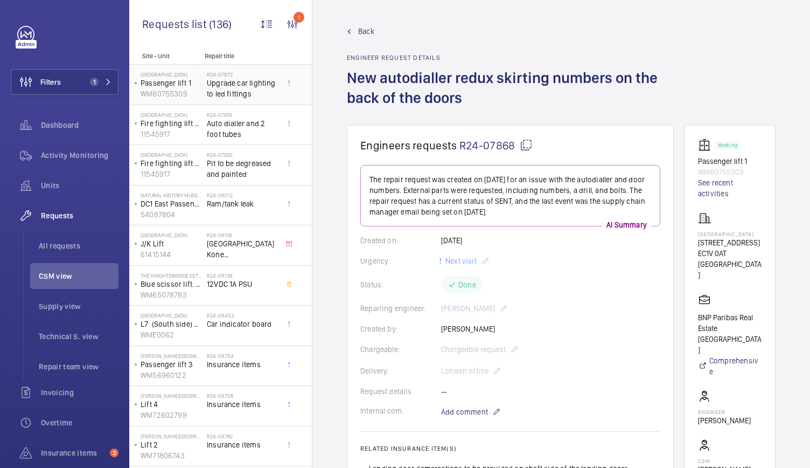
click at [194, 95] on p "WM80755309" at bounding box center [172, 93] width 62 height 11
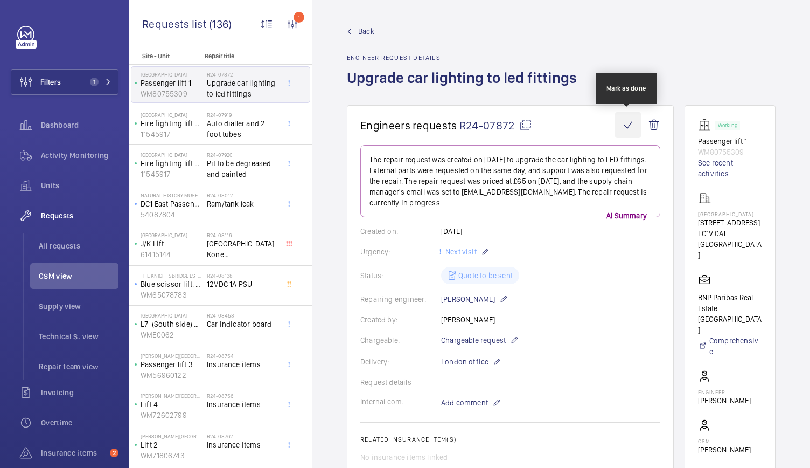
click at [627, 131] on wm-front-icon-button at bounding box center [628, 125] width 26 height 26
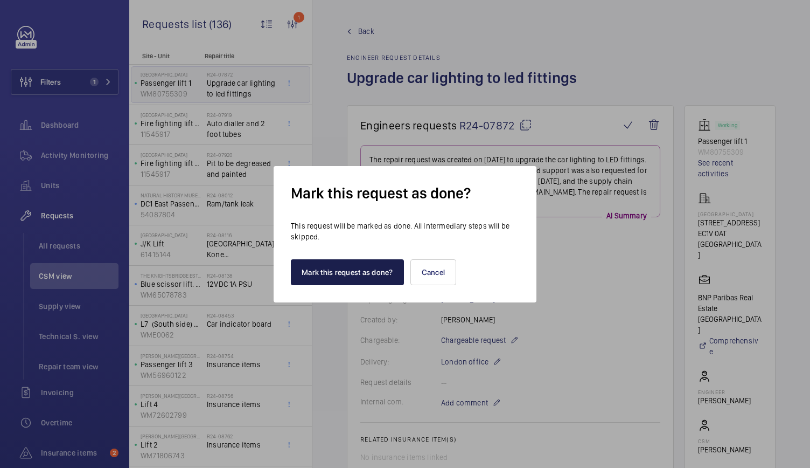
click at [354, 277] on button "Mark this request as done?" at bounding box center [347, 272] width 113 height 26
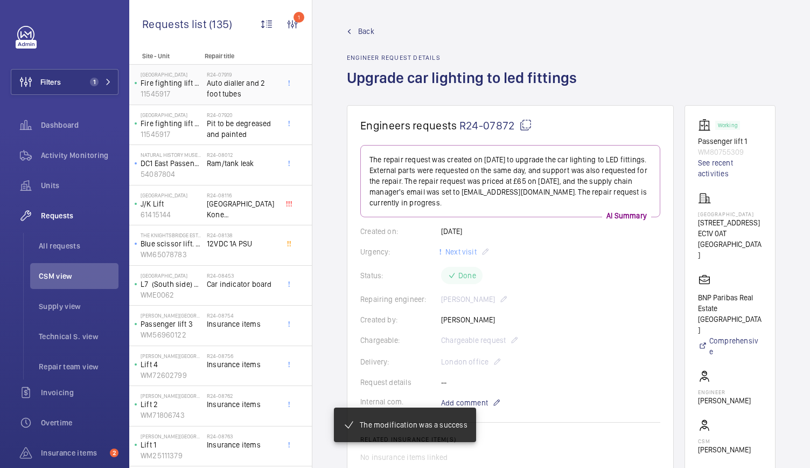
click at [237, 97] on span "Auto dialler and 2 foot tubes" at bounding box center [242, 89] width 71 height 22
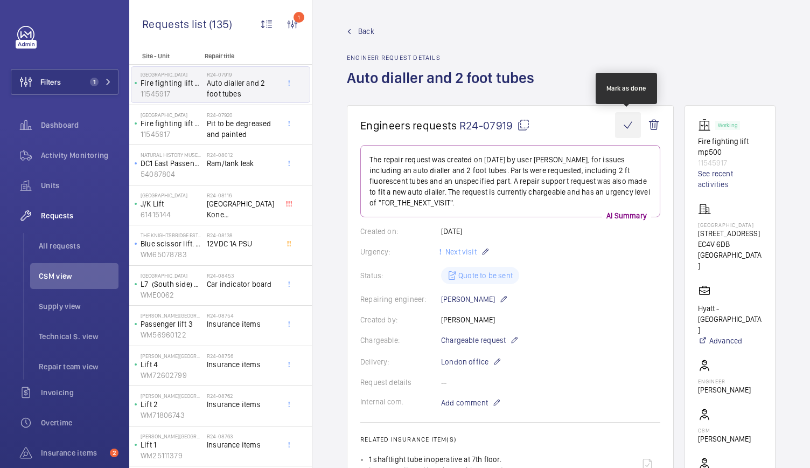
click at [624, 119] on wm-front-icon-button at bounding box center [628, 125] width 26 height 26
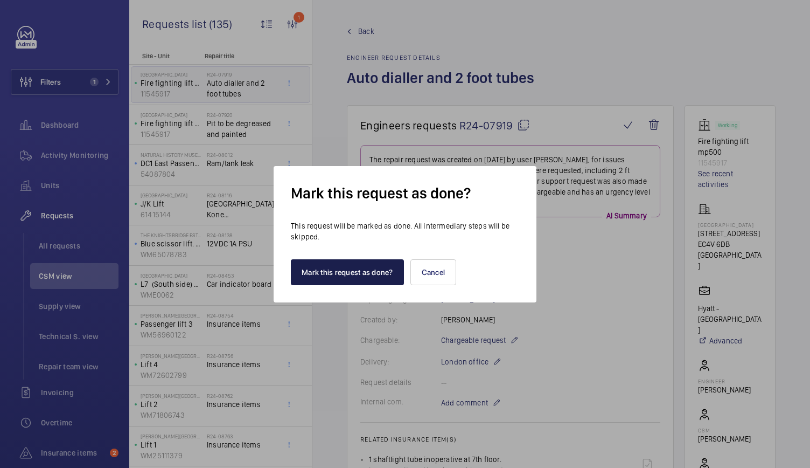
click at [369, 261] on button "Mark this request as done?" at bounding box center [347, 272] width 113 height 26
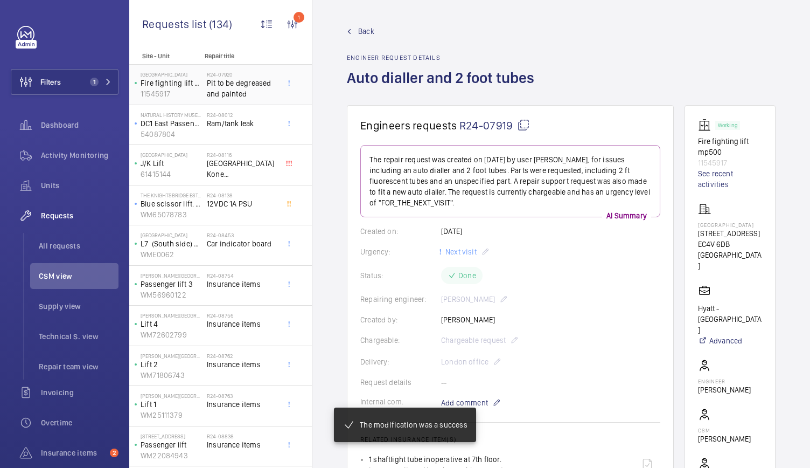
click at [246, 89] on span "Pit to be degreased and painted" at bounding box center [242, 89] width 71 height 22
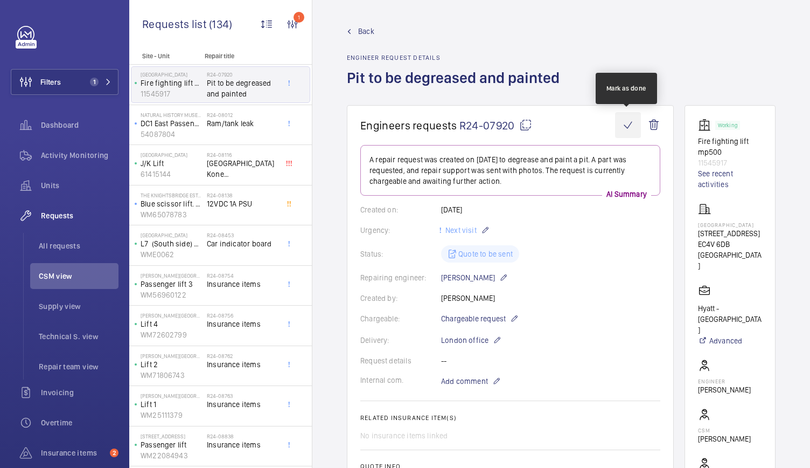
click at [626, 128] on wm-front-icon-button at bounding box center [628, 125] width 26 height 26
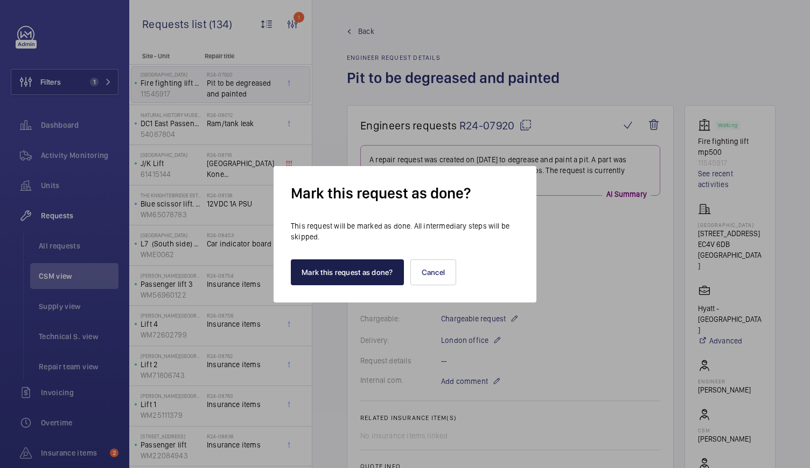
click at [353, 276] on button "Mark this request as done?" at bounding box center [347, 272] width 113 height 26
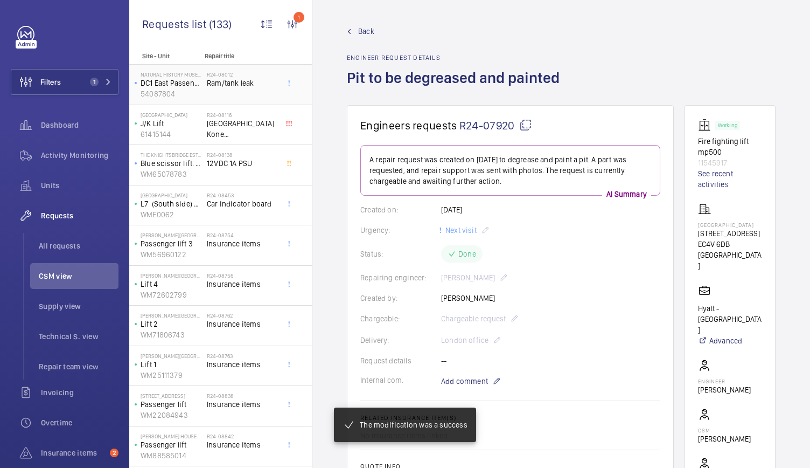
click at [243, 91] on div "R24-08012 Ram/tank leak" at bounding box center [242, 86] width 71 height 31
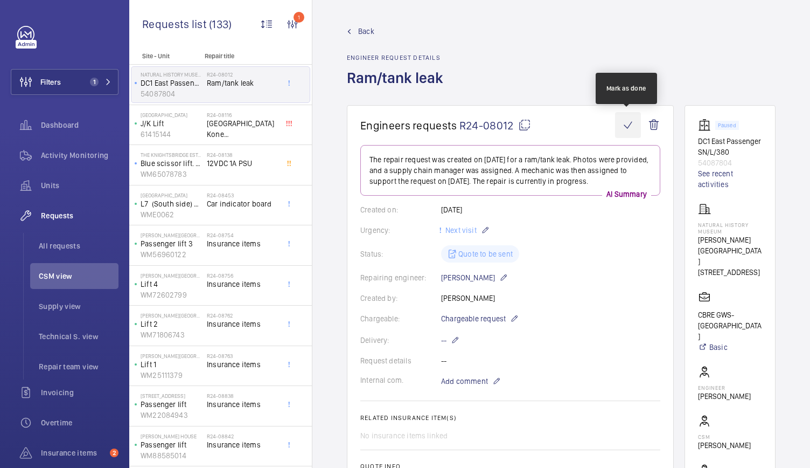
click at [625, 127] on wm-front-icon-button at bounding box center [628, 125] width 26 height 26
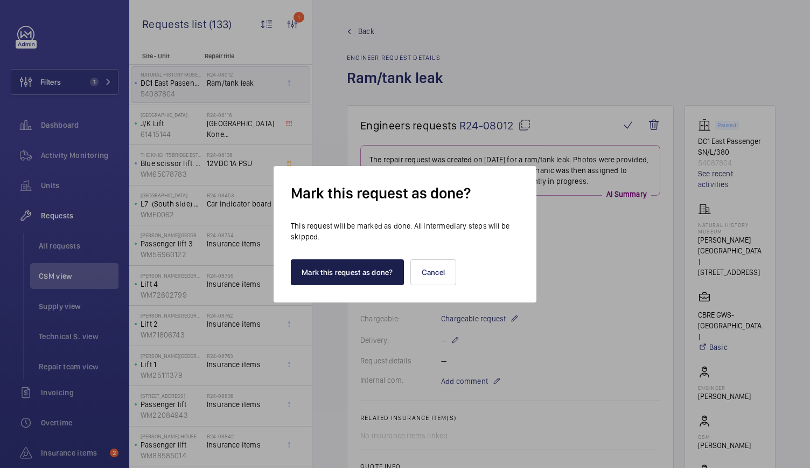
click at [330, 266] on button "Mark this request as done?" at bounding box center [347, 272] width 113 height 26
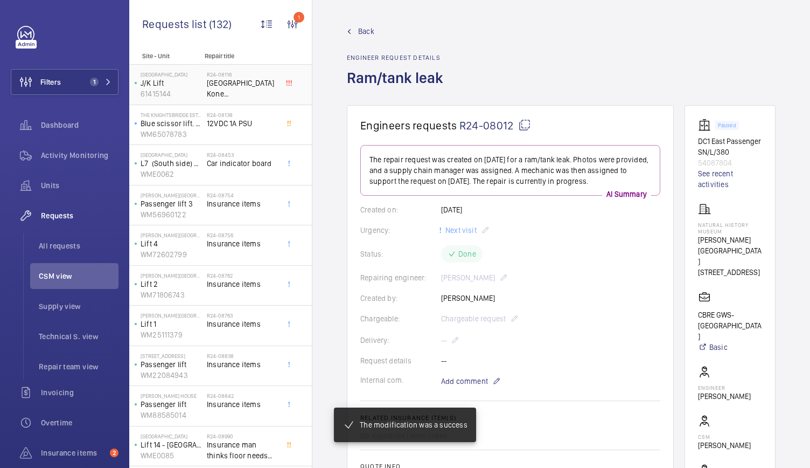
click at [209, 92] on span "[GEOGRAPHIC_DATA] Kone [PERSON_NAME]" at bounding box center [242, 89] width 71 height 22
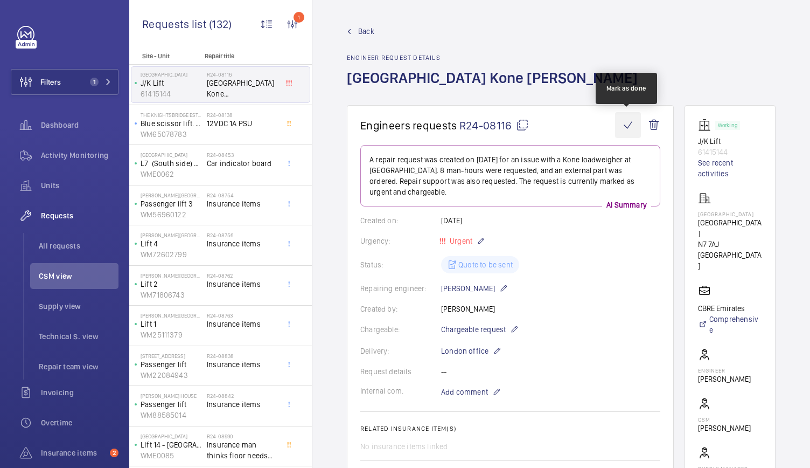
click at [625, 125] on wm-front-icon-button at bounding box center [628, 125] width 26 height 26
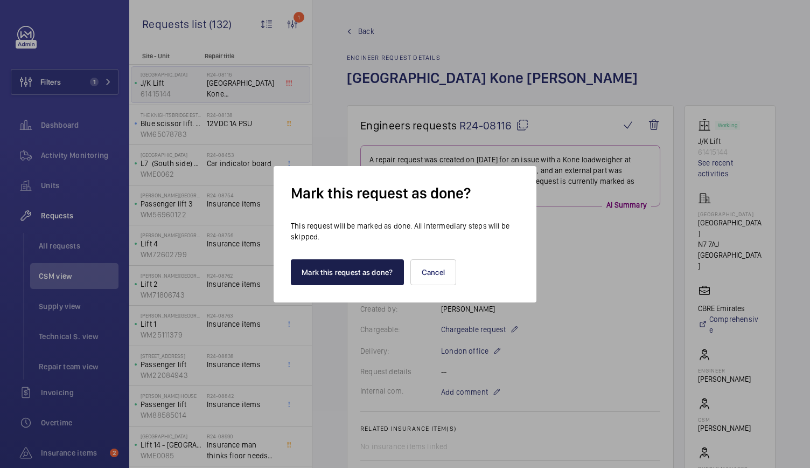
click at [360, 269] on button "Mark this request as done?" at bounding box center [347, 272] width 113 height 26
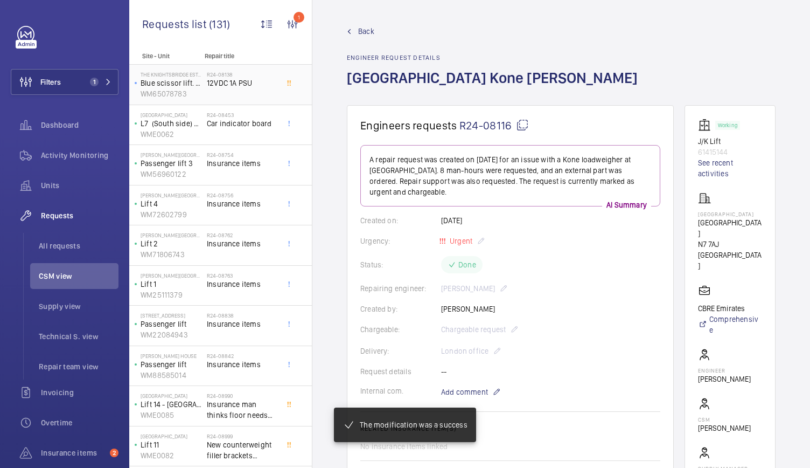
click at [209, 101] on div "R24-08138 12VDC 1A PSU" at bounding box center [242, 86] width 71 height 31
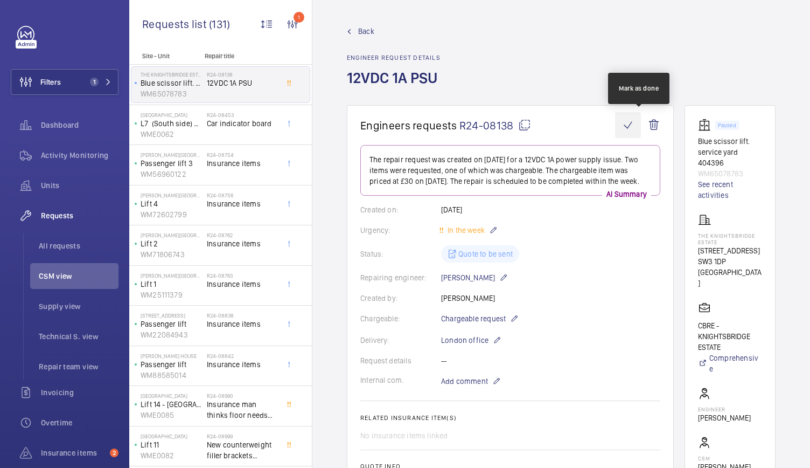
click at [635, 124] on wm-front-icon-button at bounding box center [628, 125] width 26 height 26
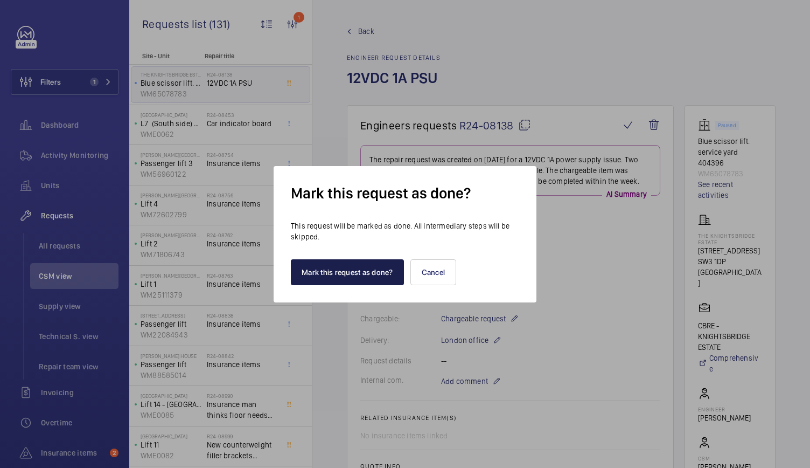
click at [348, 272] on button "Mark this request as done?" at bounding box center [347, 272] width 113 height 26
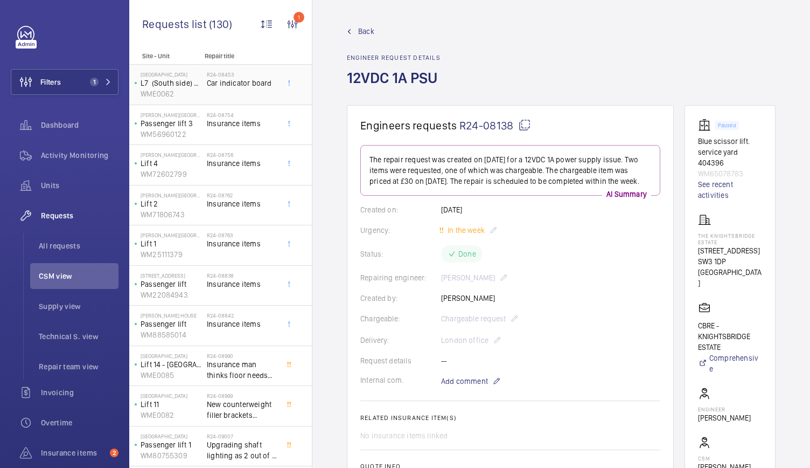
click at [210, 85] on span "Car indicator board" at bounding box center [242, 83] width 71 height 11
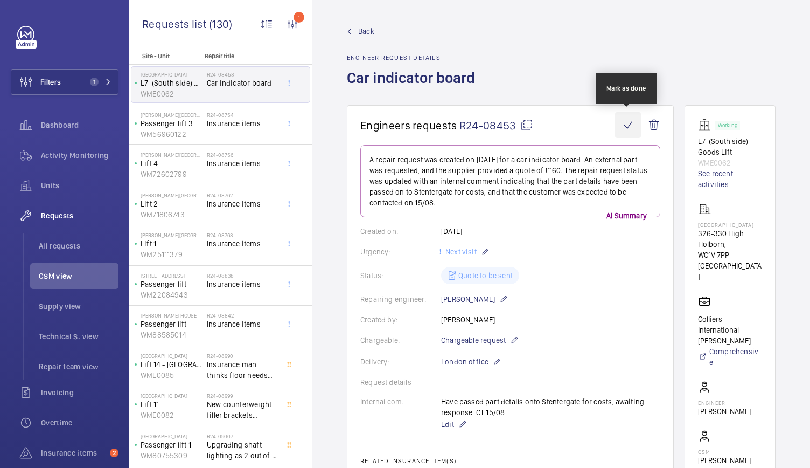
click at [626, 126] on wm-front-icon-button at bounding box center [628, 125] width 26 height 26
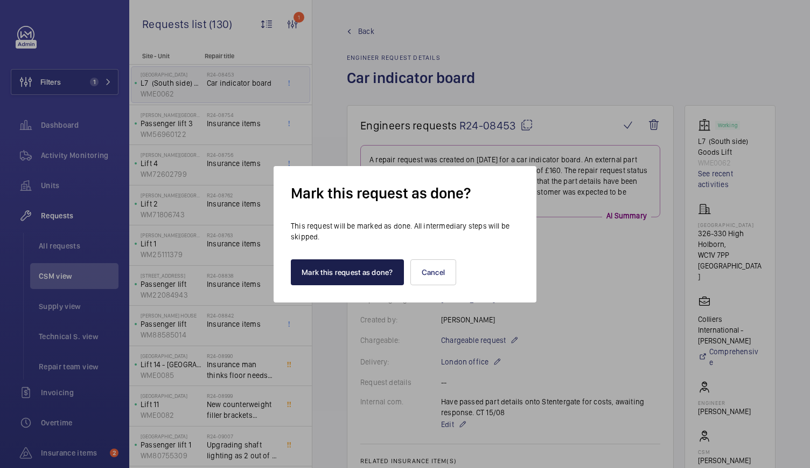
click at [340, 274] on button "Mark this request as done?" at bounding box center [347, 272] width 113 height 26
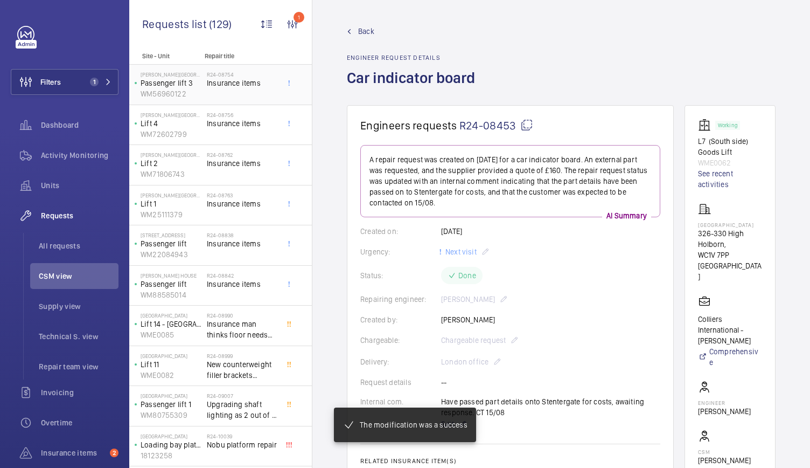
click at [220, 90] on div "R24-08754 Insurance items" at bounding box center [242, 86] width 71 height 31
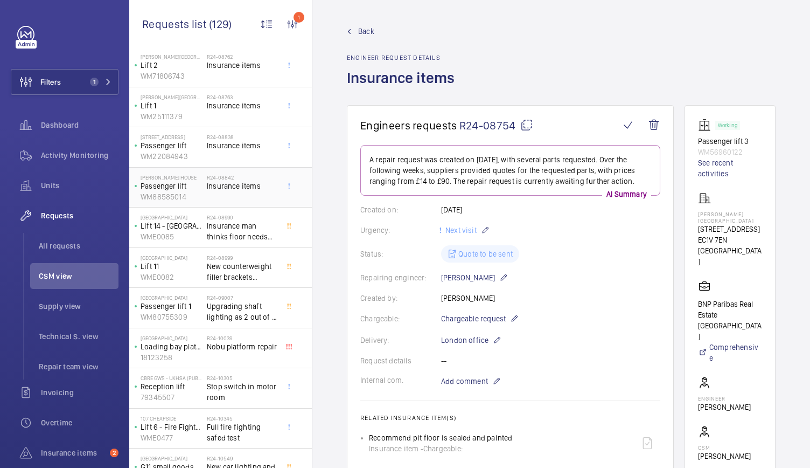
scroll to position [100, 0]
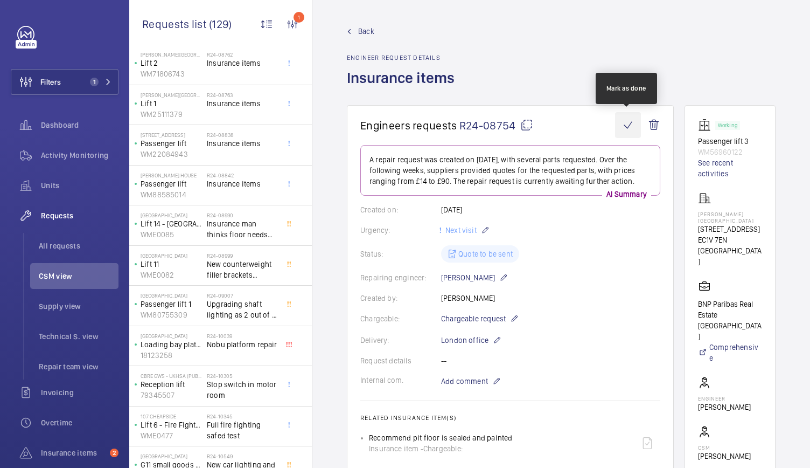
click at [622, 127] on wm-front-icon-button at bounding box center [628, 125] width 26 height 26
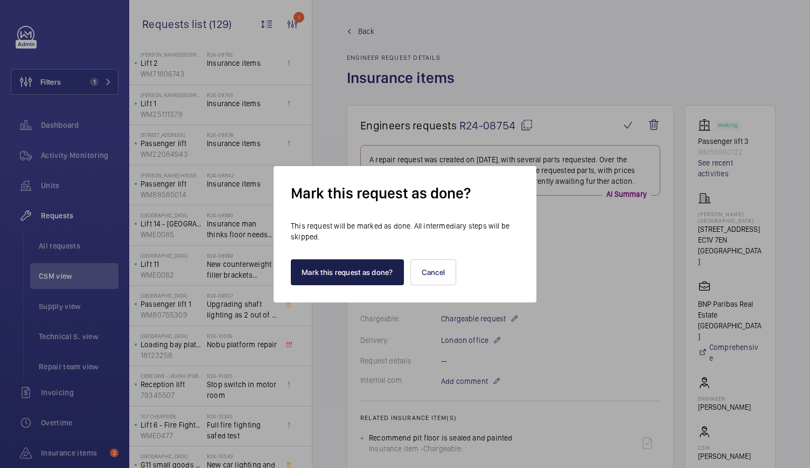
click at [342, 270] on button "Mark this request as done?" at bounding box center [347, 272] width 113 height 26
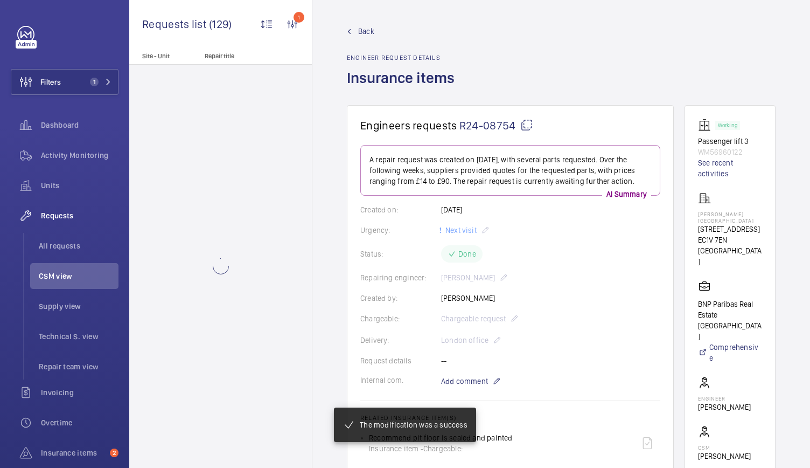
scroll to position [0, 0]
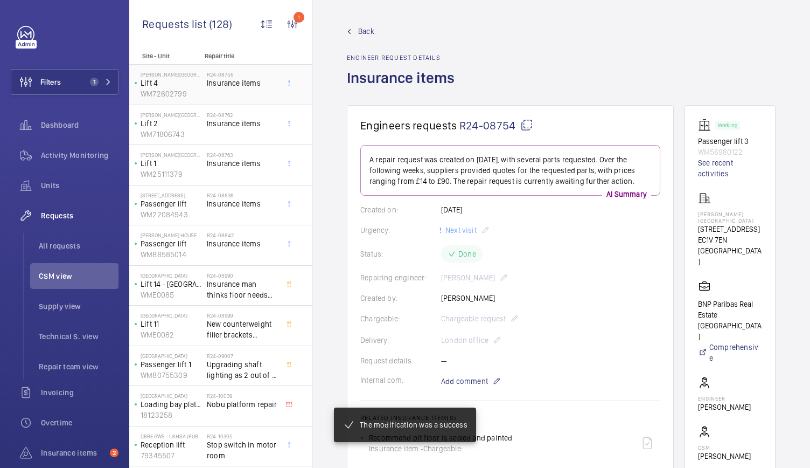
click at [245, 88] on span "Insurance items" at bounding box center [242, 83] width 71 height 11
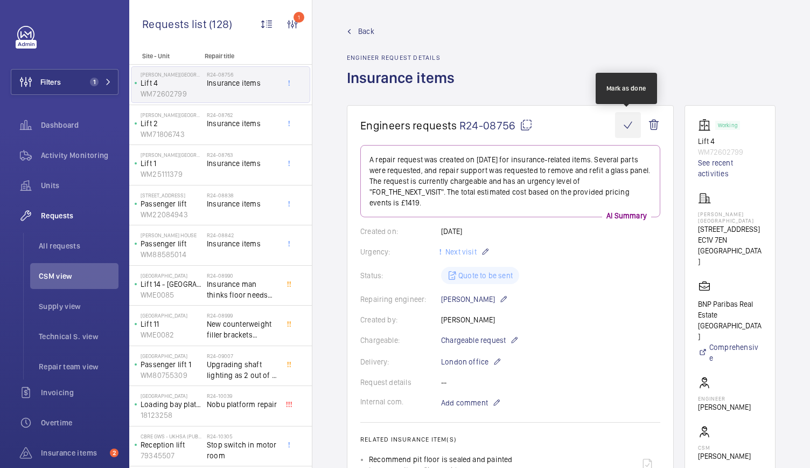
click at [629, 127] on wm-front-icon-button at bounding box center [628, 125] width 26 height 26
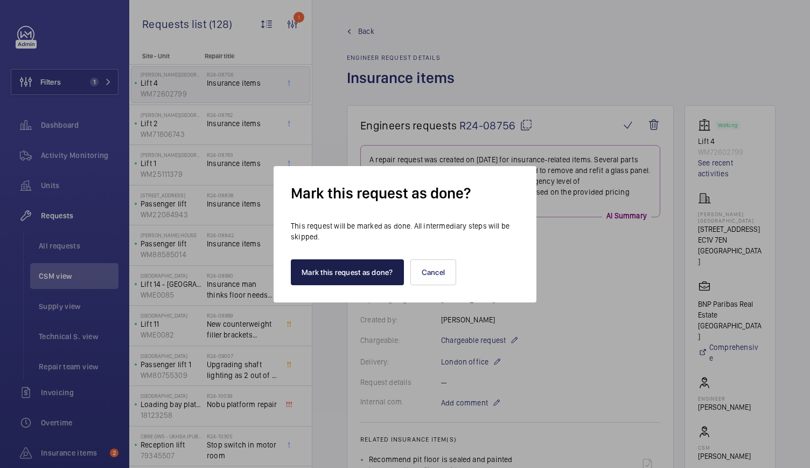
click at [347, 268] on button "Mark this request as done?" at bounding box center [347, 272] width 113 height 26
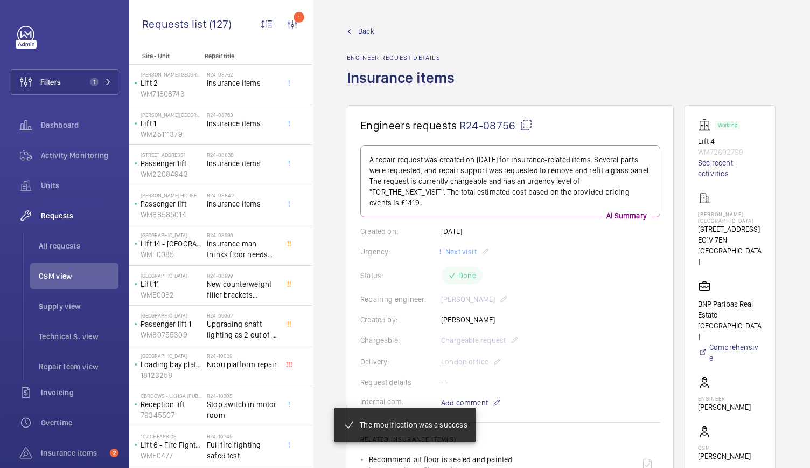
click at [462, 277] on div "Status: Done" at bounding box center [510, 275] width 300 height 17
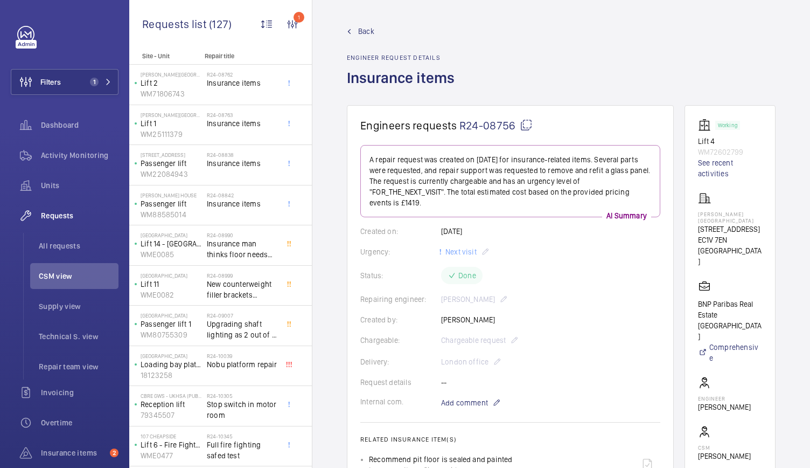
scroll to position [117, 0]
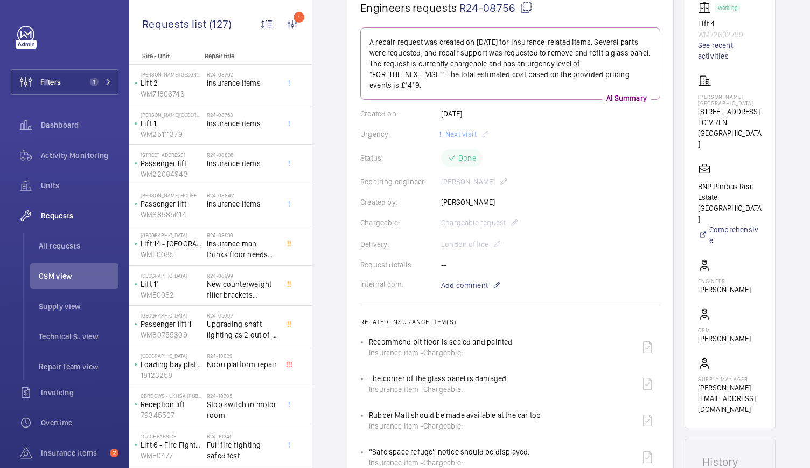
click at [466, 161] on div "Status: Done" at bounding box center [510, 157] width 300 height 17
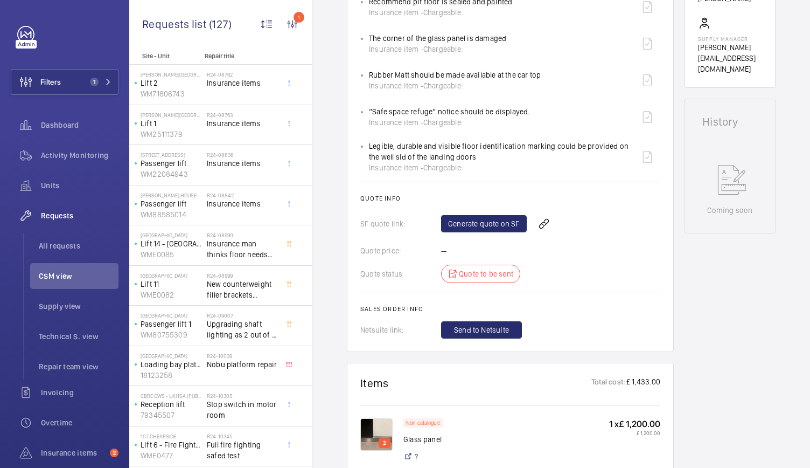
scroll to position [0, 0]
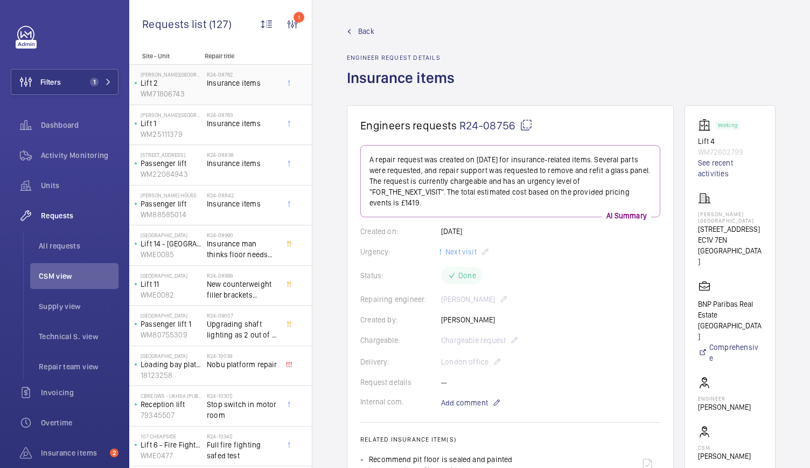
click at [248, 79] on span "Insurance items" at bounding box center [242, 83] width 71 height 11
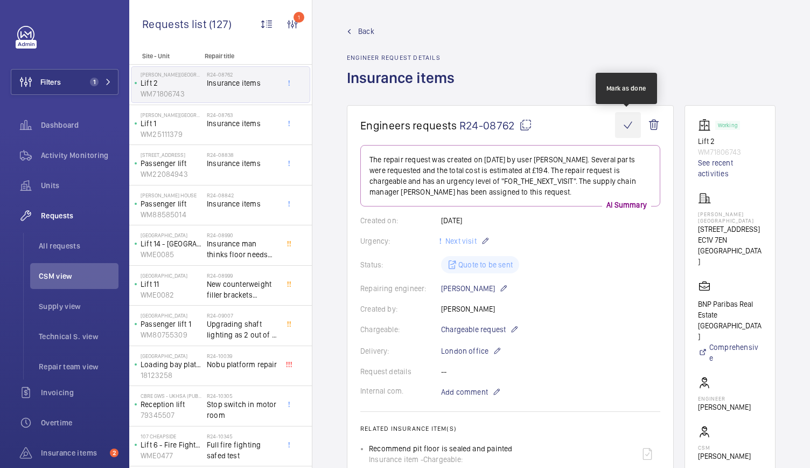
click at [627, 123] on wm-front-icon-button at bounding box center [628, 125] width 26 height 26
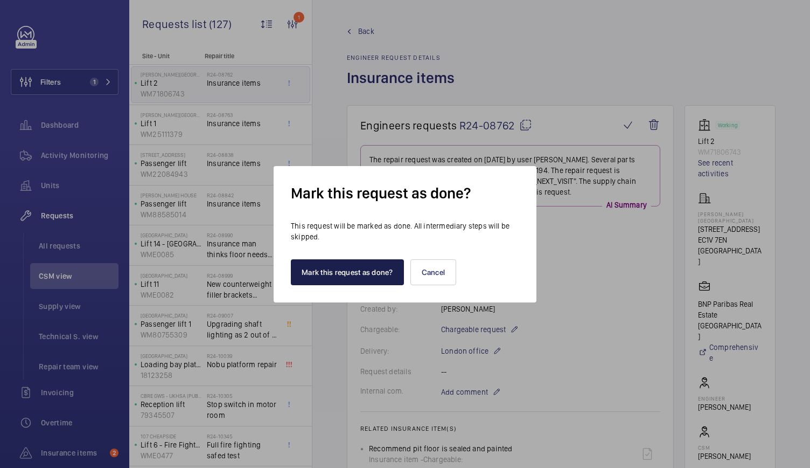
click at [316, 272] on button "Mark this request as done?" at bounding box center [347, 272] width 113 height 26
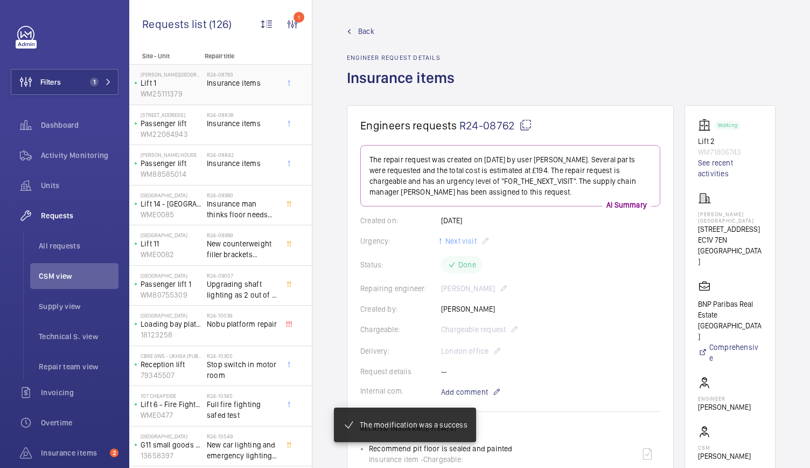
click at [199, 89] on p "WM25111379" at bounding box center [172, 93] width 62 height 11
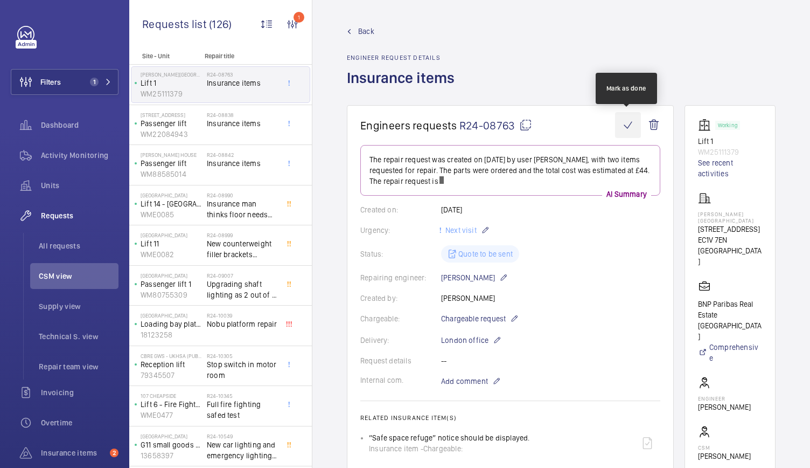
click at [623, 127] on wm-front-icon-button at bounding box center [628, 125] width 26 height 26
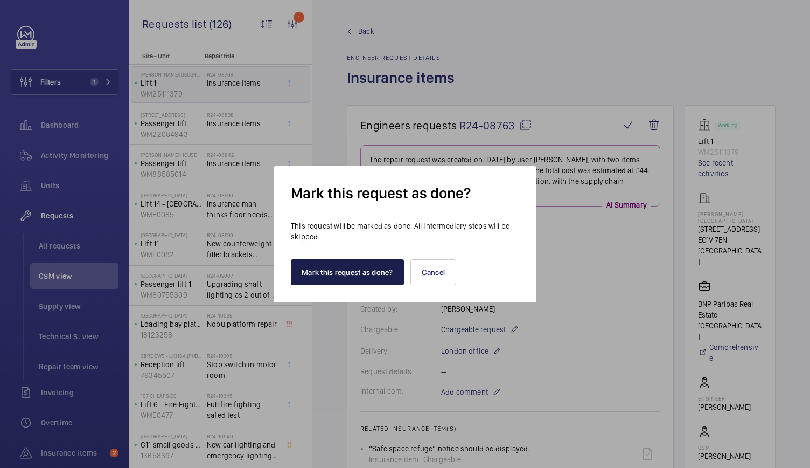
click at [305, 269] on button "Mark this request as done?" at bounding box center [347, 272] width 113 height 26
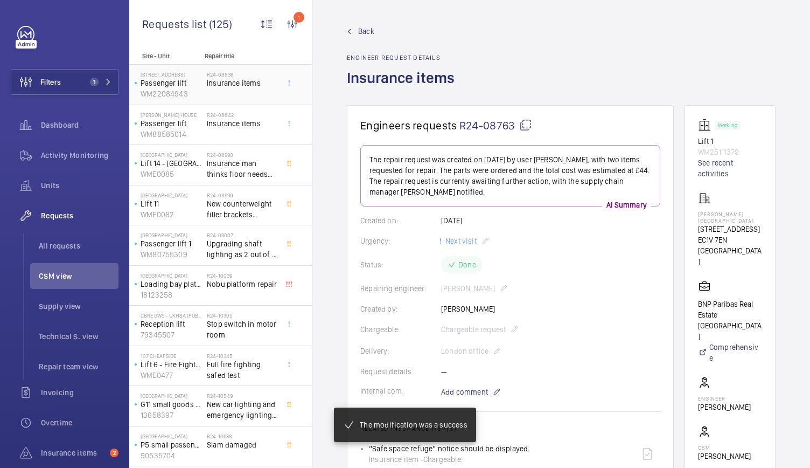
click at [213, 72] on h2 "R24-08838" at bounding box center [242, 74] width 71 height 6
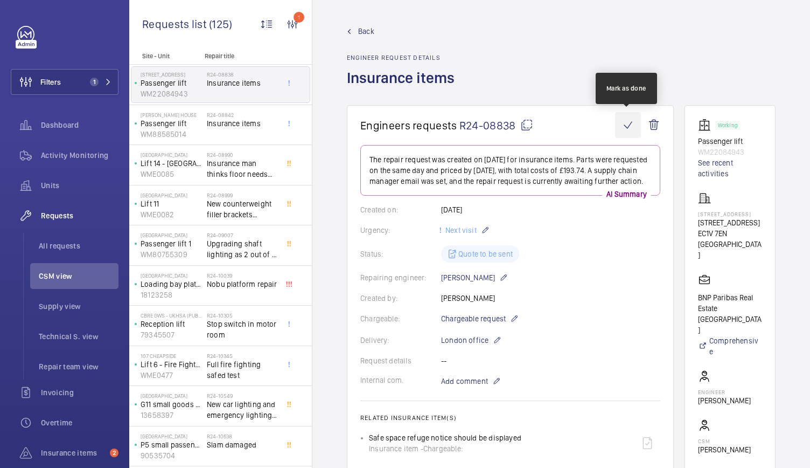
click at [626, 121] on wm-front-icon-button at bounding box center [628, 125] width 26 height 26
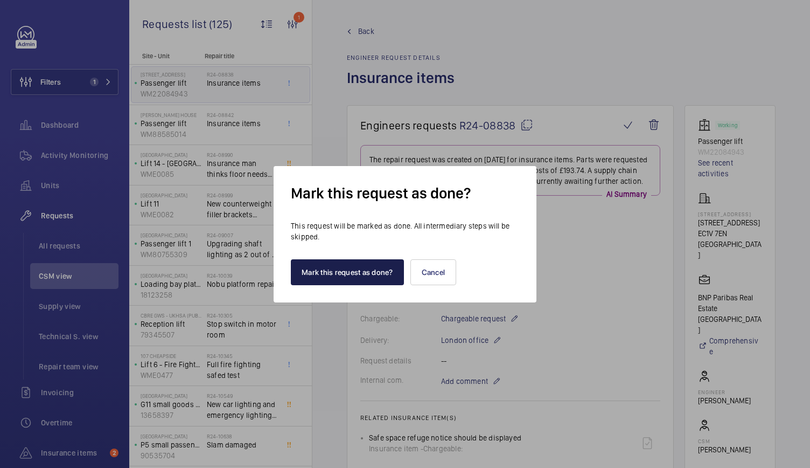
click at [380, 264] on button "Mark this request as done?" at bounding box center [347, 272] width 113 height 26
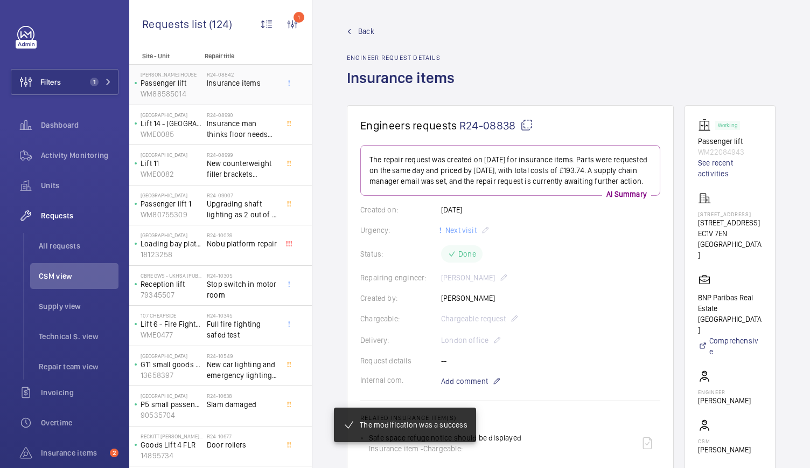
click at [259, 94] on div "R24-08842 Insurance items" at bounding box center [242, 86] width 71 height 31
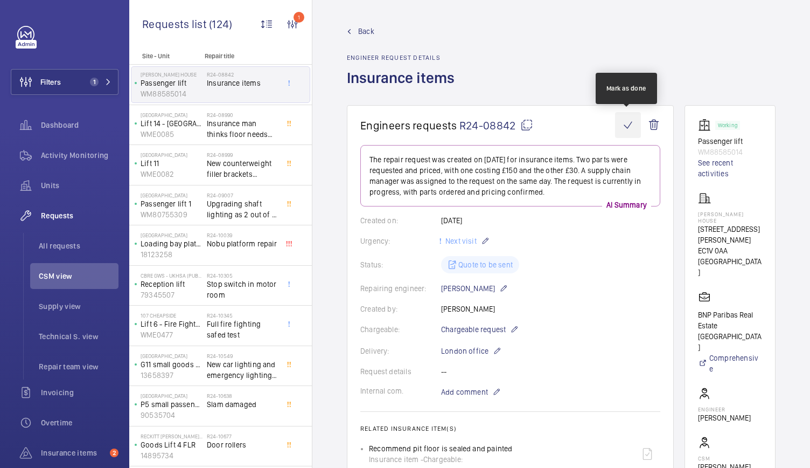
click at [627, 122] on wm-front-icon-button at bounding box center [628, 125] width 26 height 26
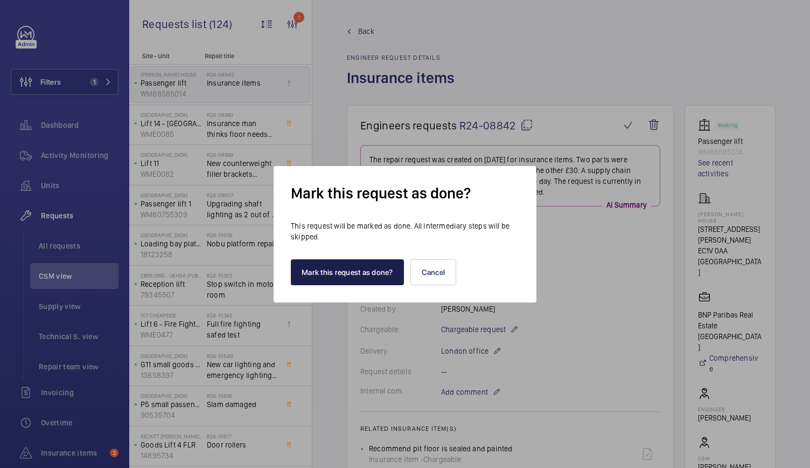
click at [368, 269] on button "Mark this request as done?" at bounding box center [347, 272] width 113 height 26
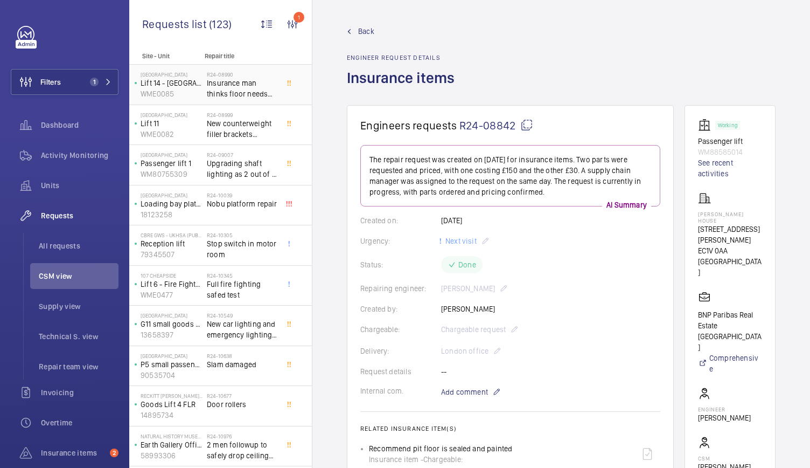
click at [247, 99] on span "Insurance man thinks floor needs replacing" at bounding box center [242, 89] width 71 height 22
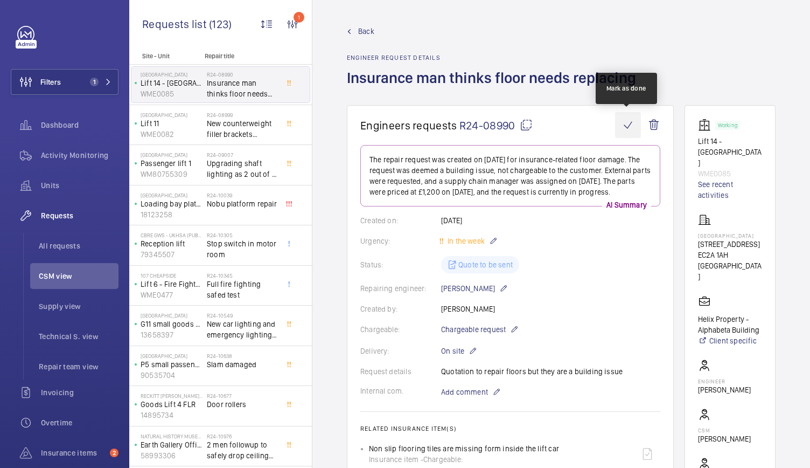
click at [628, 128] on wm-front-icon-button at bounding box center [628, 125] width 26 height 26
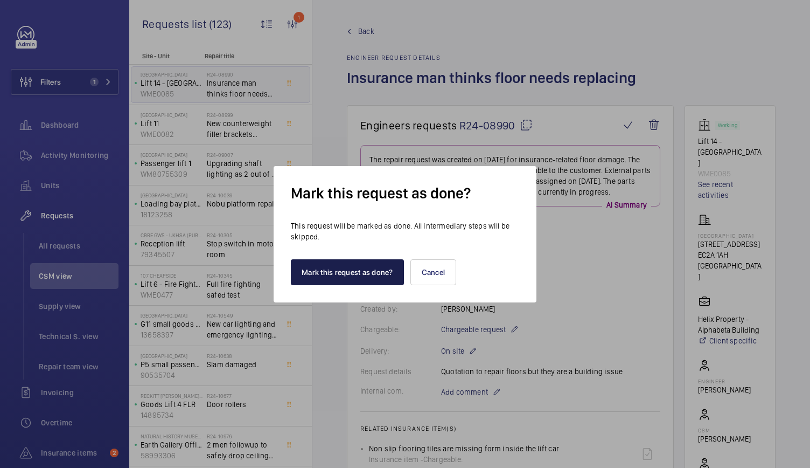
click at [333, 268] on button "Mark this request as done?" at bounding box center [347, 272] width 113 height 26
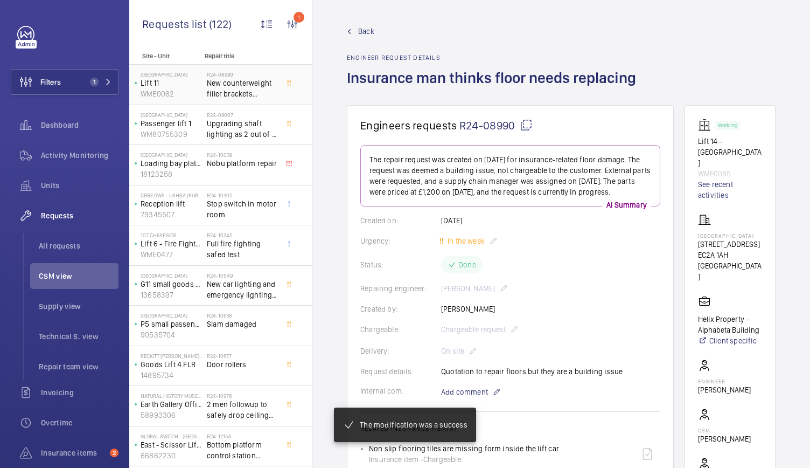
click at [243, 68] on div "R24-08999 New counterweight filler brackets required KONE" at bounding box center [244, 85] width 75 height 36
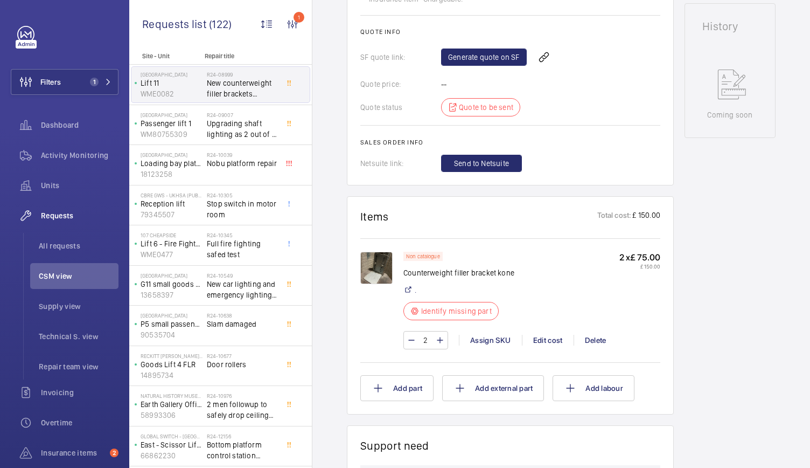
scroll to position [515, 0]
click at [377, 272] on img at bounding box center [376, 266] width 32 height 32
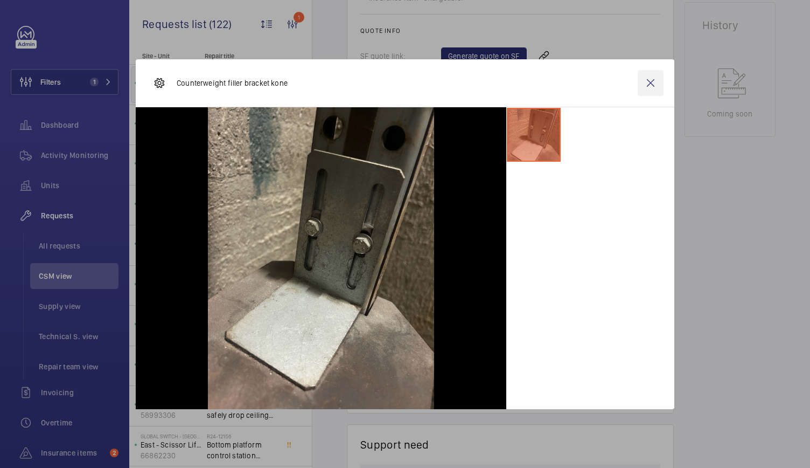
click at [651, 82] on wm-front-icon-button at bounding box center [651, 83] width 26 height 26
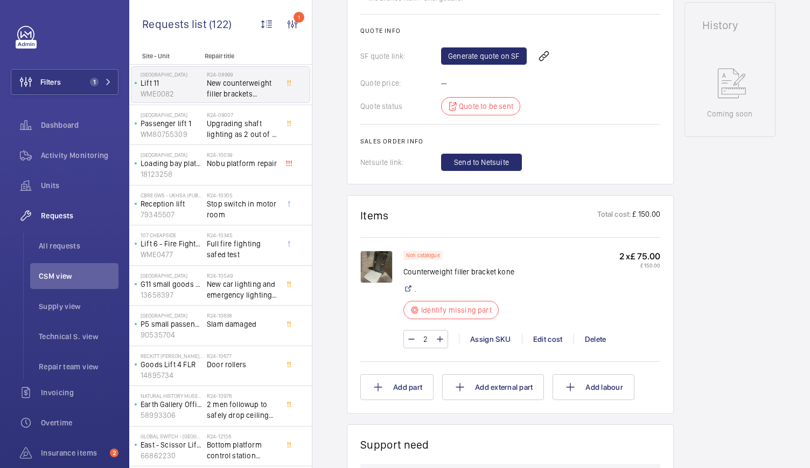
click at [224, 135] on span "Upgrading shaft lighting as 2 out of 3 ballasts are faulty" at bounding box center [242, 129] width 71 height 22
click at [224, 122] on span "Upgrading shaft lighting as 2 out of 3 ballasts are faulty" at bounding box center [242, 129] width 71 height 22
click at [196, 124] on p "Passenger lift 1" at bounding box center [172, 123] width 62 height 11
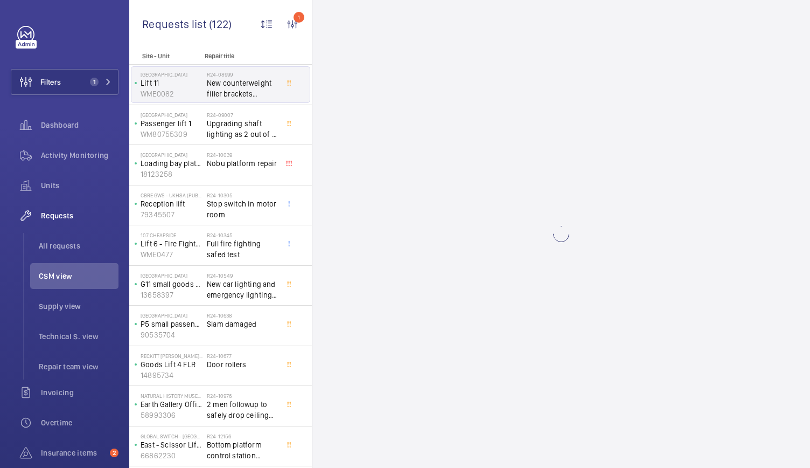
scroll to position [218, 0]
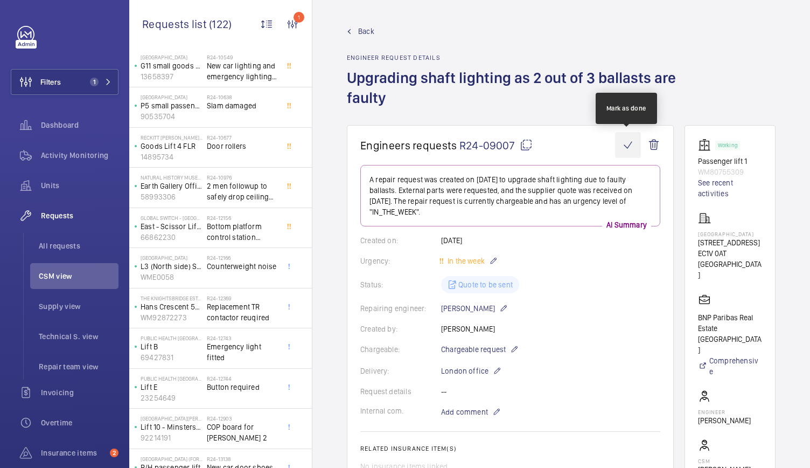
click at [626, 146] on wm-front-icon-button at bounding box center [628, 145] width 26 height 26
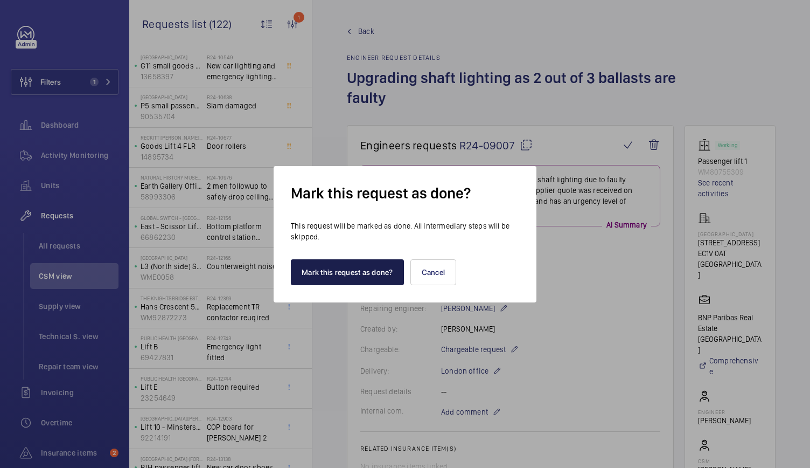
click at [314, 277] on button "Mark this request as done?" at bounding box center [347, 272] width 113 height 26
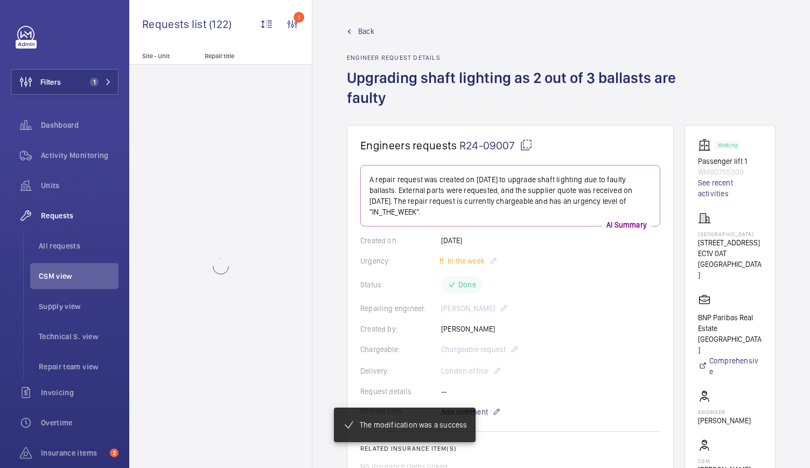
scroll to position [0, 0]
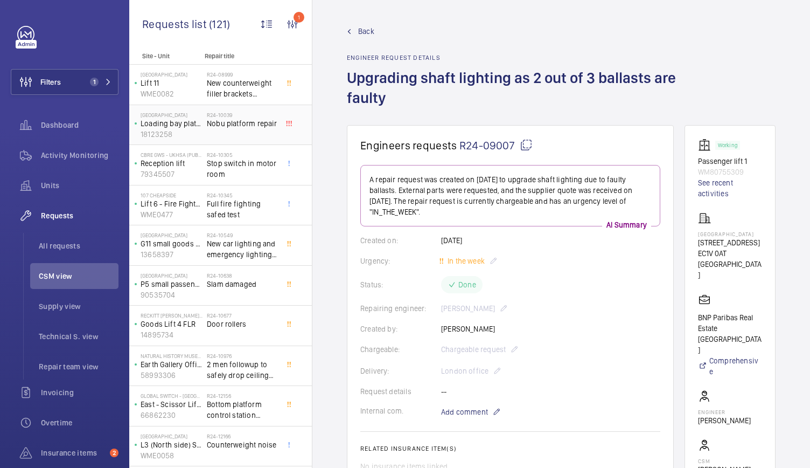
click at [192, 130] on p "18123258" at bounding box center [172, 134] width 62 height 11
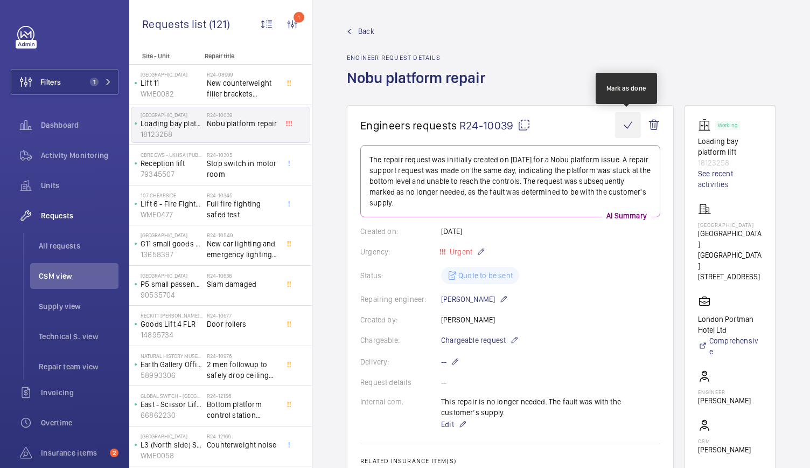
click at [627, 124] on wm-front-icon-button at bounding box center [628, 125] width 26 height 26
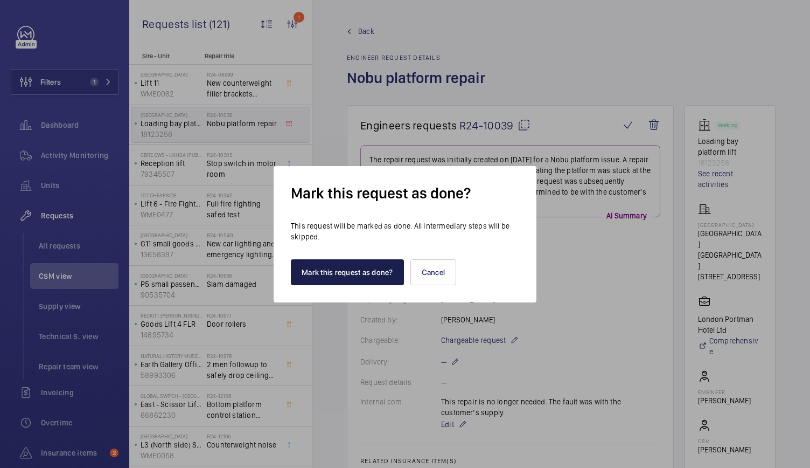
click at [342, 281] on button "Mark this request as done?" at bounding box center [347, 272] width 113 height 26
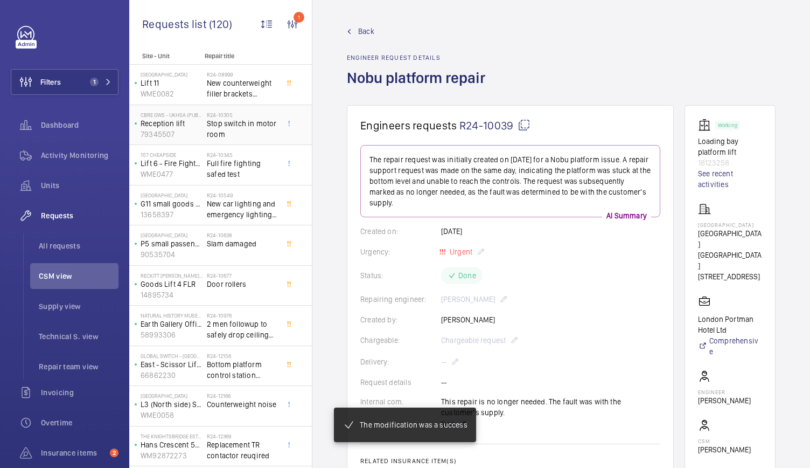
click at [228, 124] on span "Stop switch in motor room" at bounding box center [242, 129] width 71 height 22
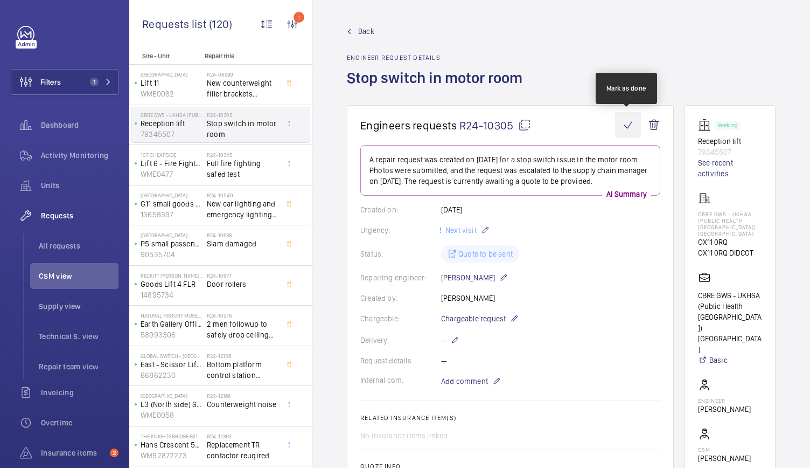
click at [625, 122] on wm-front-icon-button at bounding box center [628, 125] width 26 height 26
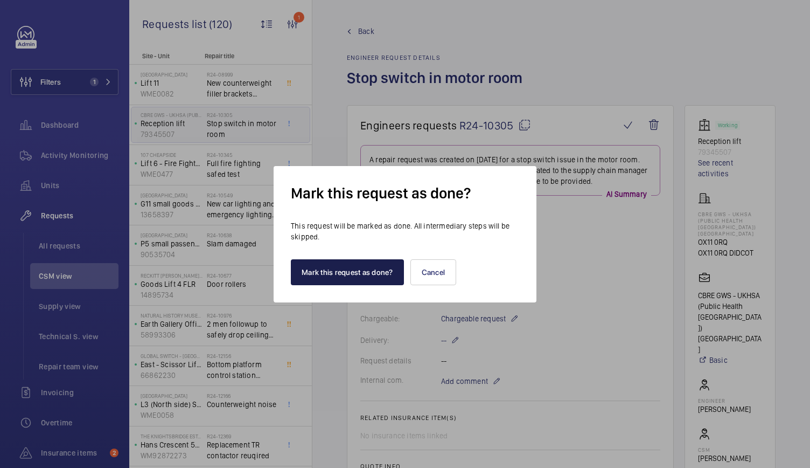
click at [311, 276] on button "Mark this request as done?" at bounding box center [347, 272] width 113 height 26
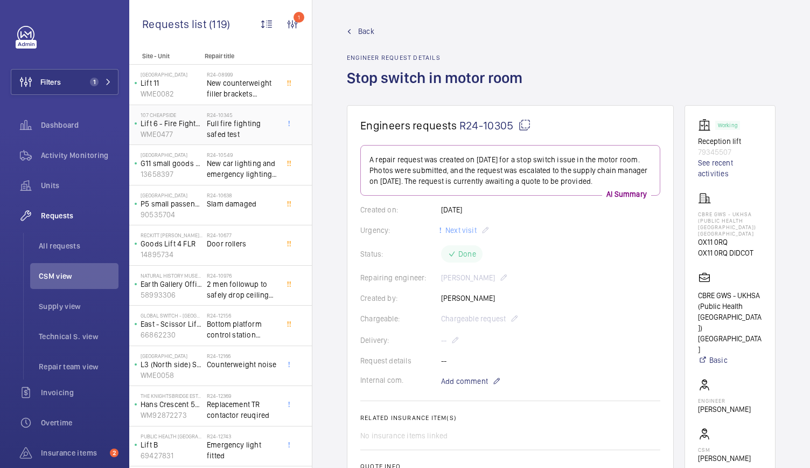
click at [254, 136] on span "Full fire fighting safed test" at bounding box center [242, 129] width 71 height 22
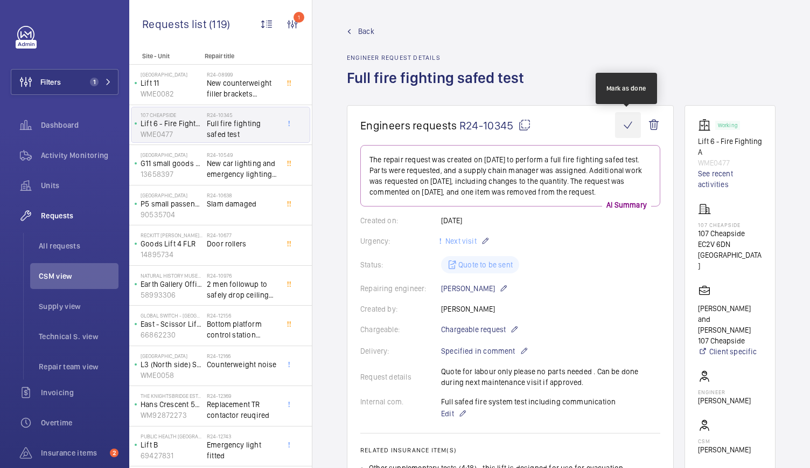
click at [626, 131] on wm-front-icon-button at bounding box center [628, 125] width 26 height 26
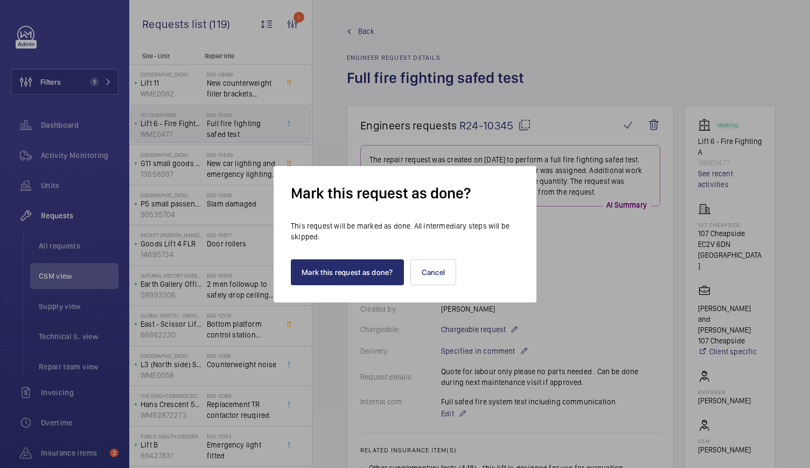
click at [335, 287] on div "Mark this request as done? This request will be marked as done. All intermediar…" at bounding box center [405, 234] width 263 height 136
click at [318, 272] on button "Mark this request as done?" at bounding box center [347, 272] width 113 height 26
